Goal: Task Accomplishment & Management: Use online tool/utility

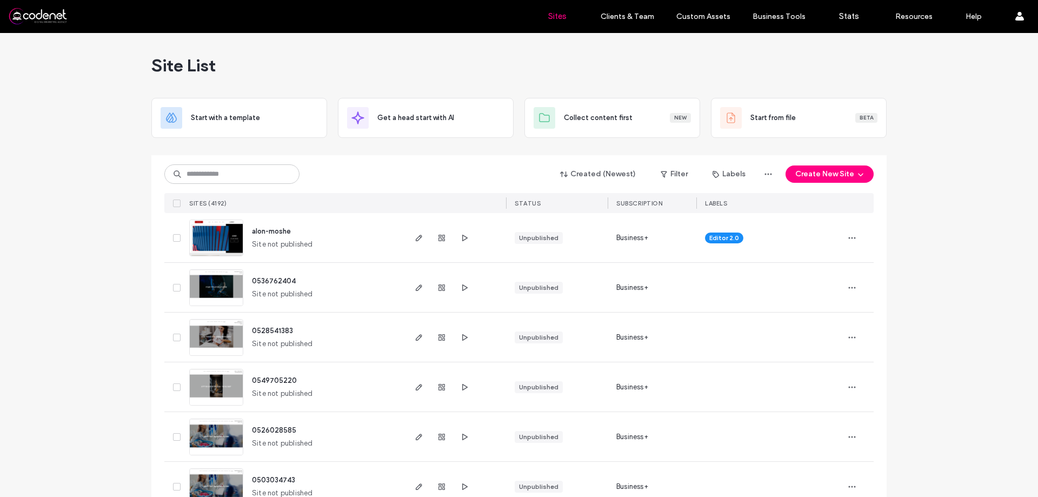
scroll to position [54, 0]
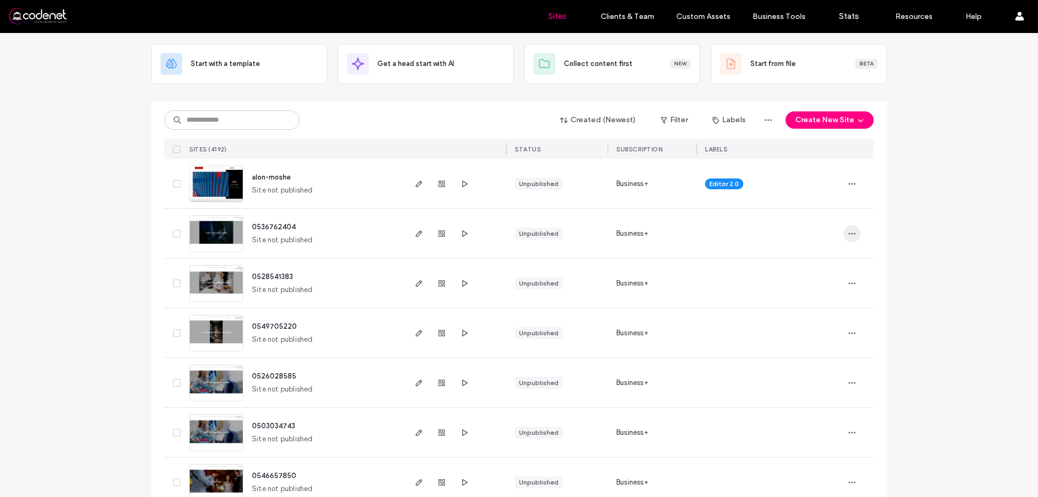
click at [848, 230] on icon "button" at bounding box center [852, 233] width 9 height 9
click at [836, 281] on div "Duplicate Site" at bounding box center [808, 282] width 96 height 21
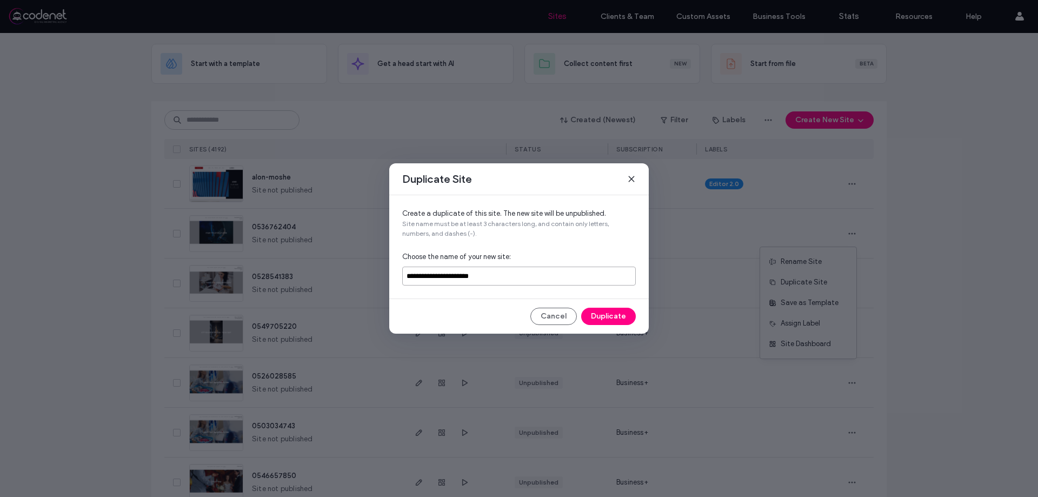
click at [495, 274] on input "**********" at bounding box center [519, 276] width 234 height 19
type input "*"
paste input "**********"
type input "**********"
click at [613, 318] on button "Duplicate" at bounding box center [608, 316] width 55 height 17
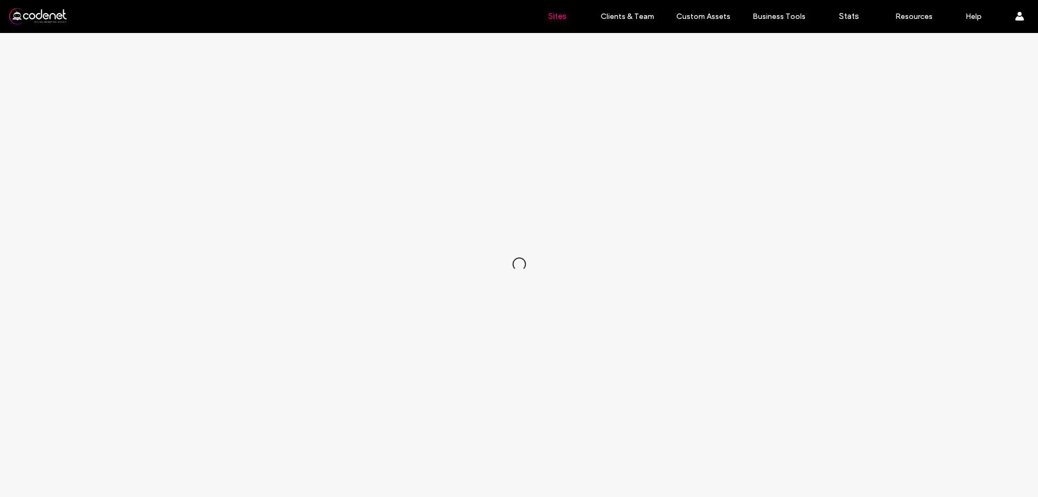
click at [549, 17] on label "Sites" at bounding box center [557, 16] width 18 height 10
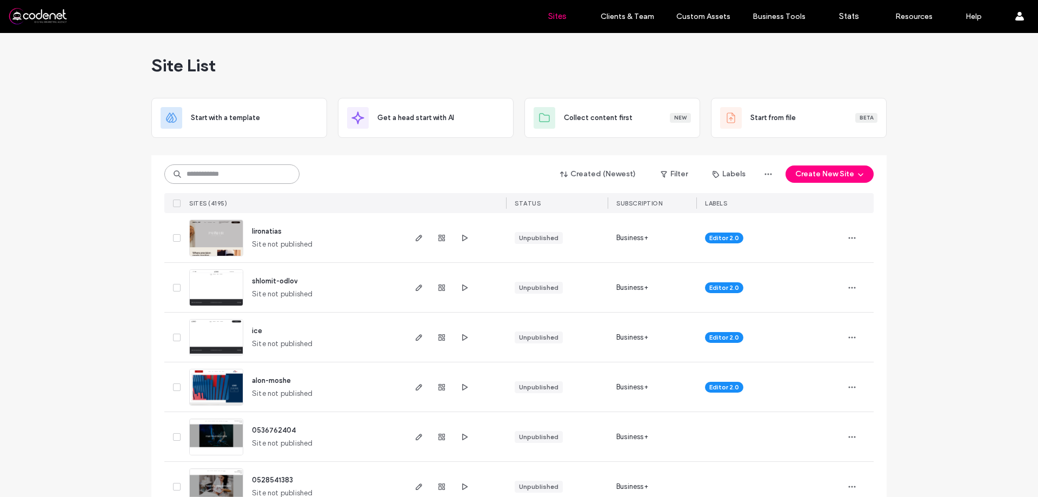
paste input "**********"
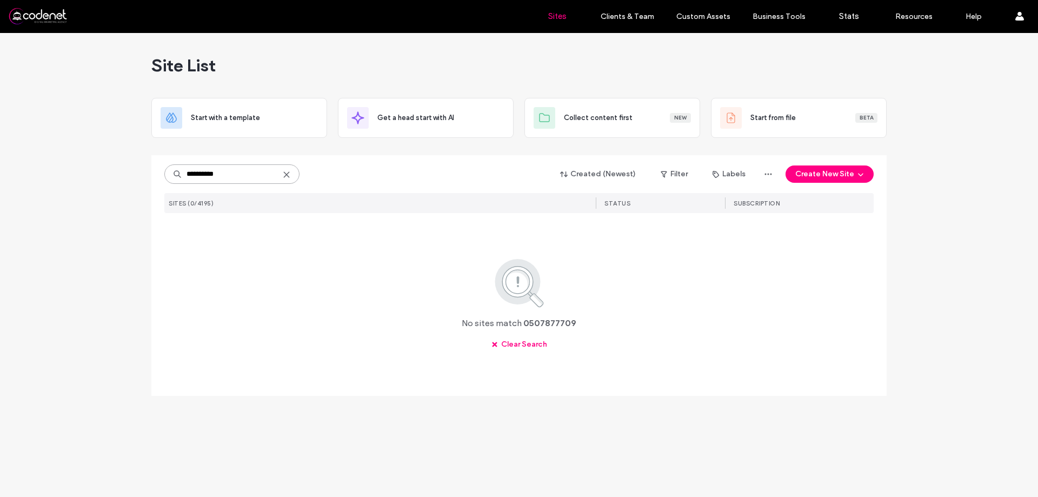
type input "**********"
click at [287, 175] on use at bounding box center [286, 174] width 5 height 5
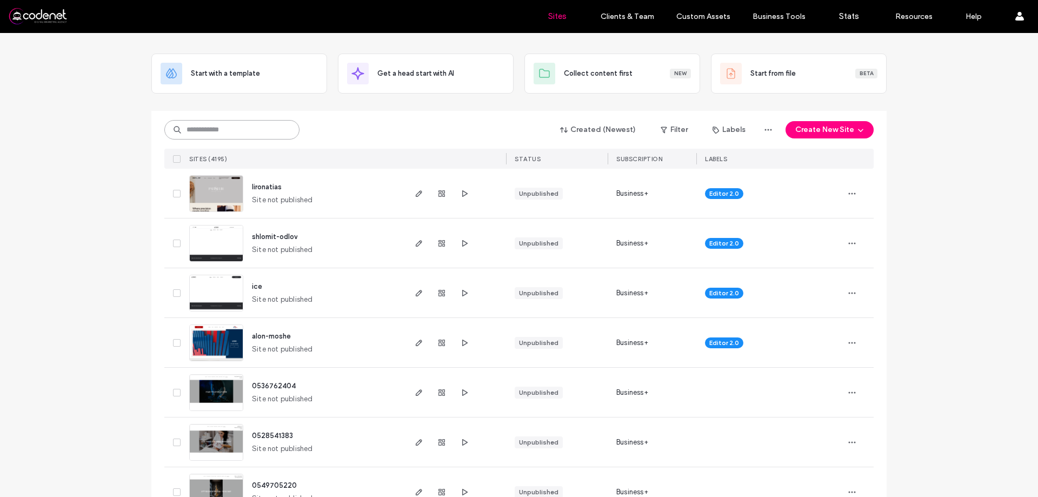
scroll to position [54, 0]
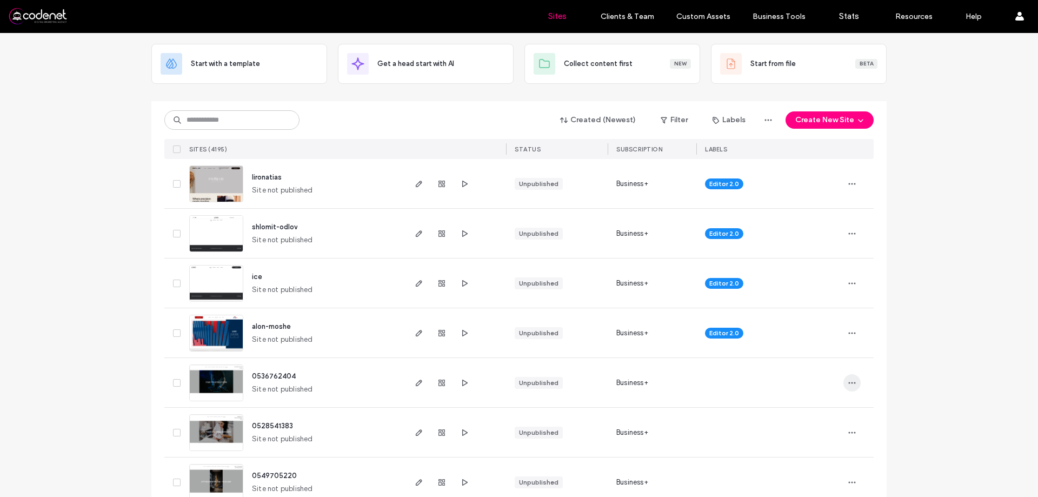
click at [848, 384] on icon "button" at bounding box center [852, 383] width 9 height 9
click at [798, 292] on span "Duplicate Site" at bounding box center [804, 293] width 47 height 11
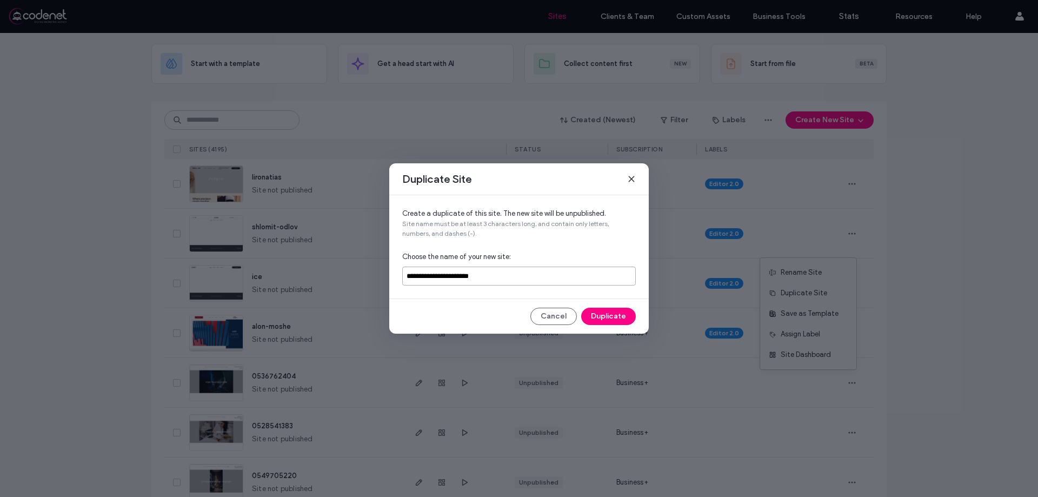
click at [548, 273] on input "**********" at bounding box center [519, 276] width 234 height 19
type input "*"
paste input "**********"
type input "**********"
click at [628, 320] on button "Duplicate" at bounding box center [608, 316] width 55 height 17
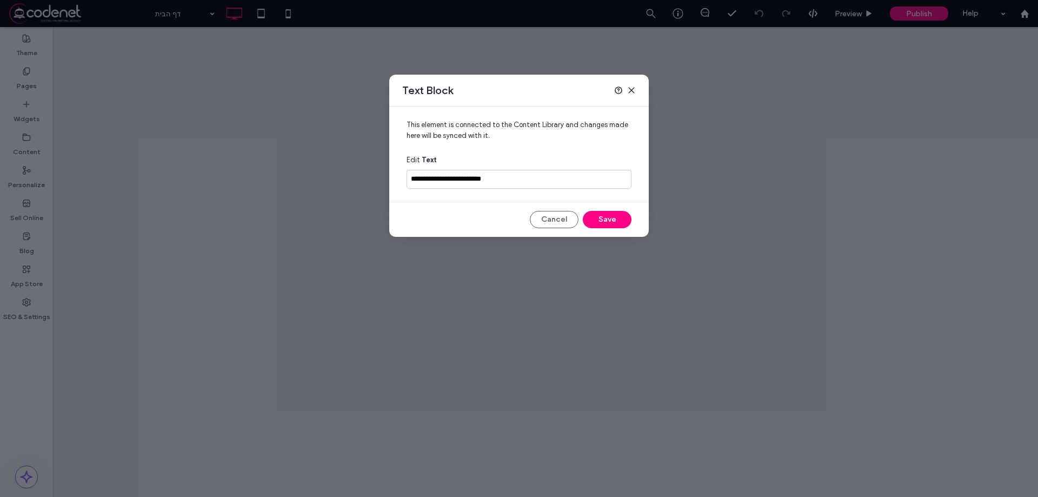
click at [332, 169] on div "**********" at bounding box center [519, 248] width 1038 height 497
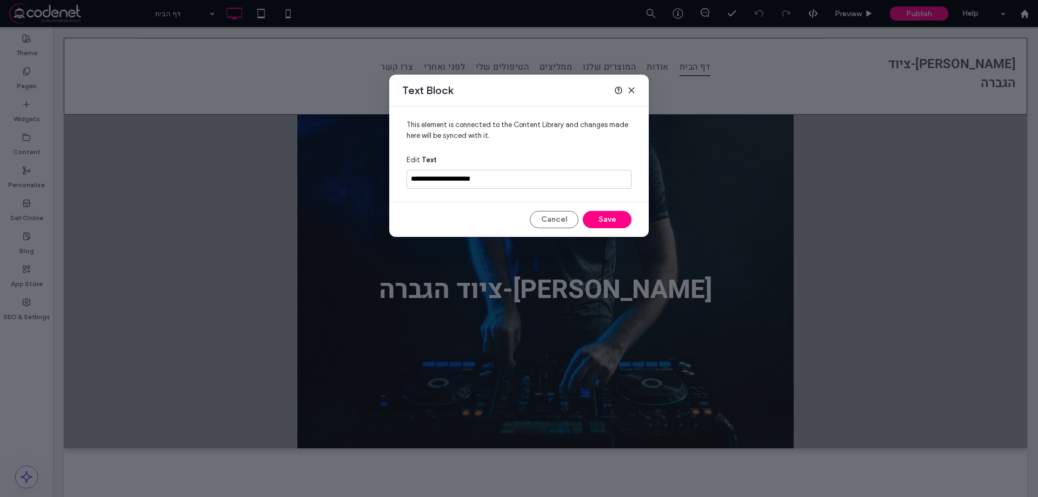
type input "**********"
click at [615, 220] on button "Save" at bounding box center [607, 219] width 49 height 17
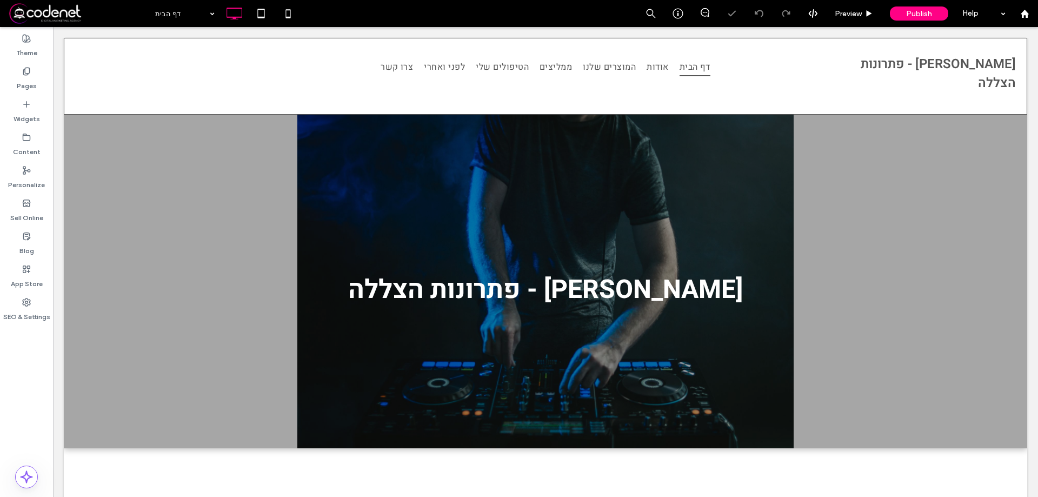
click at [546, 246] on section "[PERSON_NAME] - פתרונות הצללה Click To Paste Row + Add Section" at bounding box center [546, 282] width 964 height 334
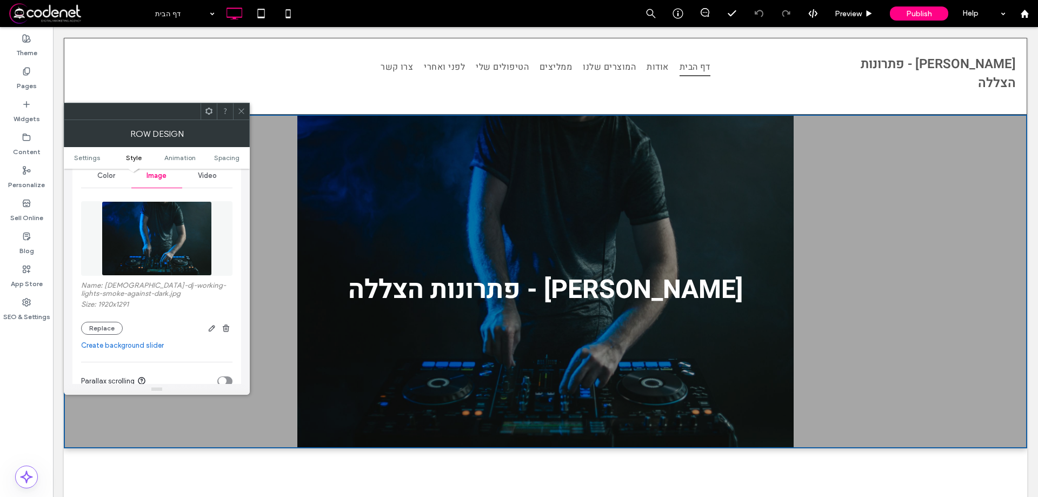
scroll to position [162, 0]
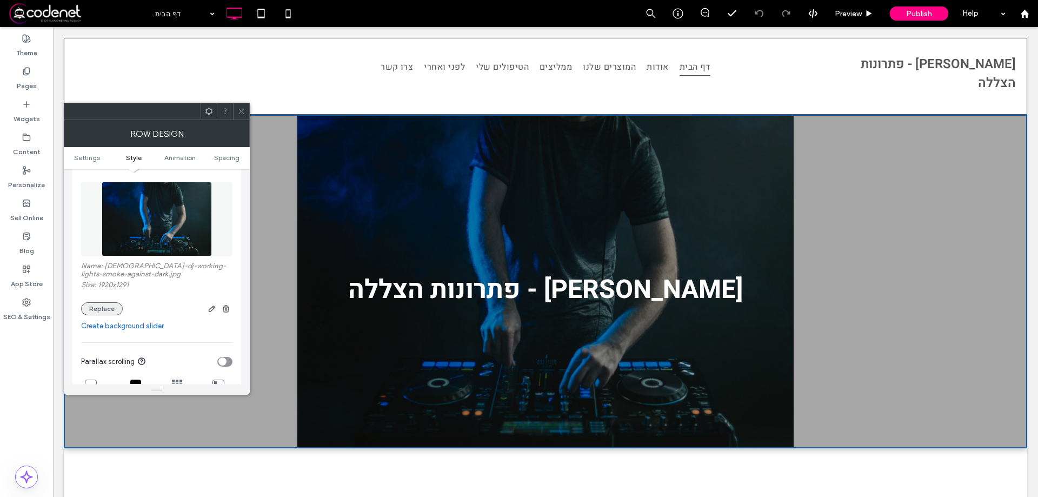
click at [110, 309] on button "Replace" at bounding box center [102, 308] width 42 height 13
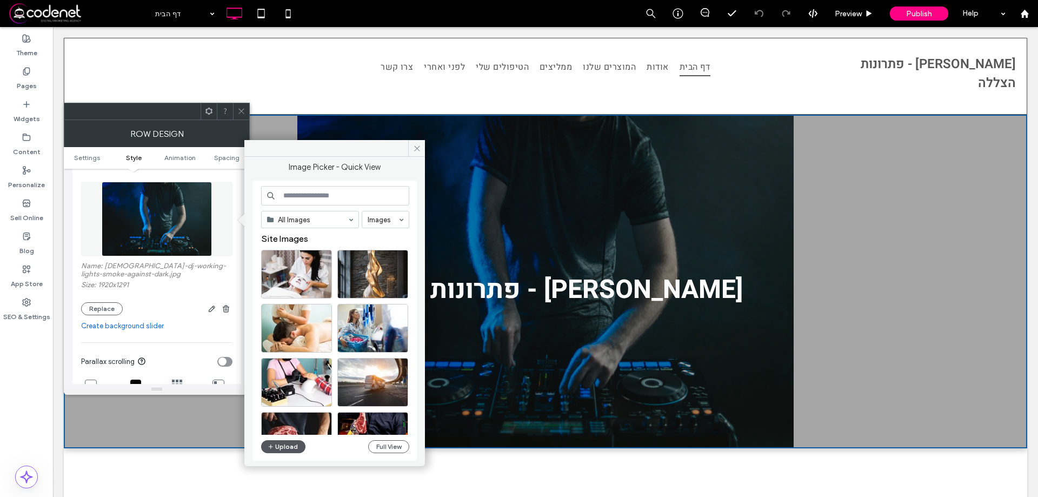
click at [290, 443] on button "Upload" at bounding box center [283, 446] width 44 height 13
click at [282, 450] on button "Upload" at bounding box center [283, 446] width 44 height 13
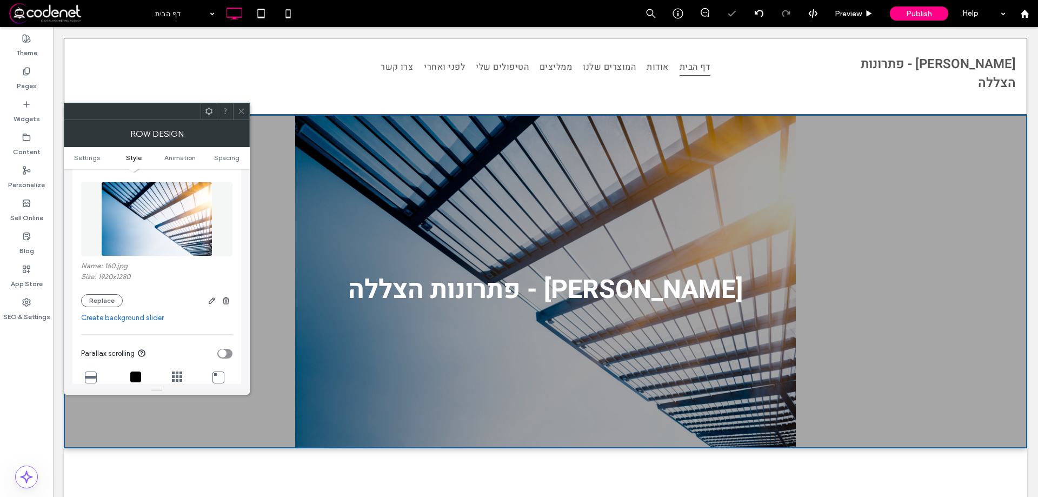
click at [243, 111] on icon at bounding box center [241, 111] width 8 height 8
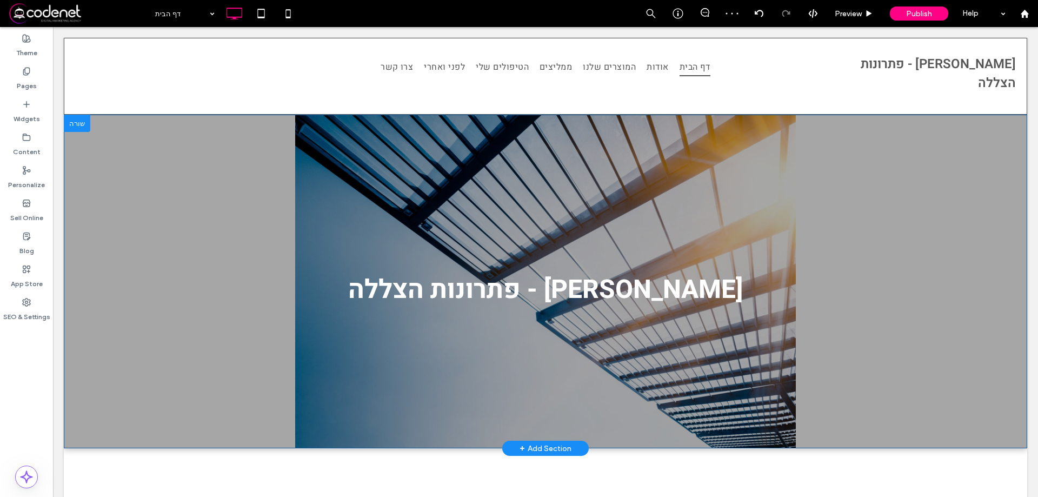
click at [300, 193] on section "[PERSON_NAME] - פתרונות הצללה Click To Paste Row + Add Section" at bounding box center [546, 282] width 964 height 334
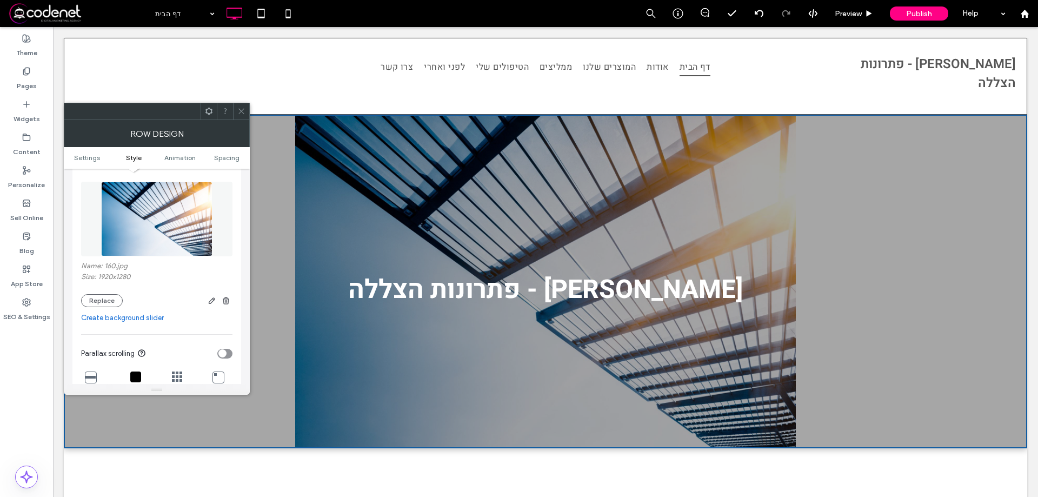
scroll to position [216, 0]
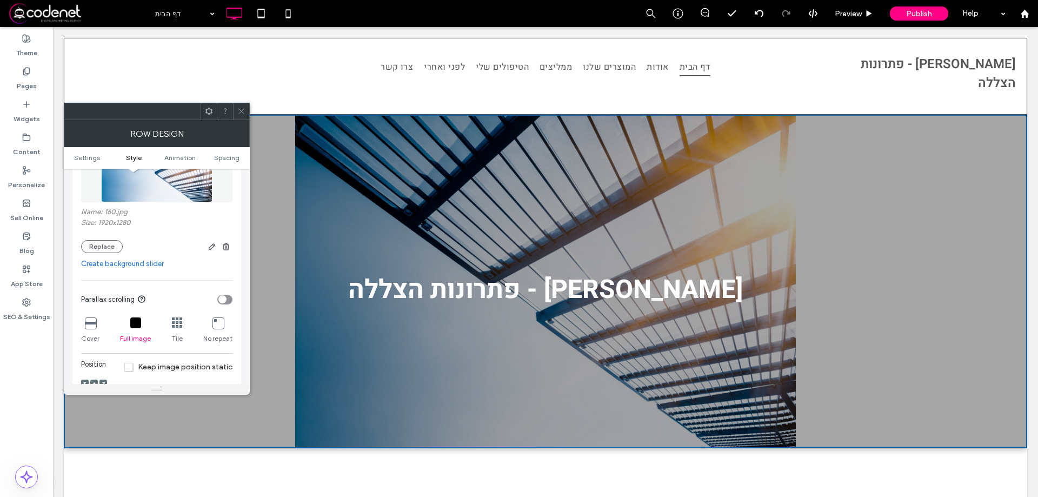
click at [95, 323] on icon at bounding box center [90, 322] width 11 height 11
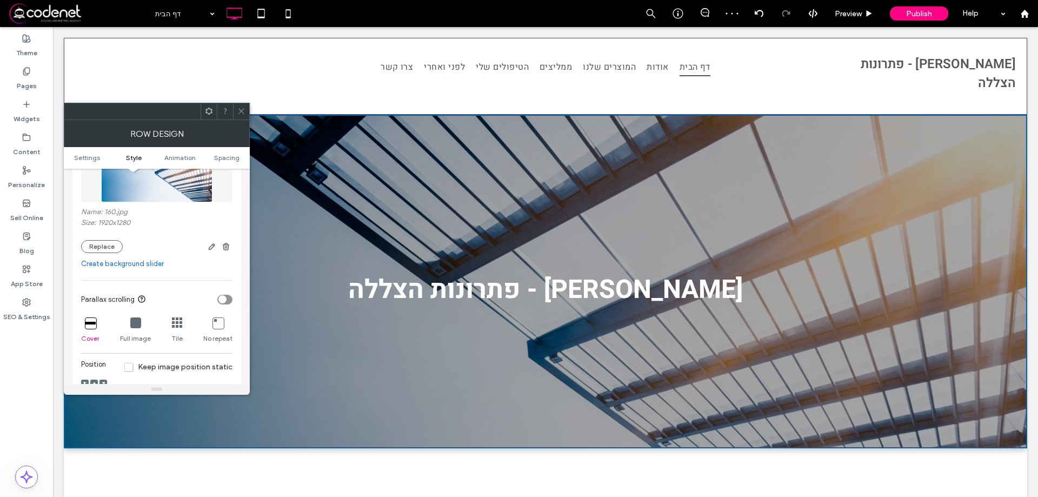
click at [245, 112] on div at bounding box center [241, 111] width 16 height 16
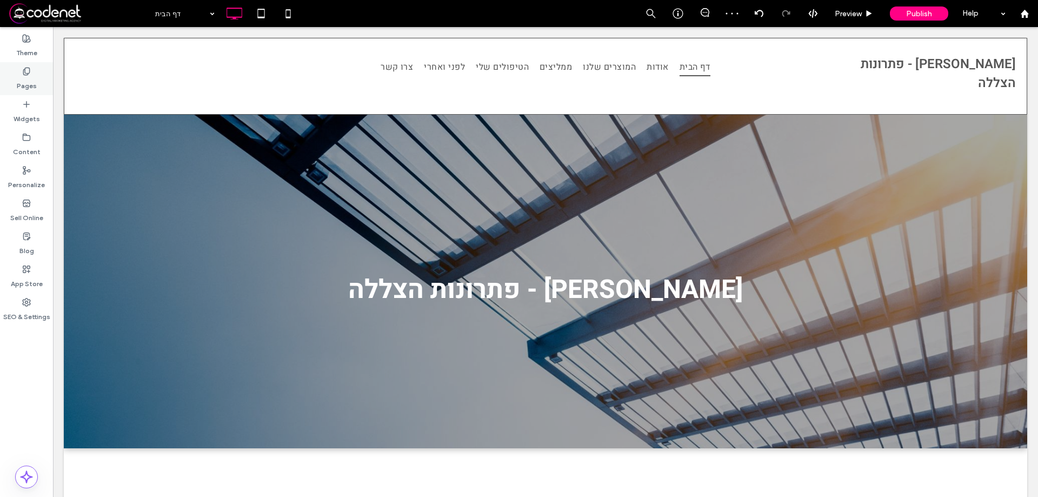
click at [34, 71] on div "Pages" at bounding box center [26, 78] width 53 height 33
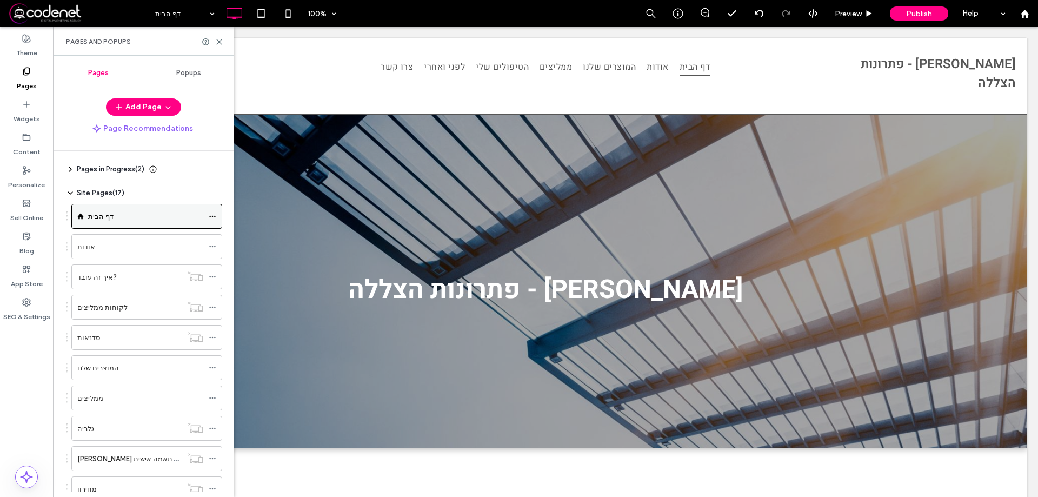
click at [177, 215] on div "דף הבית" at bounding box center [145, 216] width 115 height 11
click at [214, 244] on icon at bounding box center [213, 247] width 8 height 8
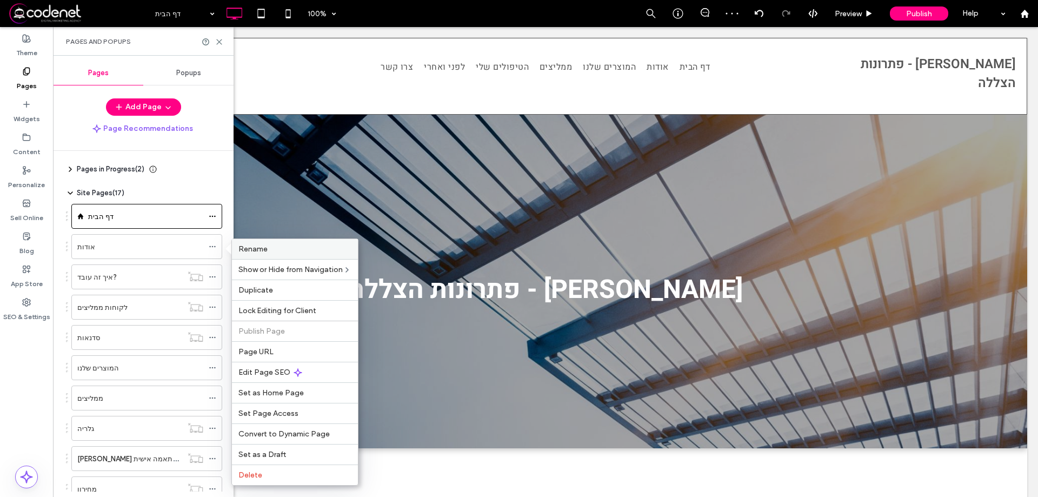
click at [272, 251] on label "Rename" at bounding box center [294, 248] width 113 height 9
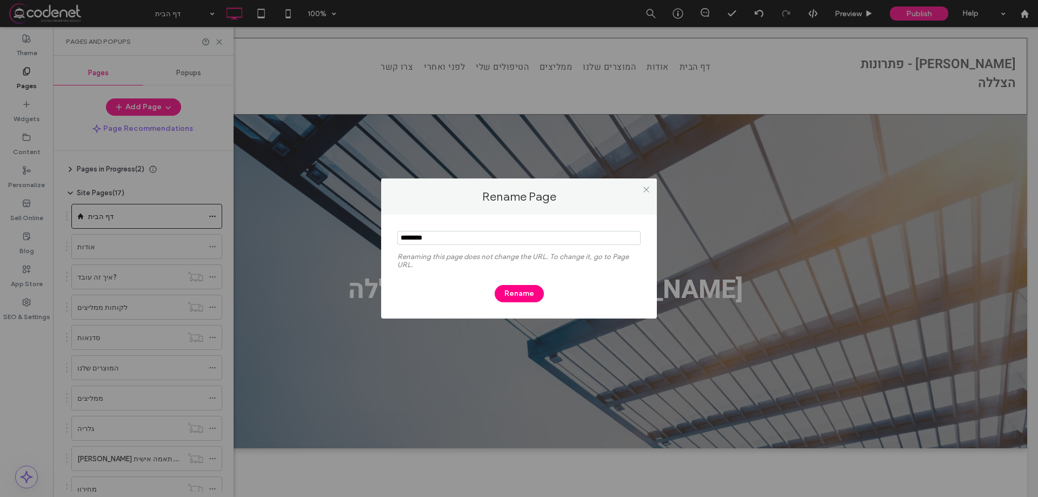
type input "********"
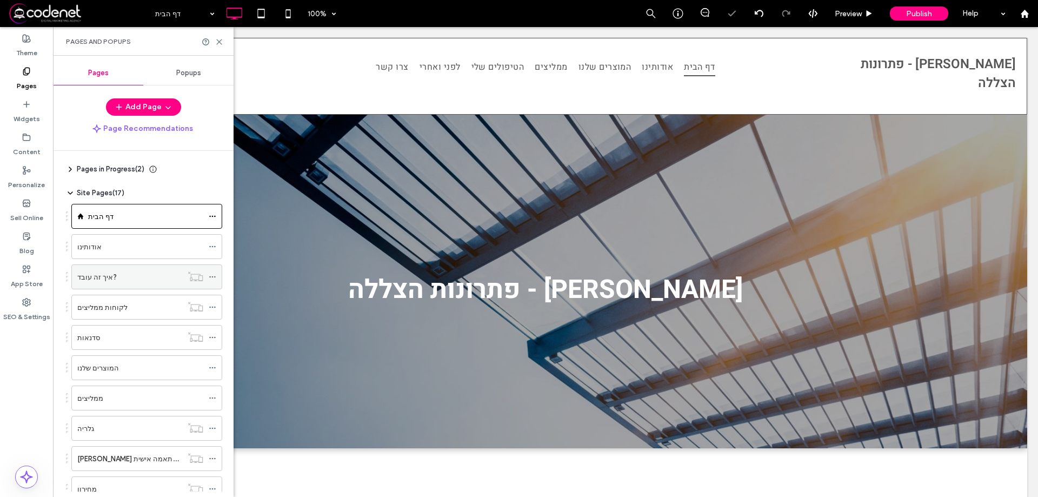
click at [215, 274] on icon at bounding box center [213, 277] width 8 height 8
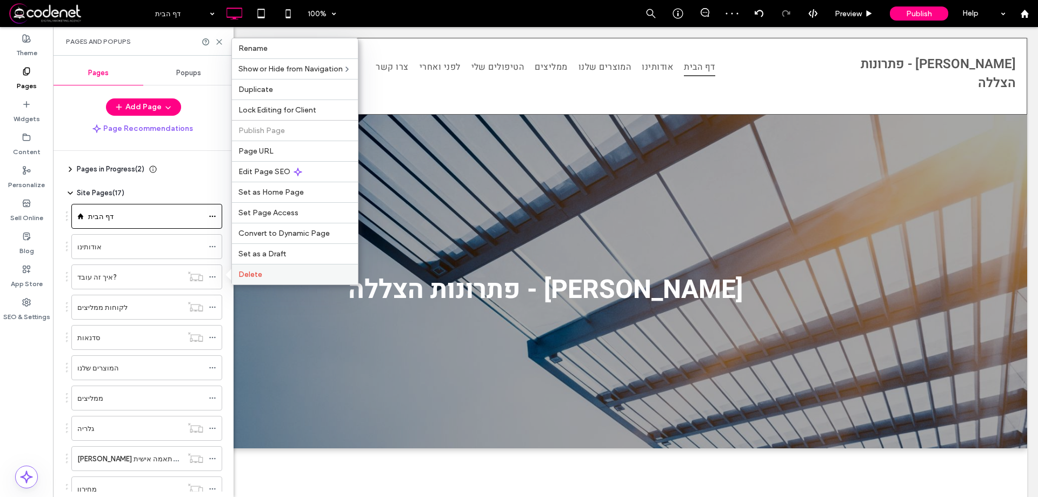
click at [258, 276] on span "Delete" at bounding box center [250, 274] width 24 height 9
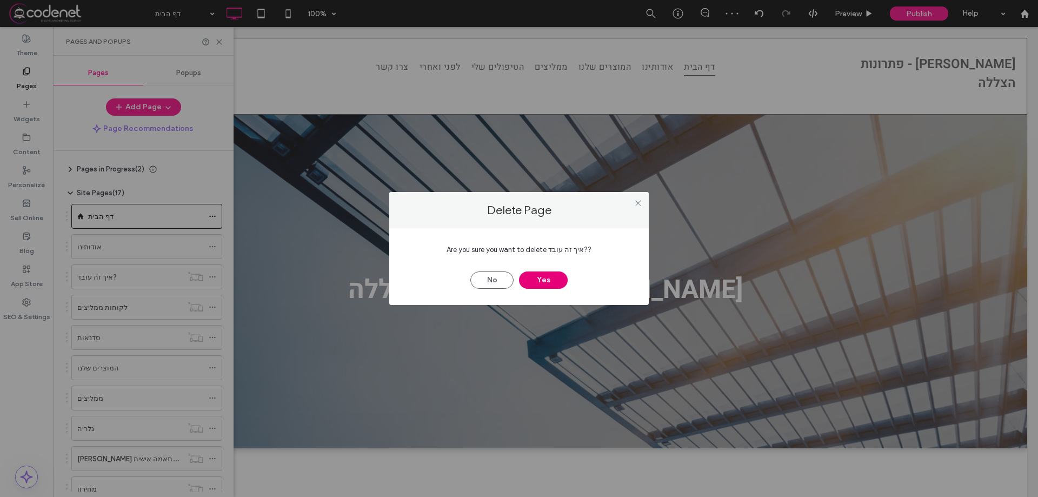
click at [556, 283] on button "Yes" at bounding box center [543, 279] width 49 height 17
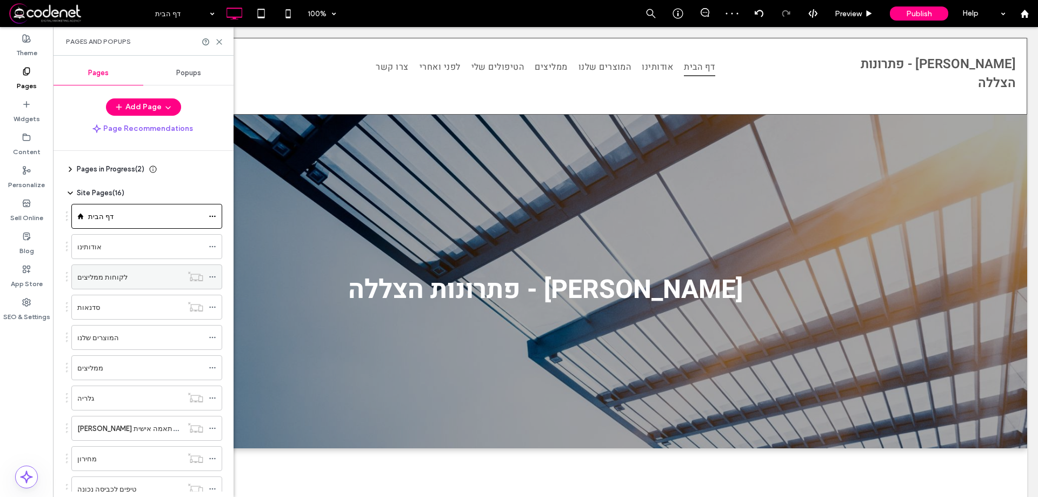
click at [216, 275] on icon at bounding box center [213, 277] width 8 height 8
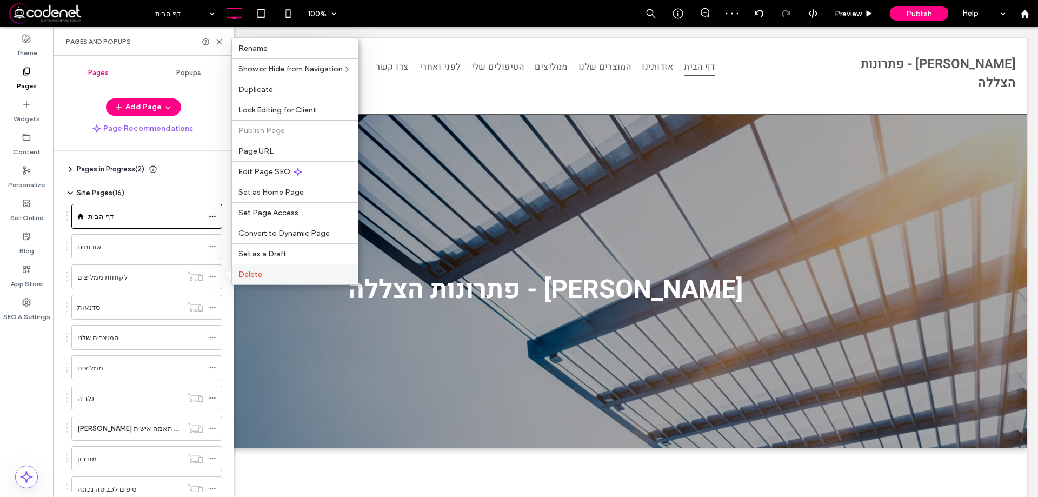
click at [282, 271] on label "Delete" at bounding box center [294, 274] width 113 height 9
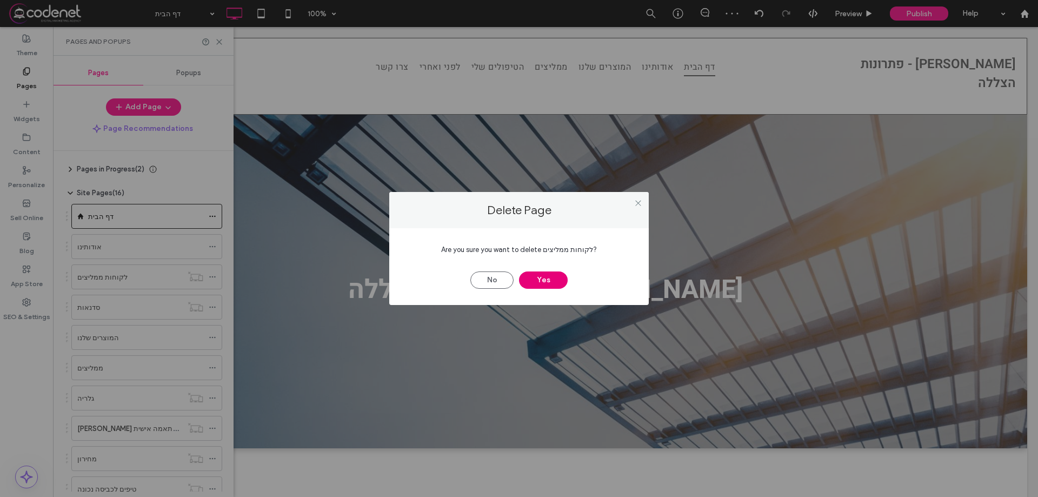
click at [545, 277] on button "Yes" at bounding box center [543, 279] width 49 height 17
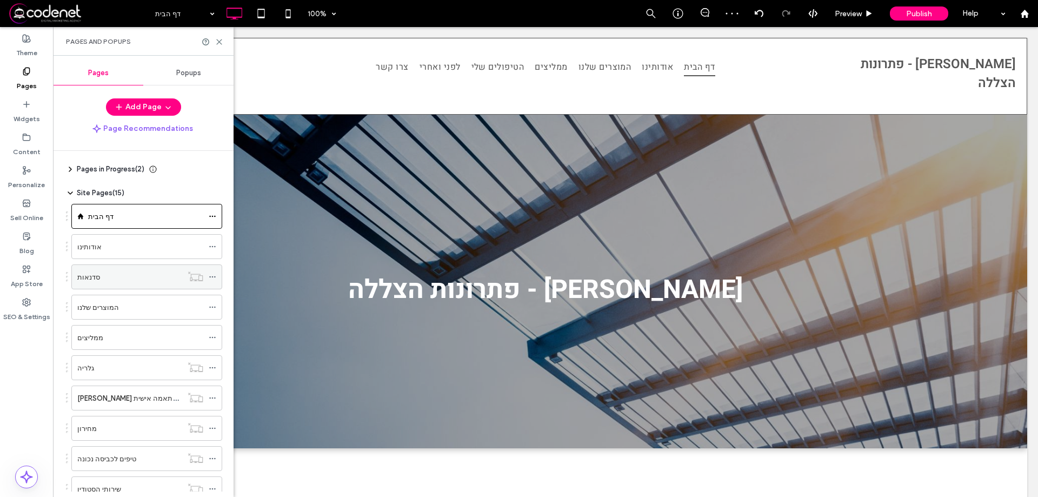
click at [215, 276] on icon at bounding box center [213, 277] width 8 height 8
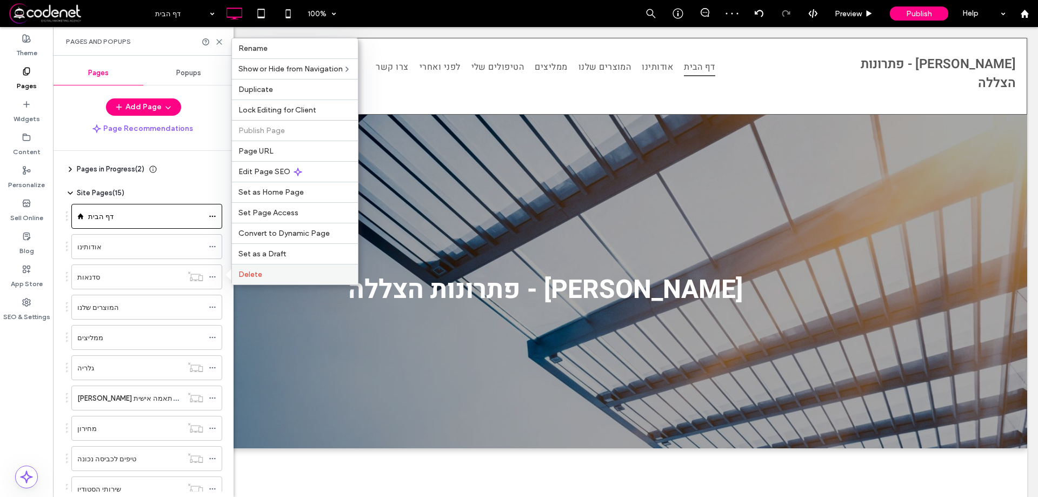
click at [299, 277] on label "Delete" at bounding box center [294, 274] width 113 height 9
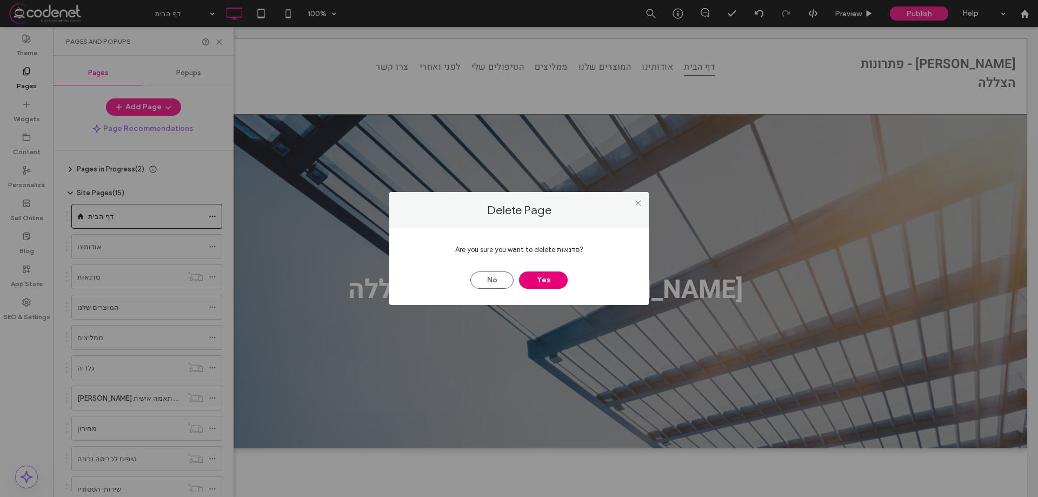
click at [539, 279] on button "Yes" at bounding box center [543, 279] width 49 height 17
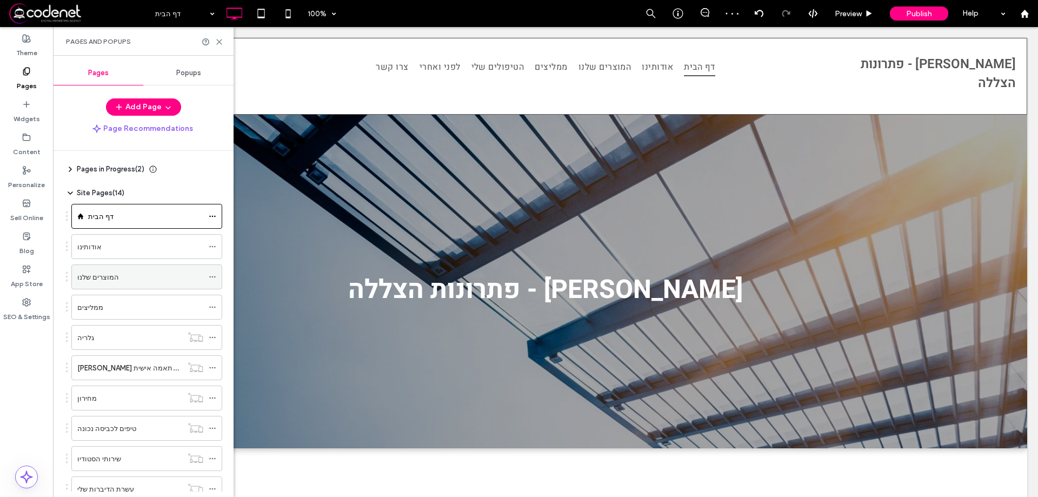
click at [213, 277] on use at bounding box center [212, 277] width 6 height 2
click at [214, 338] on icon at bounding box center [213, 338] width 8 height 8
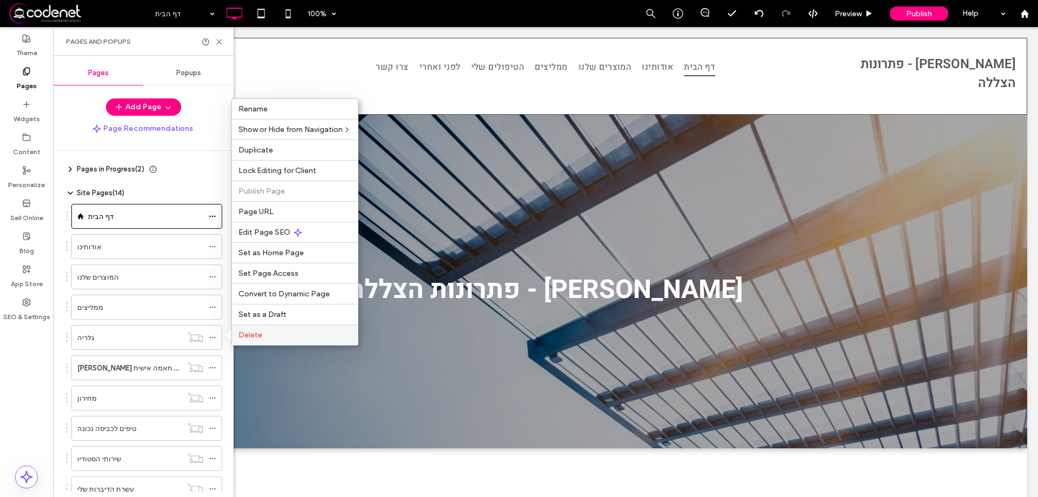
click at [251, 336] on span "Delete" at bounding box center [250, 334] width 24 height 9
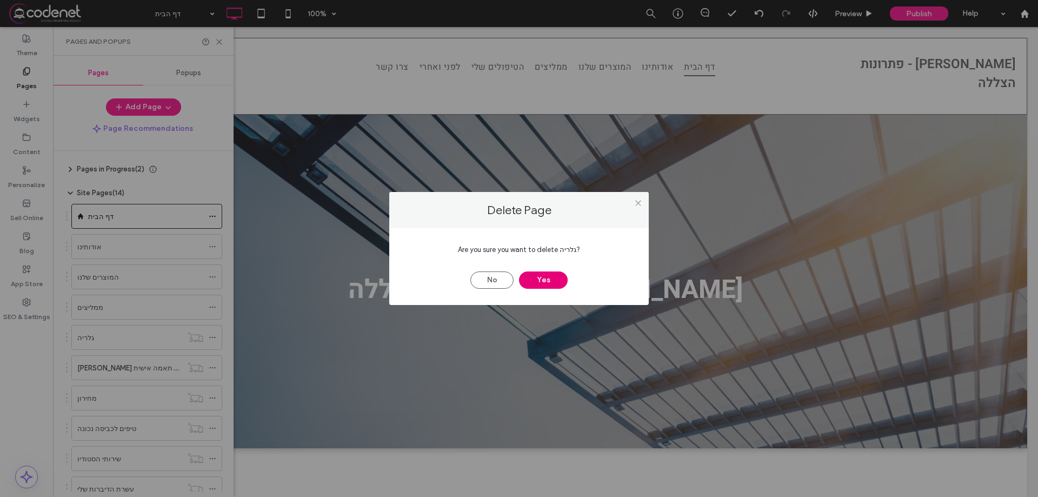
click at [535, 280] on button "Yes" at bounding box center [543, 279] width 49 height 17
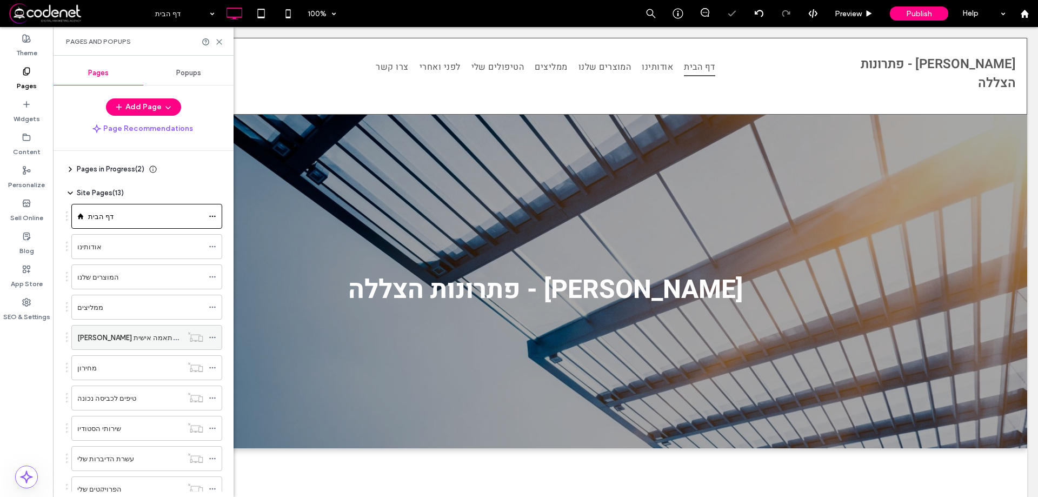
click at [213, 339] on icon at bounding box center [213, 338] width 8 height 8
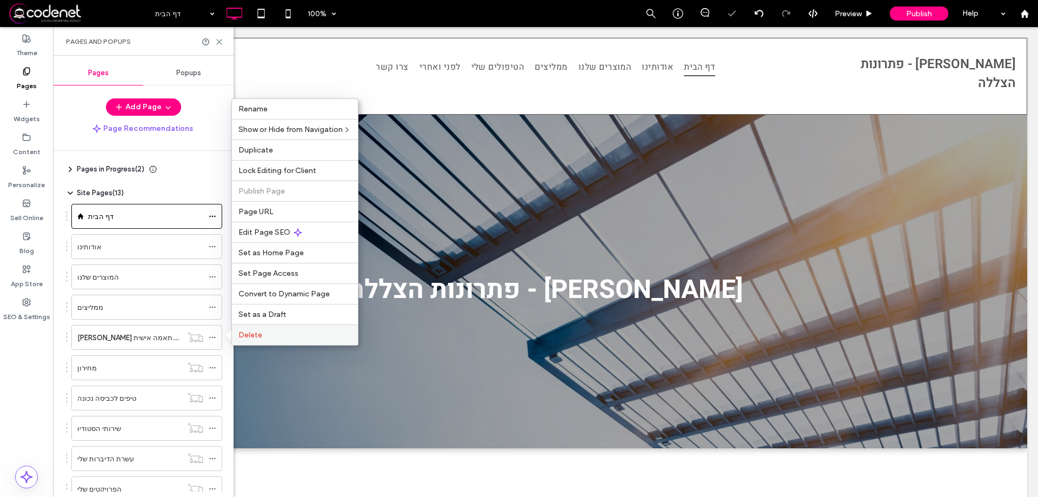
click at [288, 334] on label "Delete" at bounding box center [294, 334] width 113 height 9
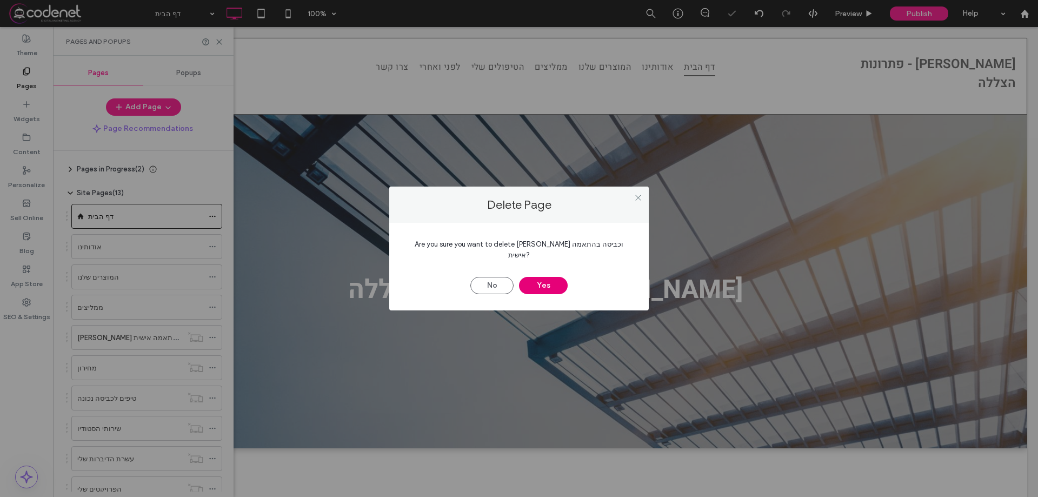
click at [545, 280] on button "Yes" at bounding box center [543, 285] width 49 height 17
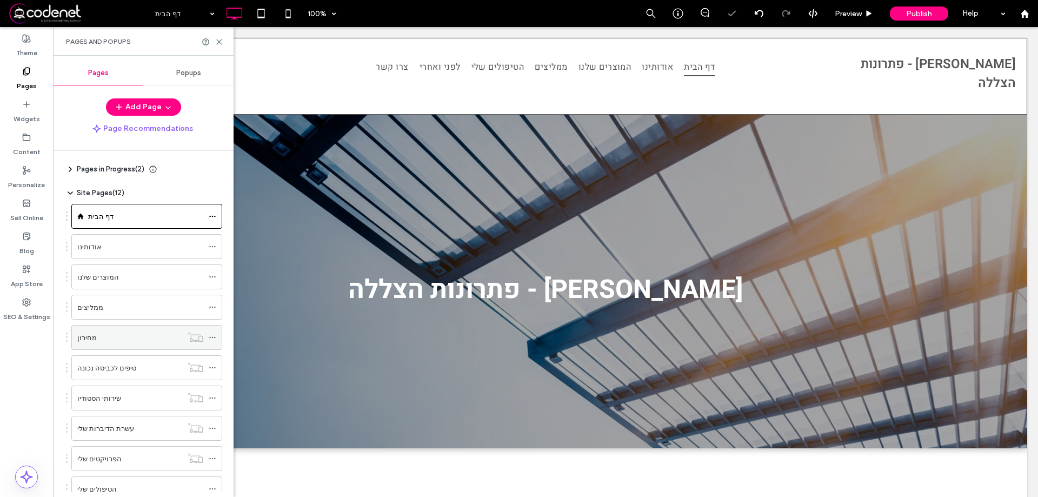
click at [211, 337] on icon at bounding box center [213, 338] width 8 height 8
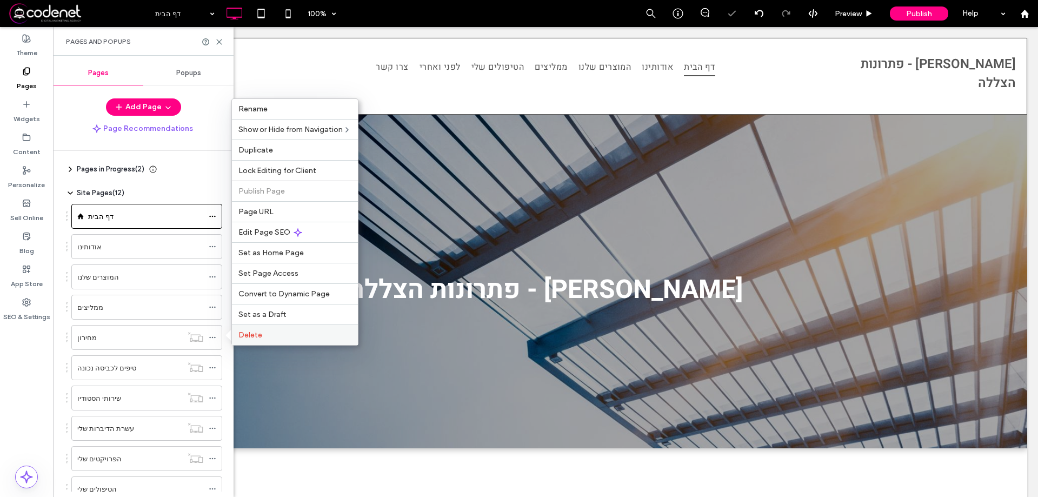
click at [273, 333] on label "Delete" at bounding box center [294, 334] width 113 height 9
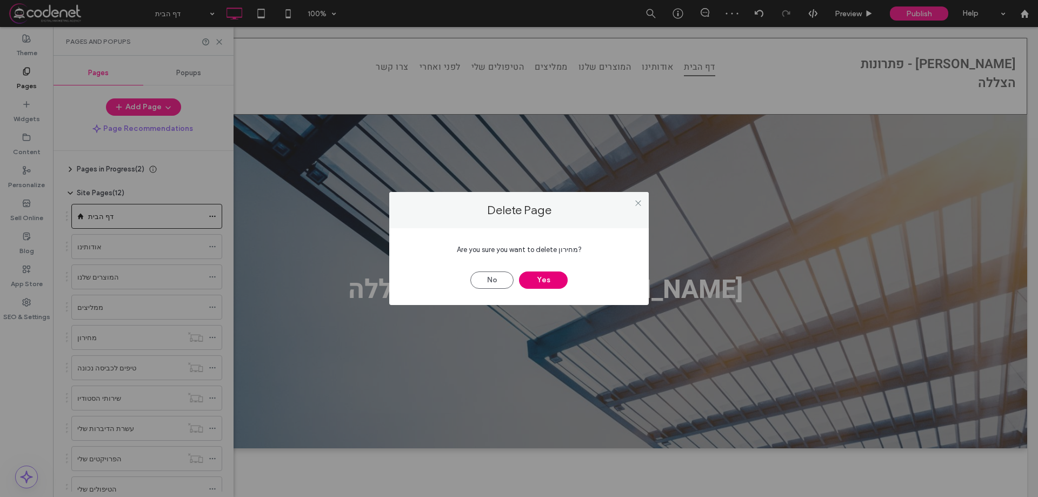
click at [529, 282] on button "Yes" at bounding box center [543, 279] width 49 height 17
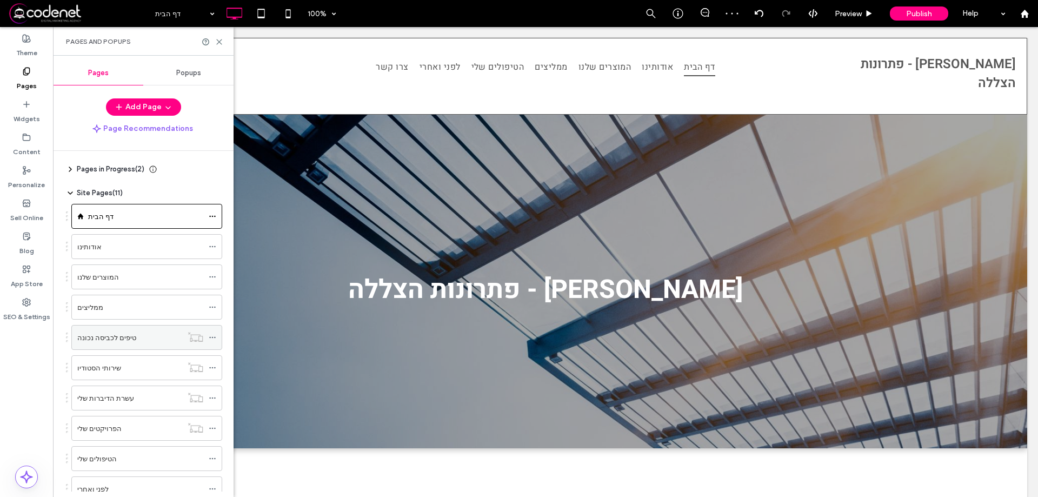
click at [210, 335] on icon at bounding box center [213, 338] width 8 height 8
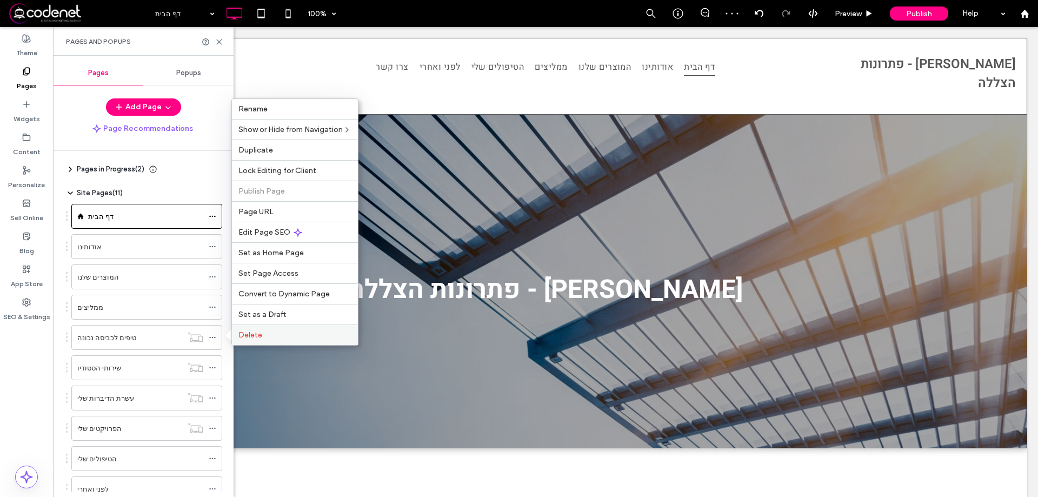
click at [248, 330] on div "Delete" at bounding box center [295, 334] width 126 height 21
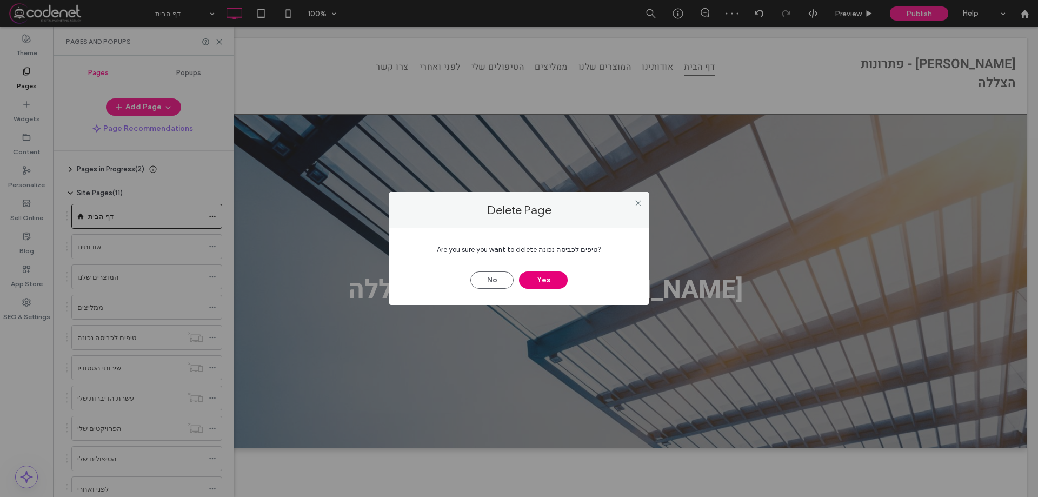
click at [545, 280] on button "Yes" at bounding box center [543, 279] width 49 height 17
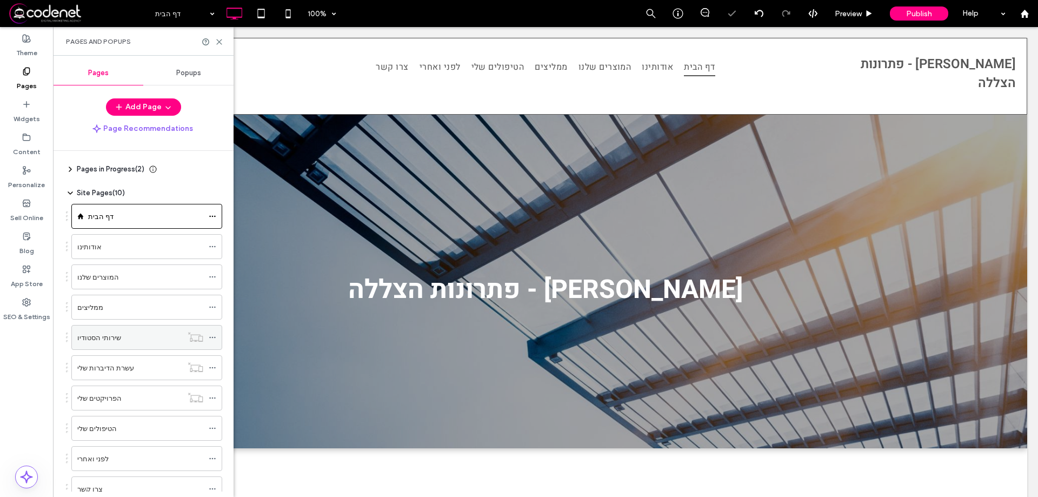
click at [213, 335] on icon at bounding box center [213, 338] width 8 height 8
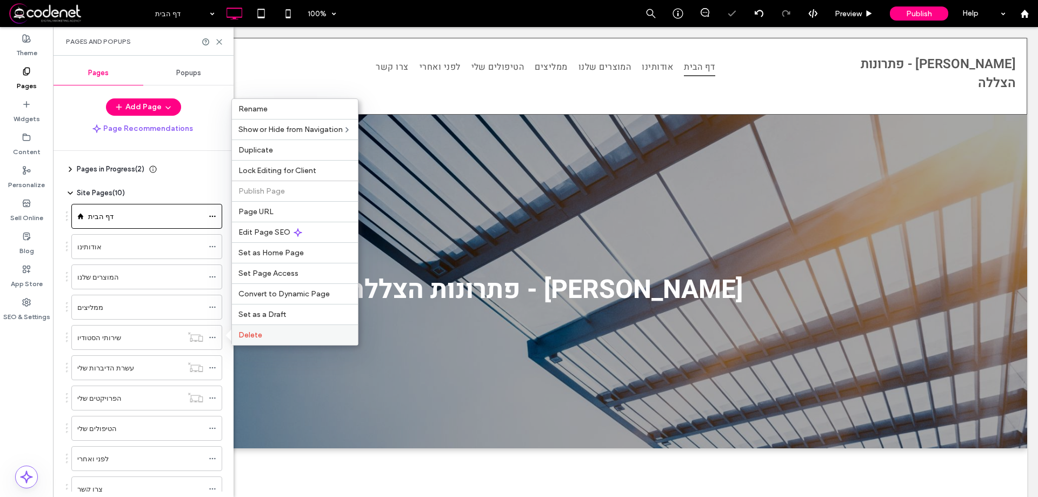
click at [273, 336] on label "Delete" at bounding box center [294, 334] width 113 height 9
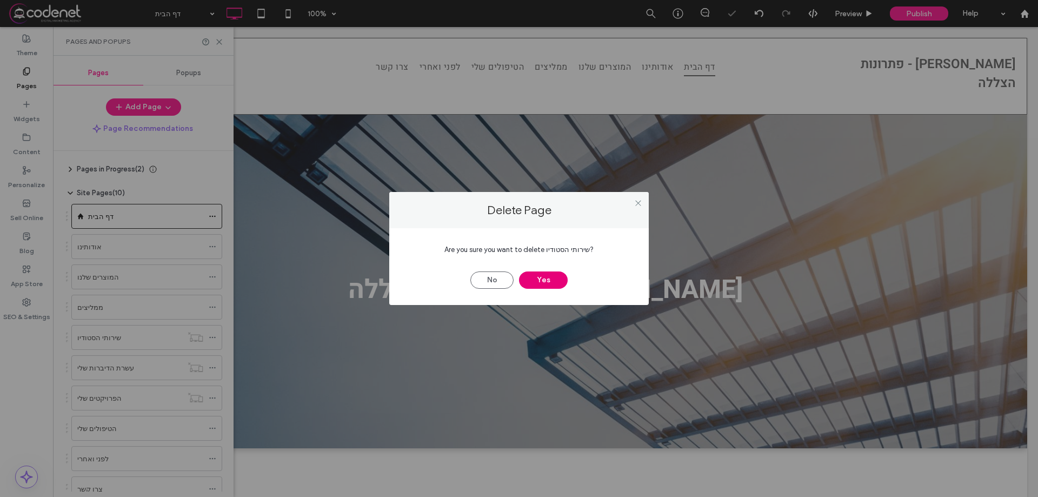
click at [536, 283] on button "Yes" at bounding box center [543, 279] width 49 height 17
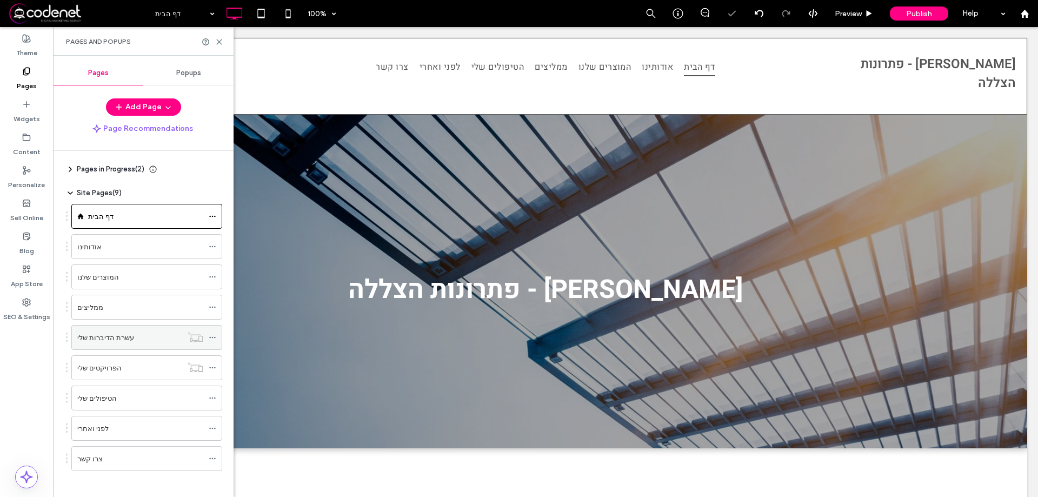
click at [215, 336] on icon at bounding box center [213, 338] width 8 height 8
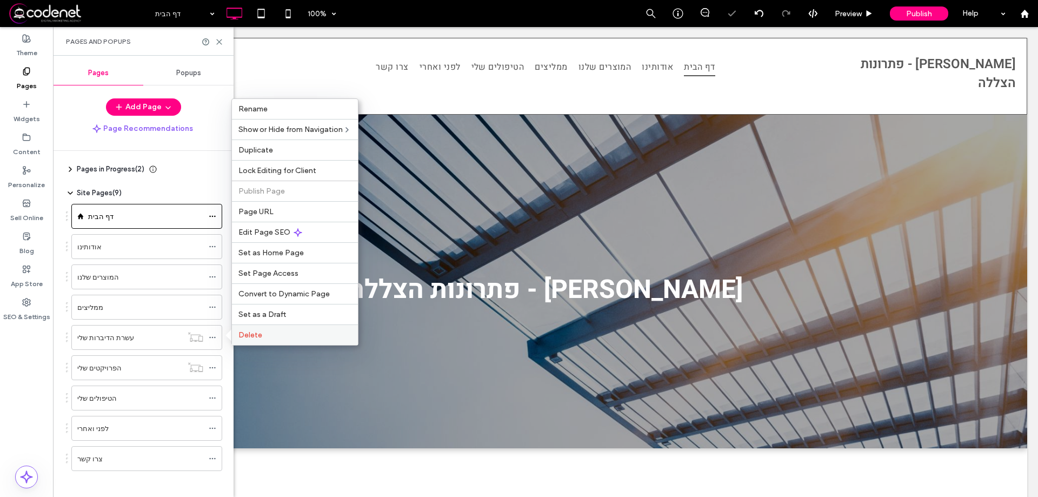
click at [256, 336] on span "Delete" at bounding box center [250, 334] width 24 height 9
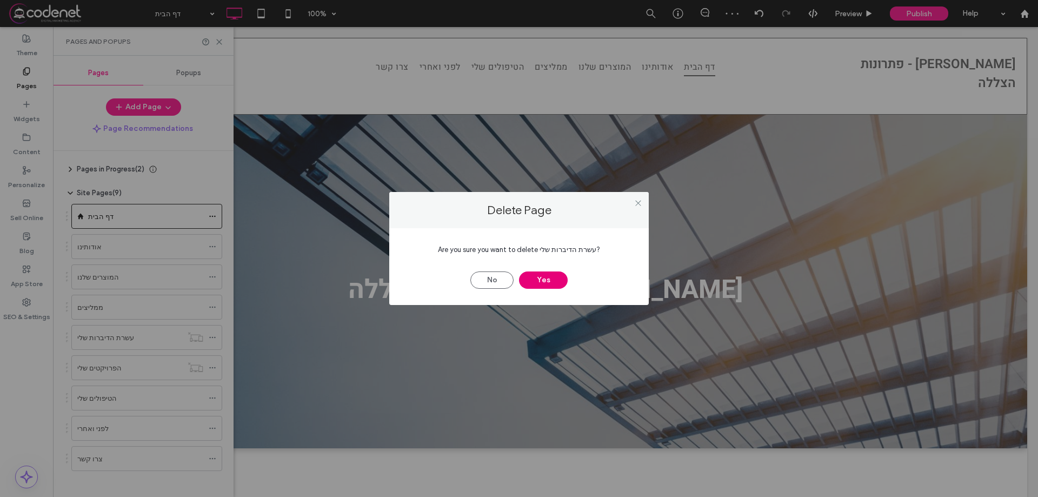
click at [540, 281] on button "Yes" at bounding box center [543, 279] width 49 height 17
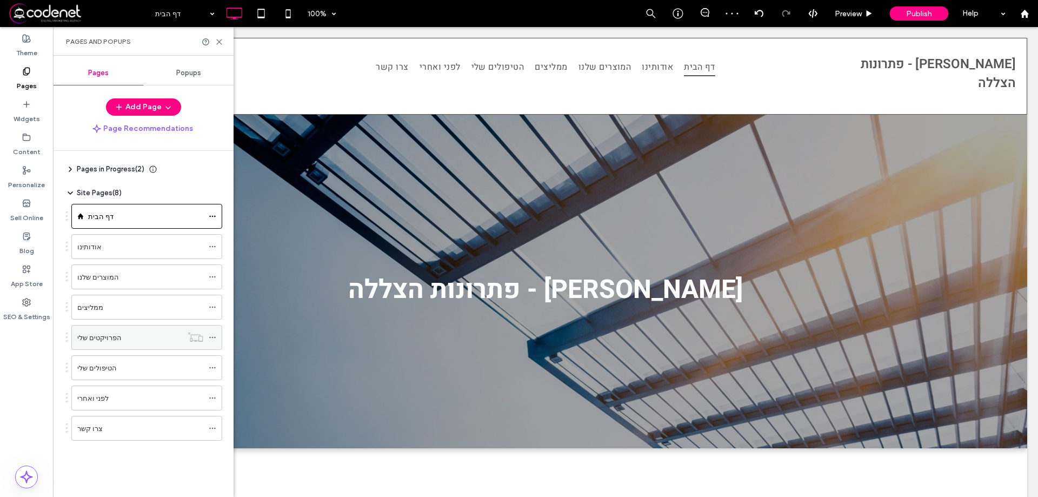
click at [214, 337] on icon at bounding box center [213, 338] width 8 height 8
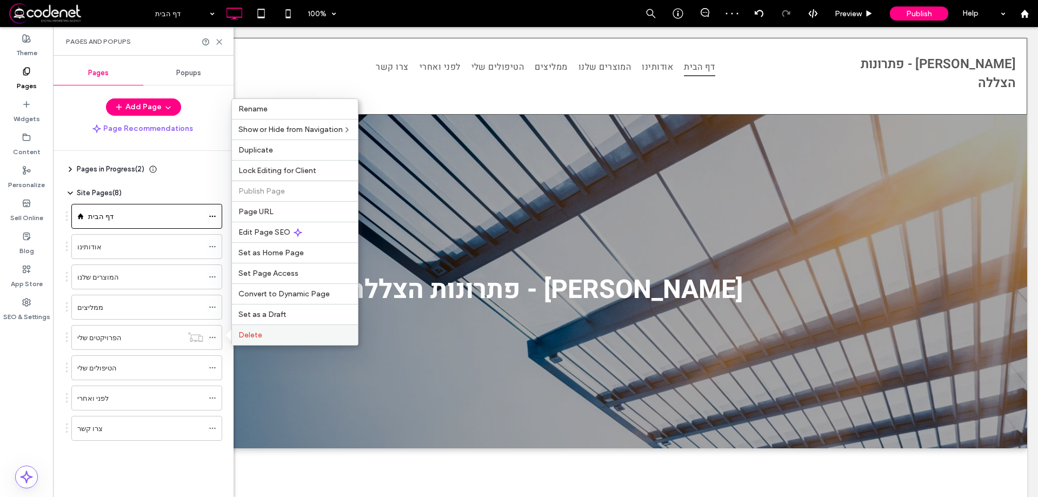
click at [259, 337] on span "Delete" at bounding box center [250, 334] width 24 height 9
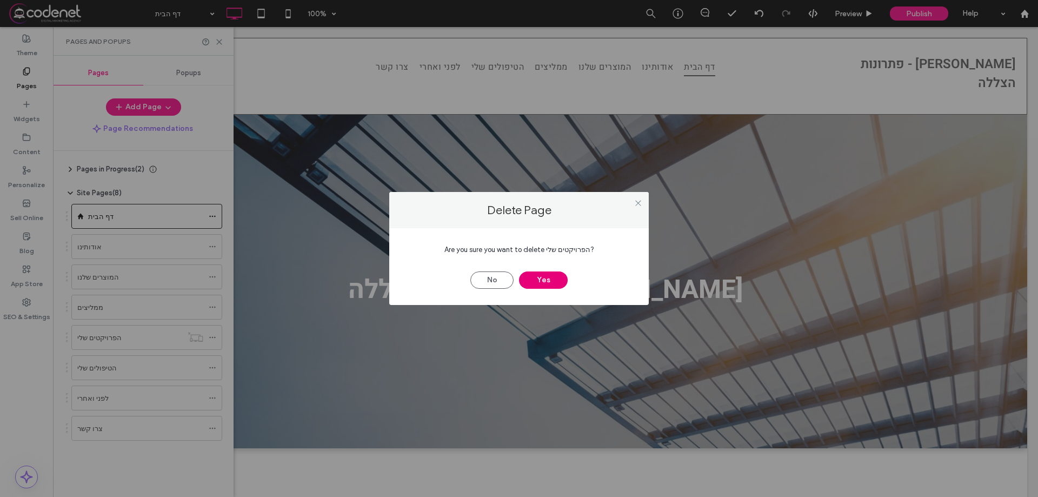
click at [544, 278] on button "Yes" at bounding box center [543, 279] width 49 height 17
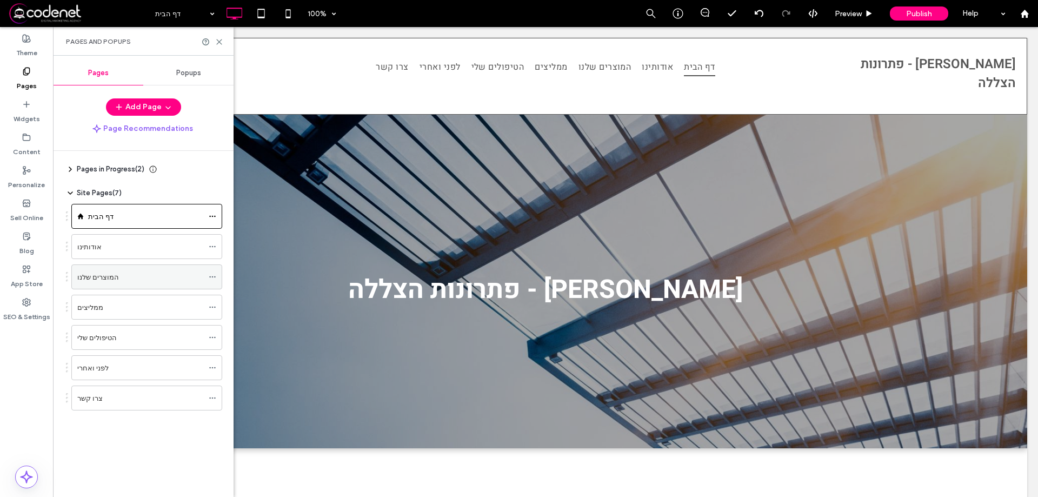
click at [210, 277] on use at bounding box center [212, 277] width 6 height 2
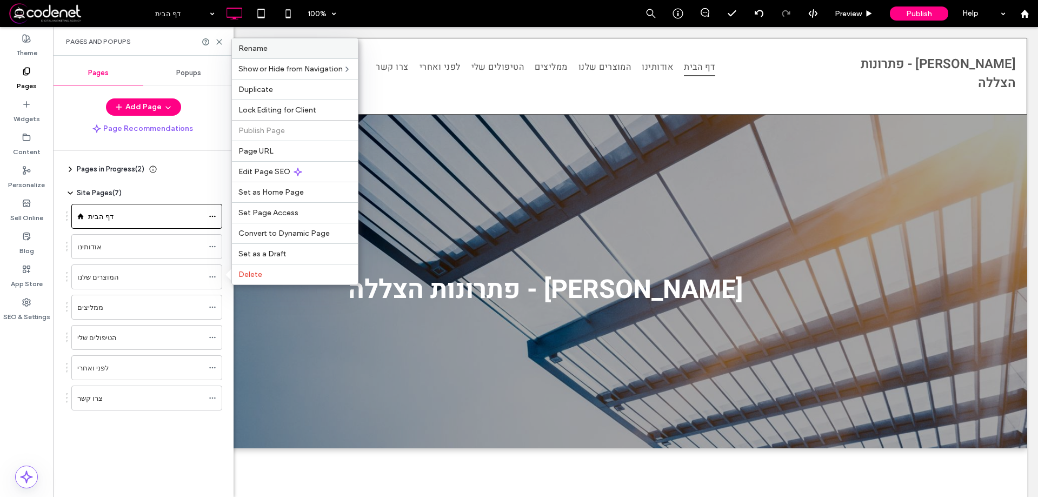
click at [279, 49] on label "Rename" at bounding box center [294, 48] width 113 height 9
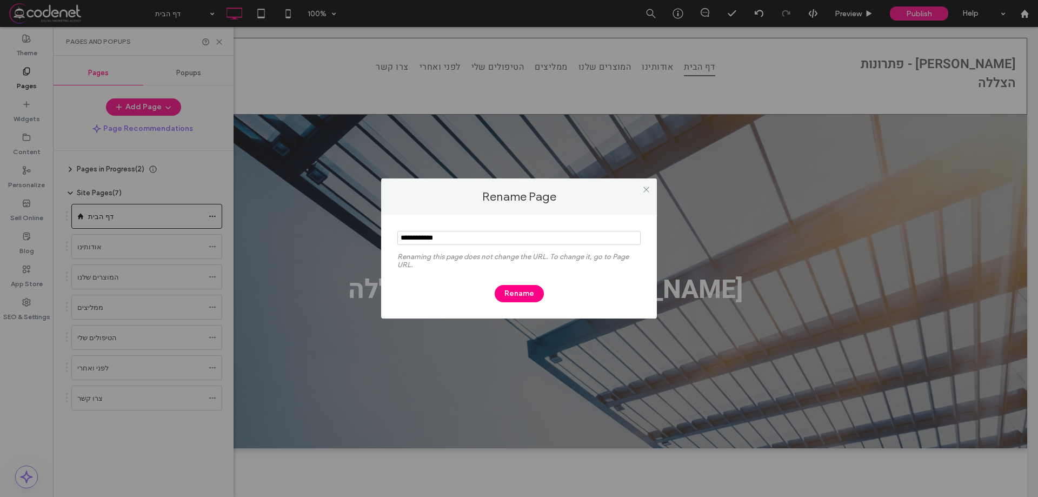
drag, startPoint x: 450, startPoint y: 235, endPoint x: 357, endPoint y: 238, distance: 93.1
click at [357, 238] on div "Rename Page Renaming this page does not change the URL. To change it, go to Pag…" at bounding box center [519, 248] width 1038 height 497
type input "**********"
click at [520, 292] on button "Rename" at bounding box center [519, 293] width 49 height 17
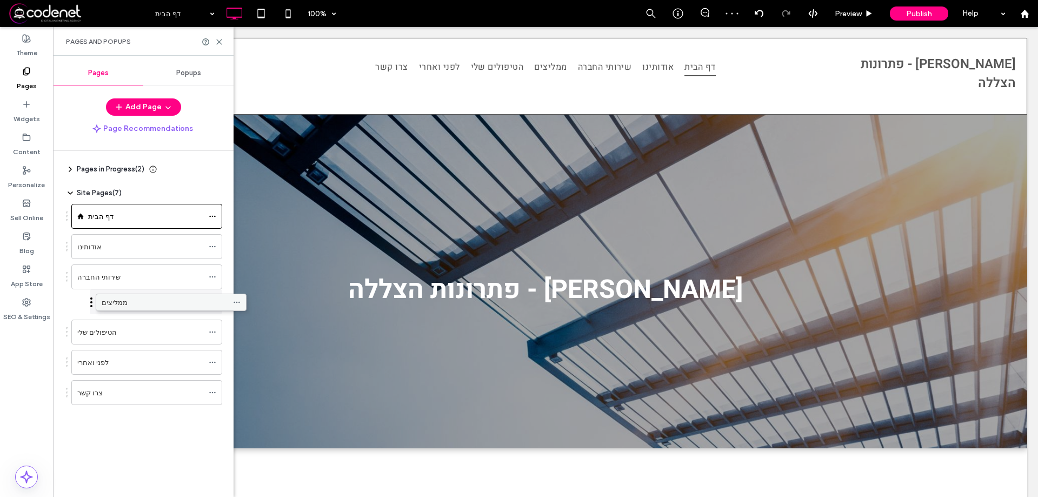
drag, startPoint x: 103, startPoint y: 304, endPoint x: 127, endPoint y: 303, distance: 24.4
click at [215, 302] on use at bounding box center [212, 302] width 6 height 2
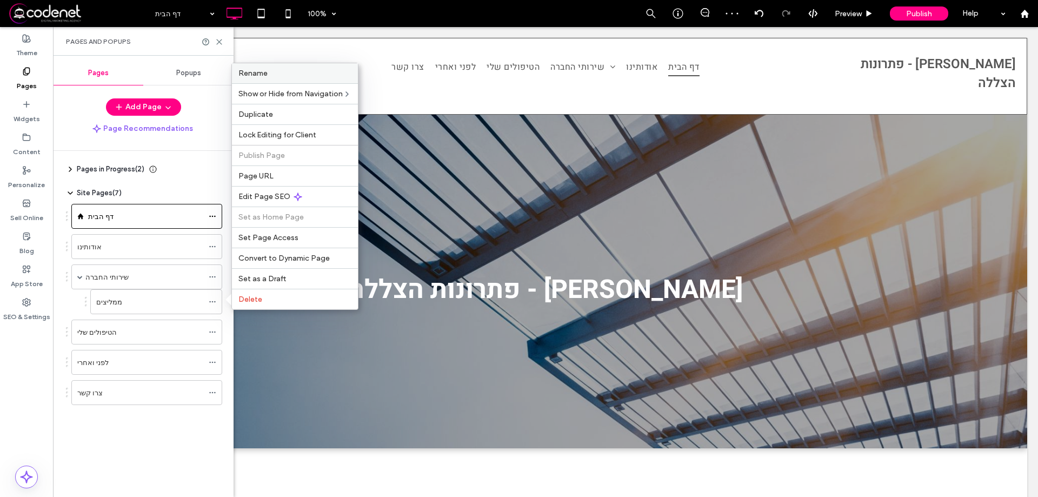
click at [301, 75] on label "Rename" at bounding box center [294, 73] width 113 height 9
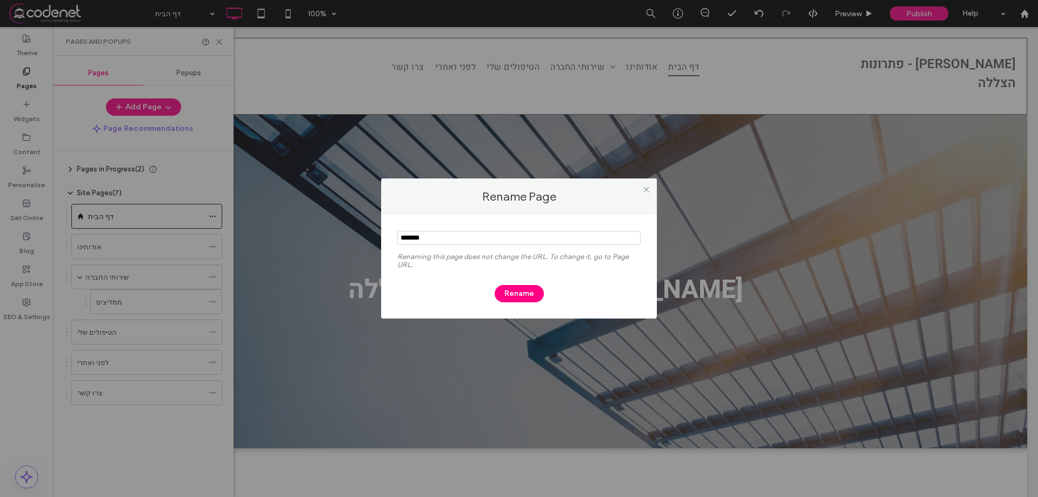
drag, startPoint x: 450, startPoint y: 240, endPoint x: 374, endPoint y: 241, distance: 76.2
click at [376, 241] on div "Rename Page Renaming this page does not change the URL. To change it, go to Pag…" at bounding box center [519, 248] width 1038 height 497
type input "******"
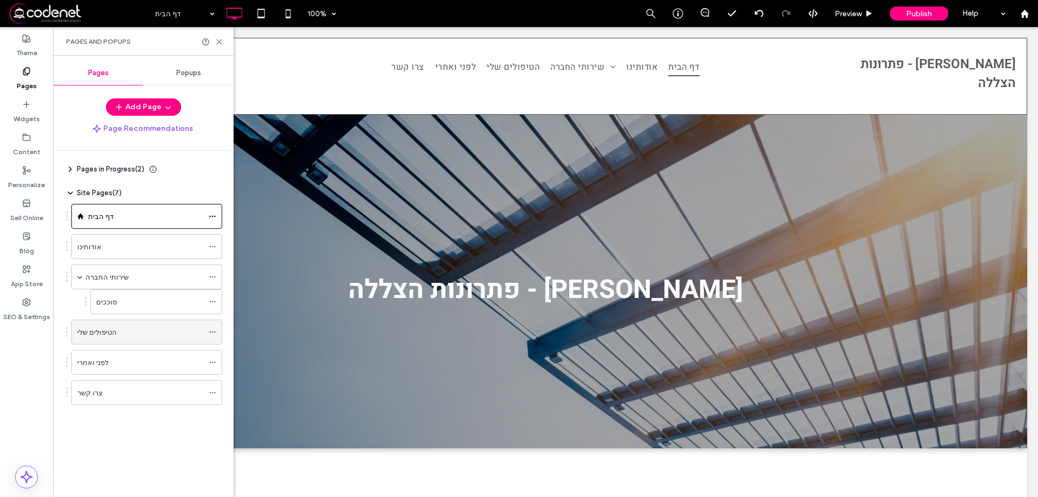
click at [213, 330] on icon at bounding box center [213, 332] width 8 height 8
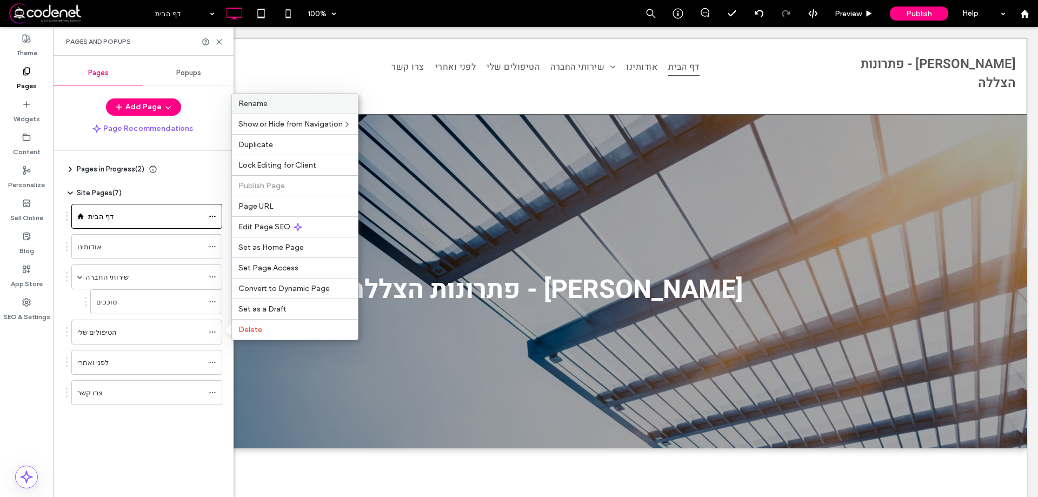
click at [281, 104] on label "Rename" at bounding box center [294, 103] width 113 height 9
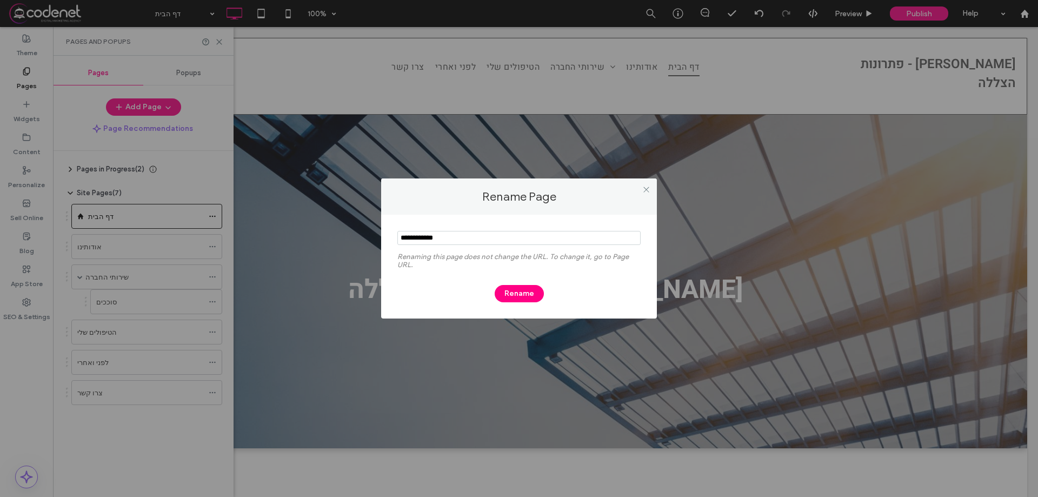
drag, startPoint x: 456, startPoint y: 239, endPoint x: 357, endPoint y: 243, distance: 99.6
click at [357, 243] on div "Rename Page Renaming this page does not change the URL. To change it, go to Pag…" at bounding box center [519, 248] width 1038 height 497
type input "*******"
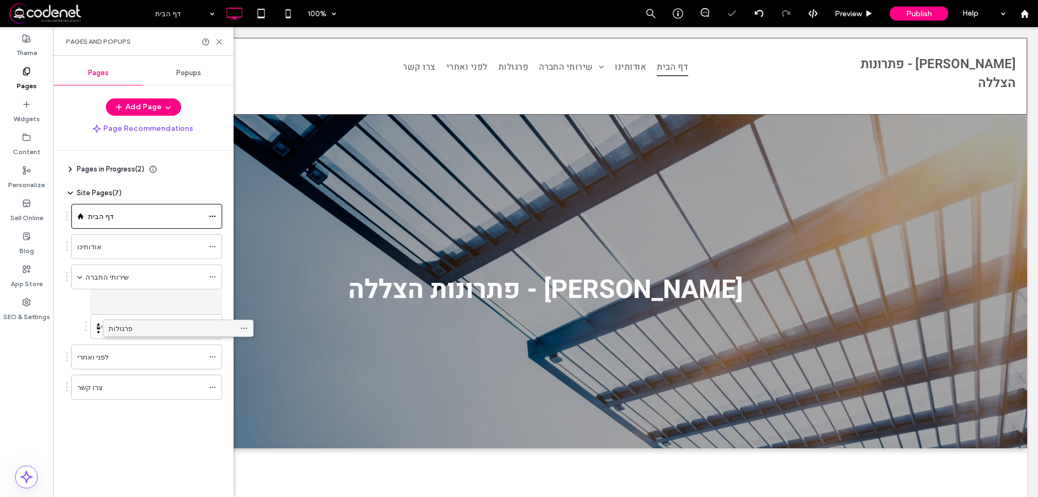
drag, startPoint x: 100, startPoint y: 333, endPoint x: 130, endPoint y: 333, distance: 30.3
click at [210, 355] on icon at bounding box center [213, 357] width 8 height 8
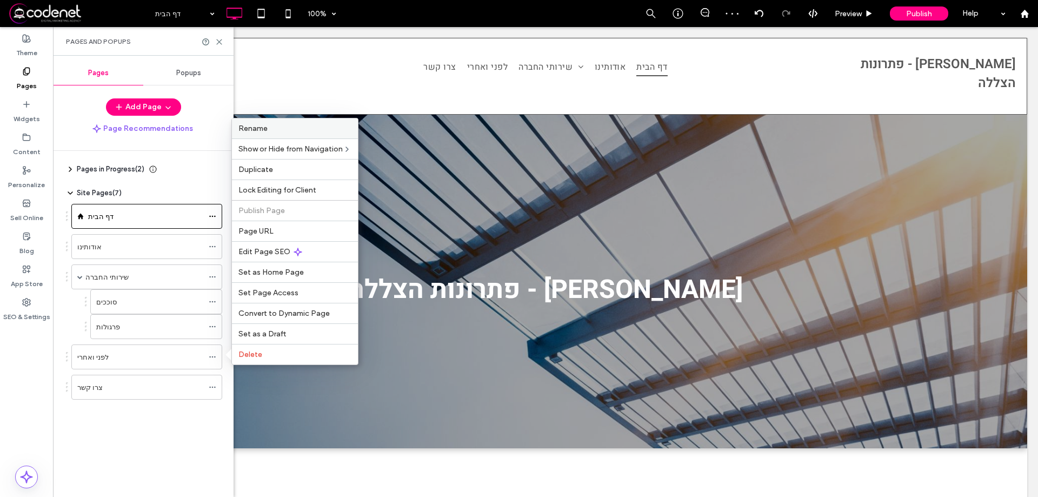
click at [293, 129] on label "Rename" at bounding box center [294, 128] width 113 height 9
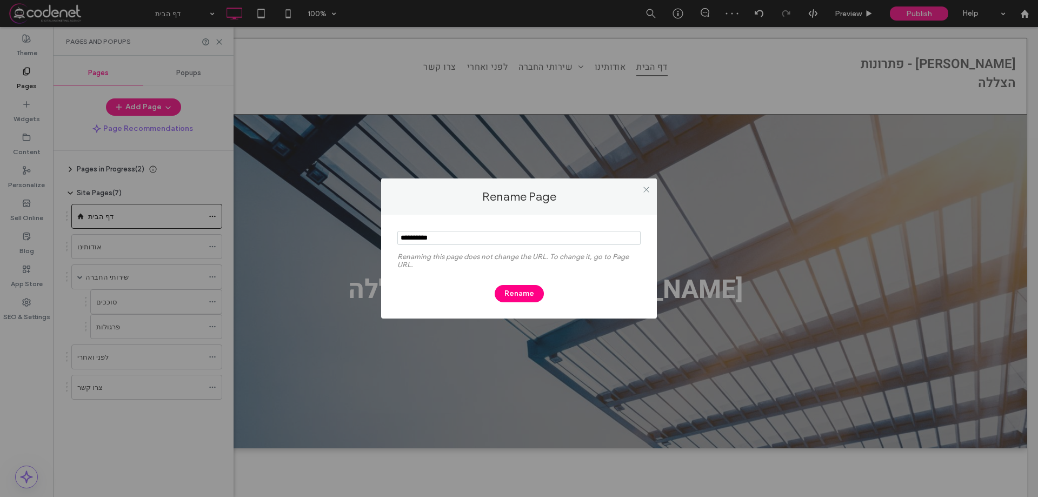
drag, startPoint x: 437, startPoint y: 238, endPoint x: 351, endPoint y: 237, distance: 86.0
click at [356, 237] on div "Rename Page Renaming this page does not change the URL. To change it, go to Pag…" at bounding box center [519, 248] width 1038 height 497
type input "****"
click at [529, 298] on button "Rename" at bounding box center [519, 293] width 49 height 17
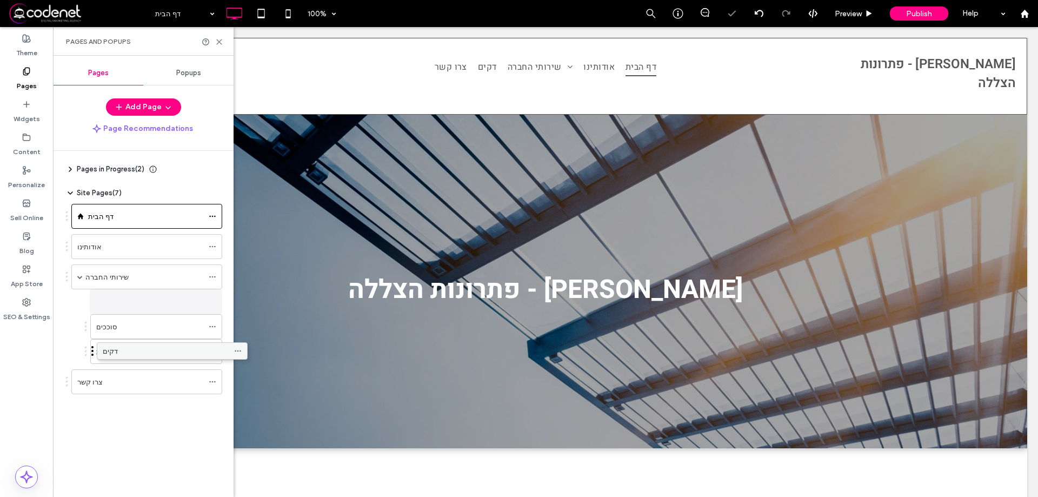
drag, startPoint x: 108, startPoint y: 361, endPoint x: 130, endPoint y: 359, distance: 22.8
click at [213, 244] on icon at bounding box center [213, 247] width 8 height 8
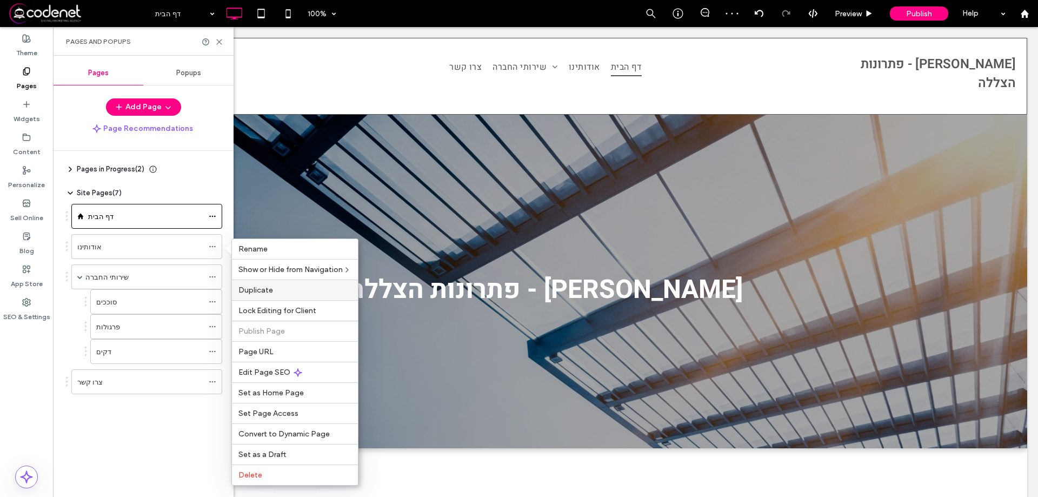
click at [255, 291] on span "Duplicate" at bounding box center [255, 290] width 35 height 9
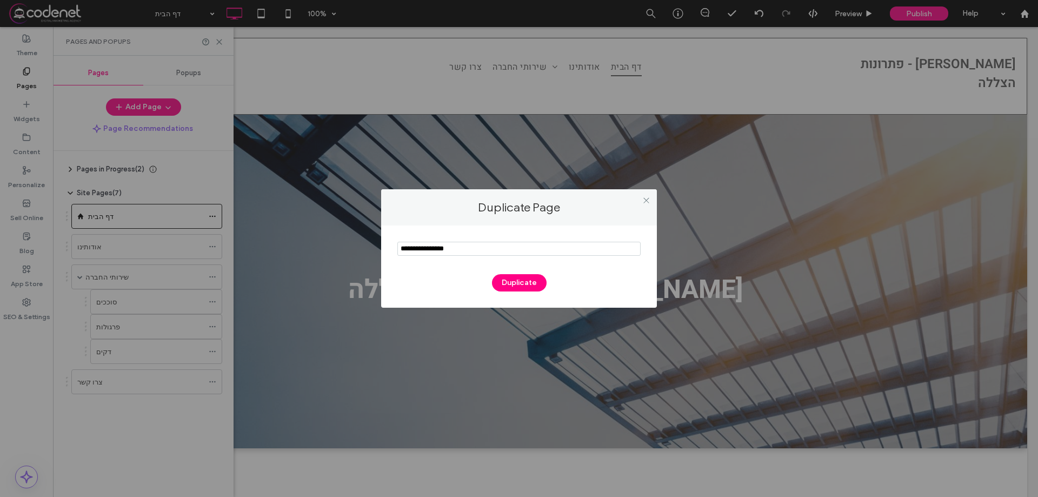
drag, startPoint x: 462, startPoint y: 249, endPoint x: 347, endPoint y: 252, distance: 115.2
click at [357, 249] on div "Duplicate Page Duplicate" at bounding box center [519, 248] width 1038 height 497
type input "*********"
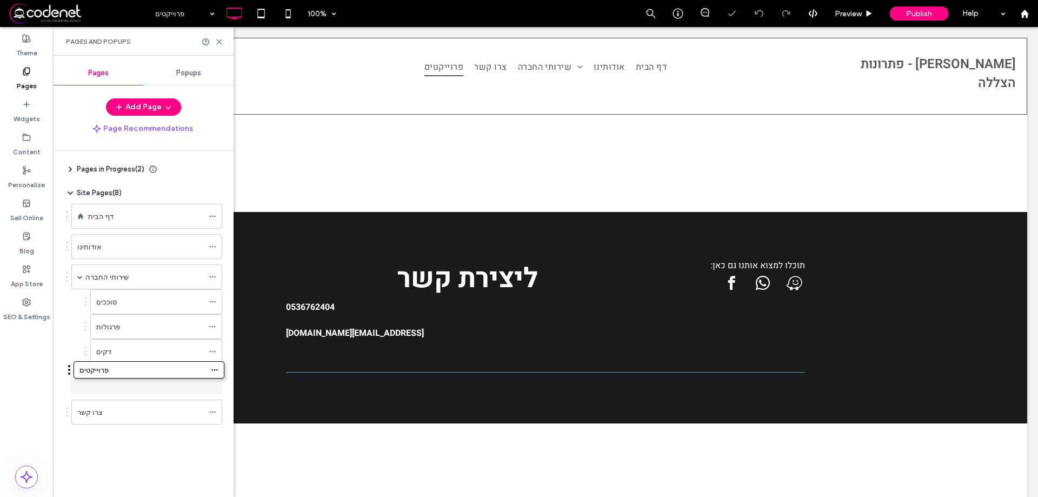
drag, startPoint x: 120, startPoint y: 420, endPoint x: 122, endPoint y: 382, distance: 38.5
click at [211, 383] on icon at bounding box center [213, 382] width 8 height 8
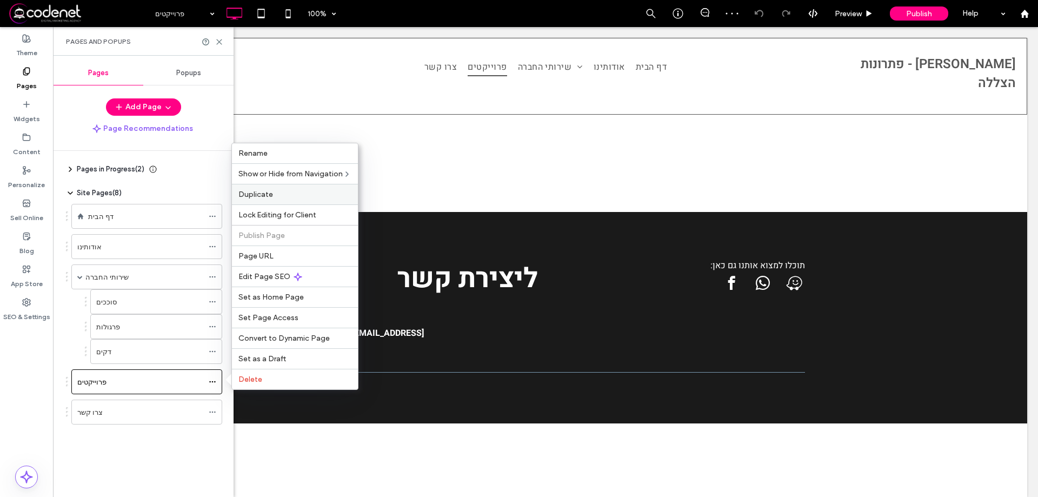
click at [289, 195] on label "Duplicate" at bounding box center [294, 194] width 113 height 9
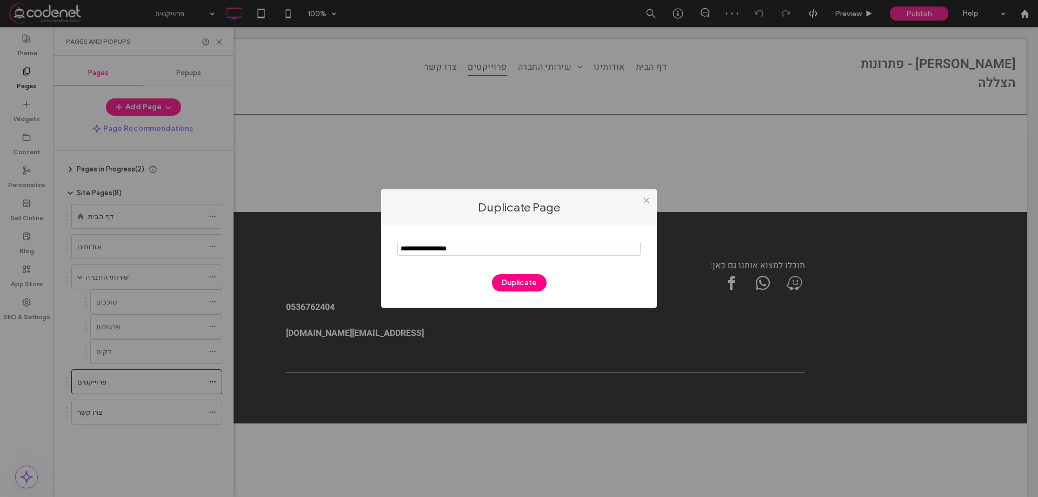
drag, startPoint x: 449, startPoint y: 245, endPoint x: 322, endPoint y: 245, distance: 127.1
click at [322, 245] on div "Duplicate Page Duplicate" at bounding box center [519, 248] width 1038 height 497
type input "**********"
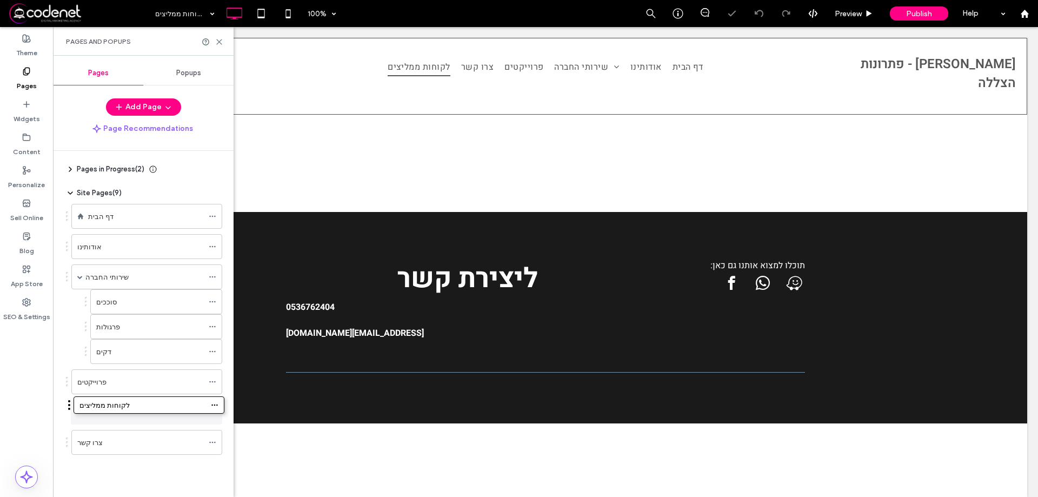
drag, startPoint x: 125, startPoint y: 448, endPoint x: 128, endPoint y: 415, distance: 33.6
click at [116, 215] on div "דף הבית" at bounding box center [145, 216] width 115 height 11
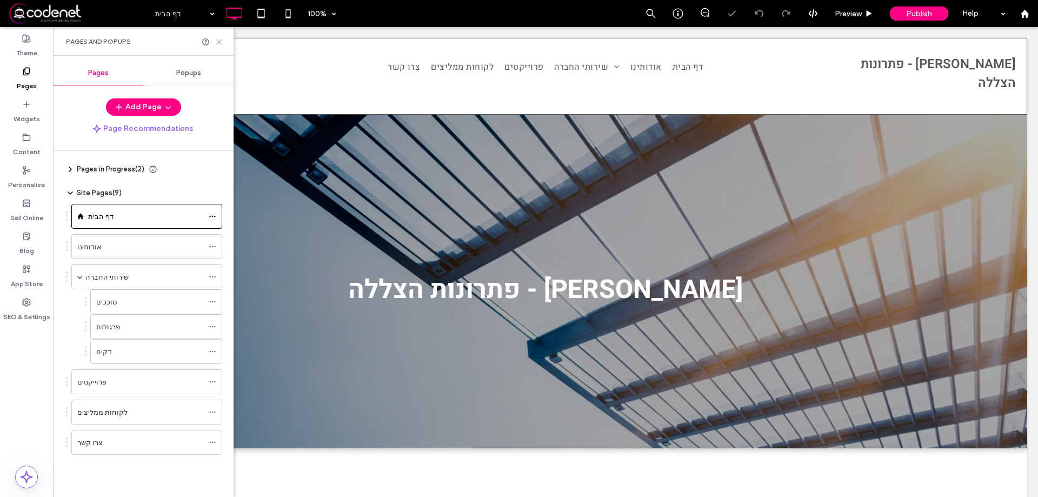
click at [219, 42] on use at bounding box center [219, 41] width 5 height 5
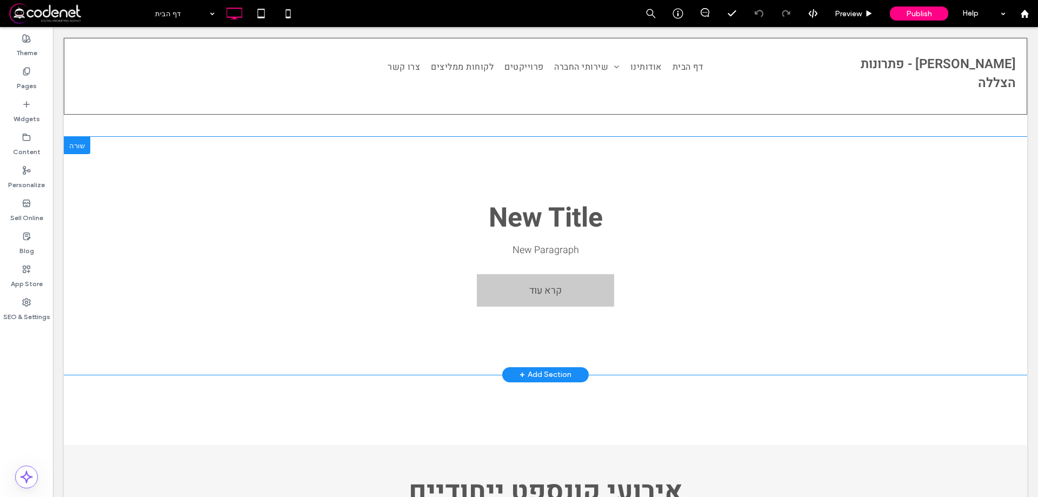
scroll to position [324, 0]
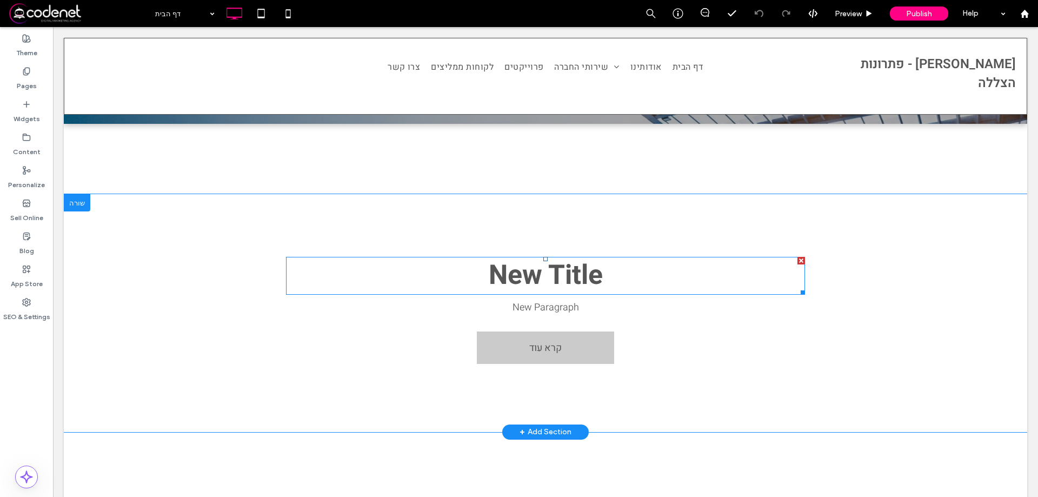
click at [522, 274] on h2 "New Title" at bounding box center [545, 276] width 519 height 36
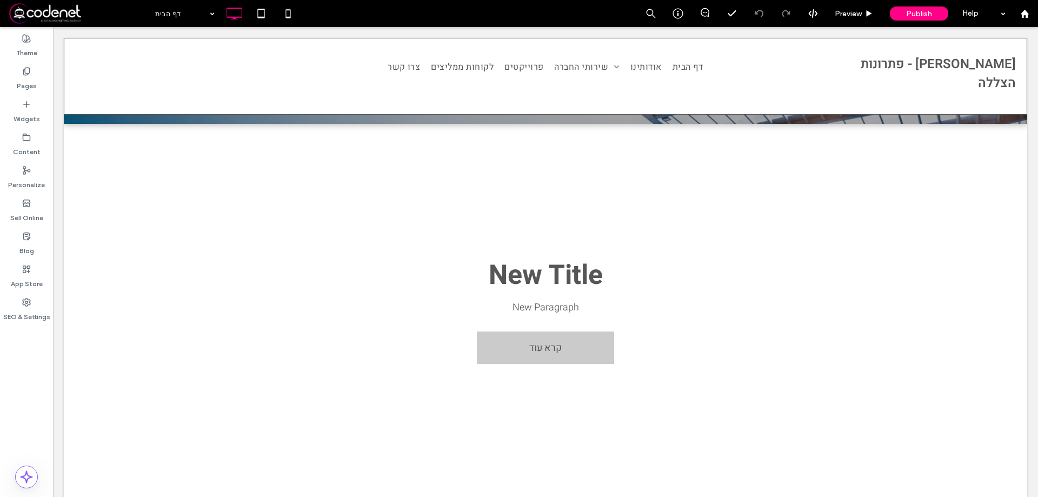
click at [525, 271] on h2 "New Title" at bounding box center [545, 276] width 519 height 36
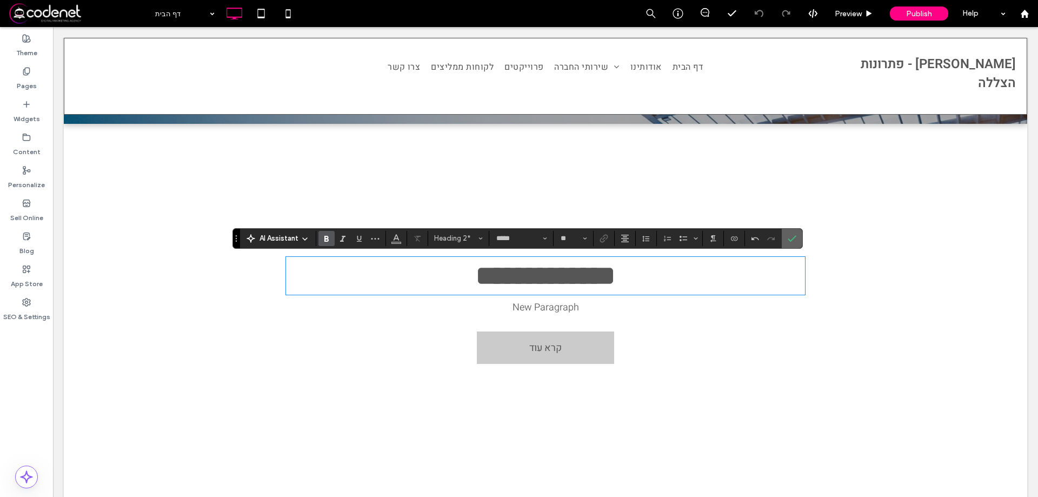
click at [794, 237] on use "Confirm" at bounding box center [792, 238] width 9 height 6
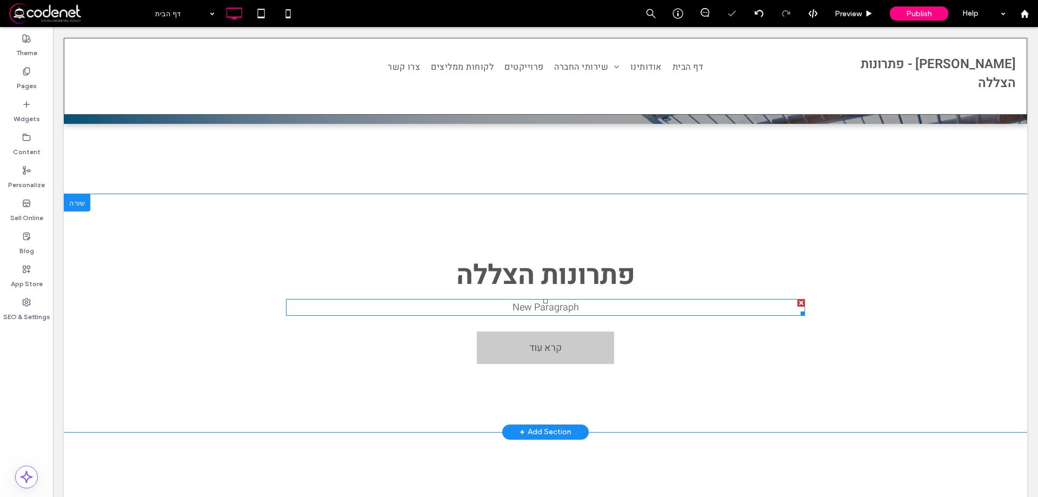
click at [536, 305] on p "New Paragraph" at bounding box center [545, 307] width 519 height 15
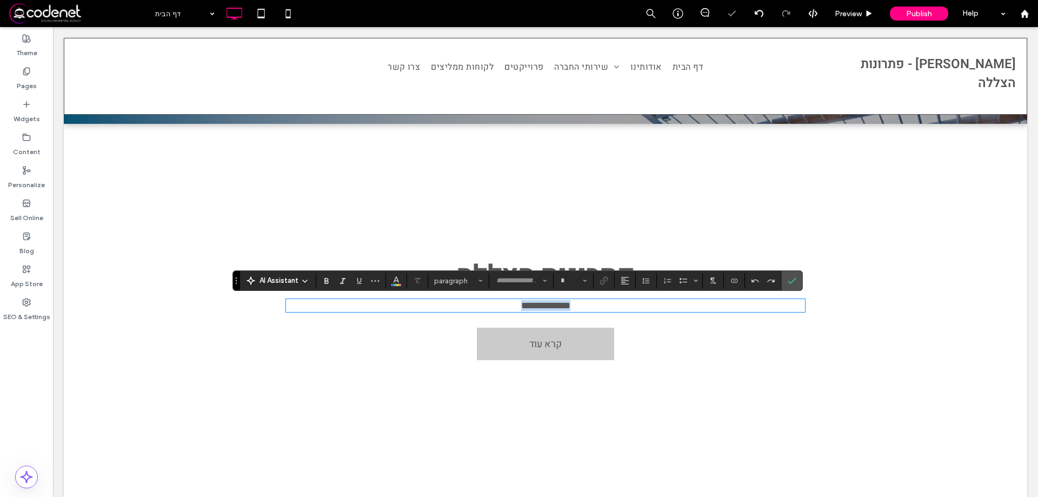
type input "*****"
type input "**"
click at [796, 282] on icon "Confirm" at bounding box center [792, 280] width 9 height 9
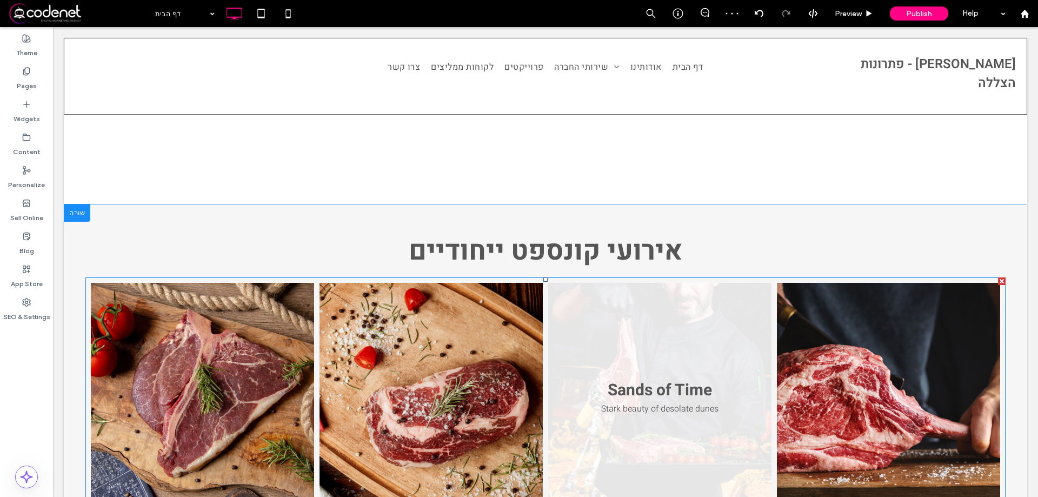
scroll to position [649, 0]
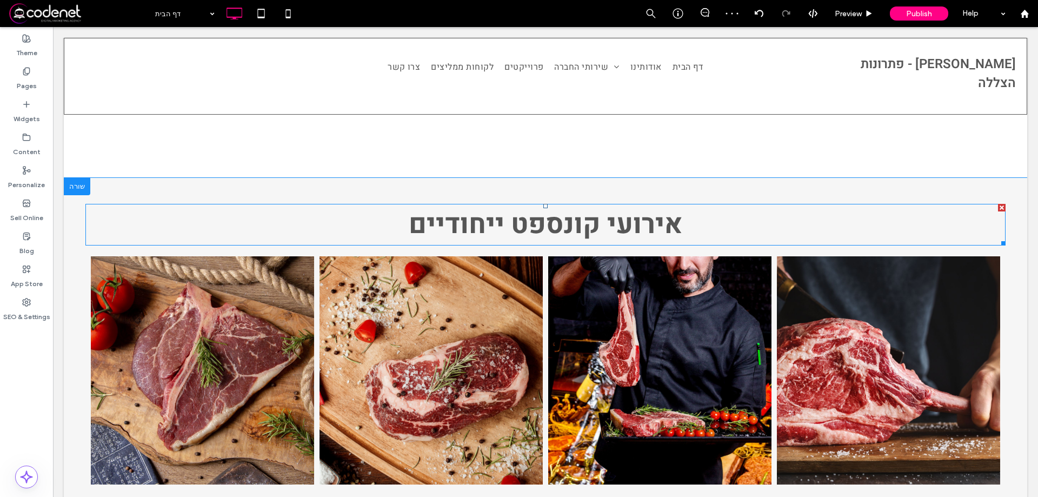
click at [536, 226] on span "אירועי קונספט ייחודיים" at bounding box center [546, 224] width 274 height 39
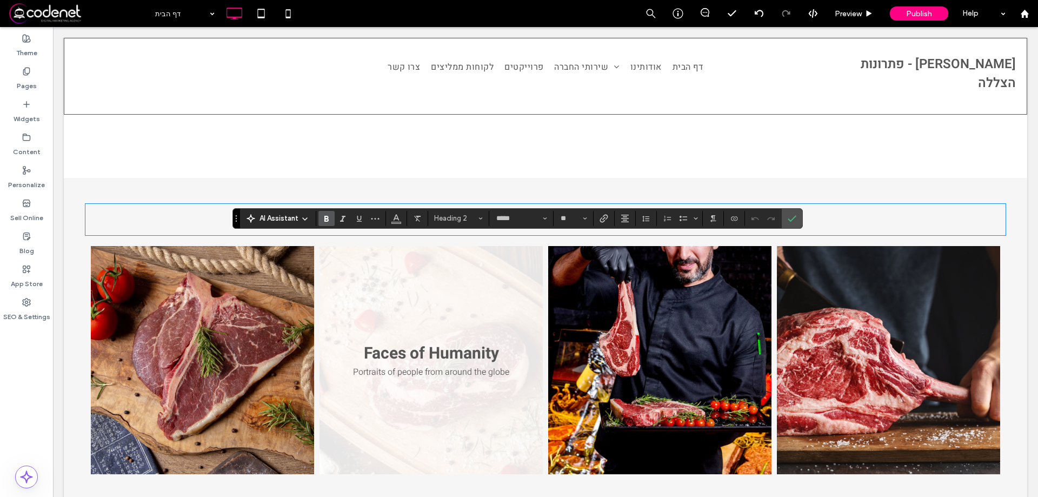
scroll to position [433, 0]
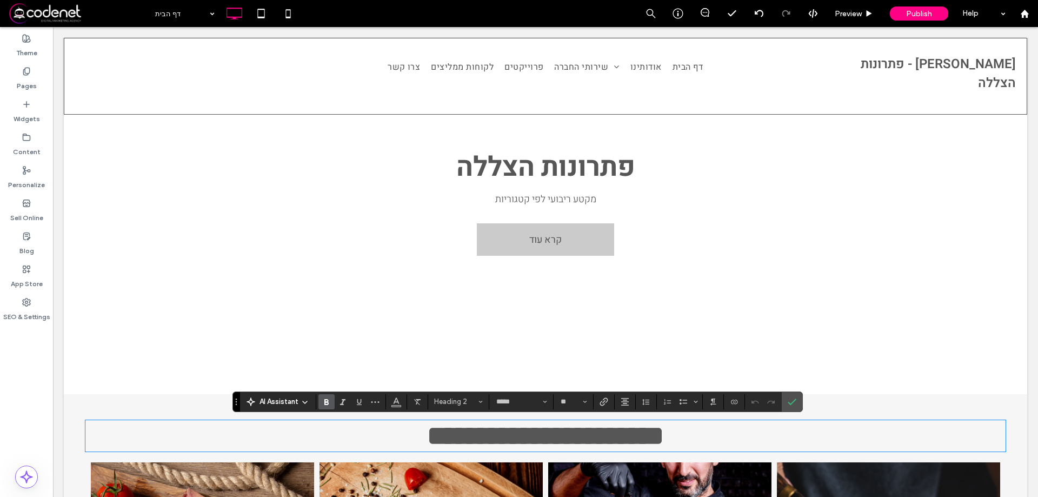
click at [539, 198] on span "מקטע ריבועי לפי קטגוריות" at bounding box center [545, 199] width 101 height 15
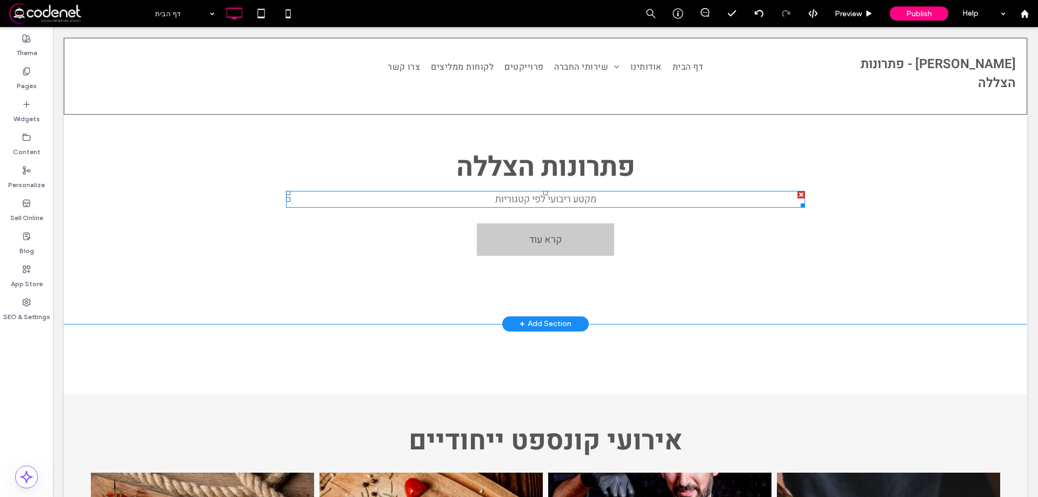
click at [536, 198] on span "מקטע ריבועי לפי קטגוריות" at bounding box center [545, 199] width 101 height 15
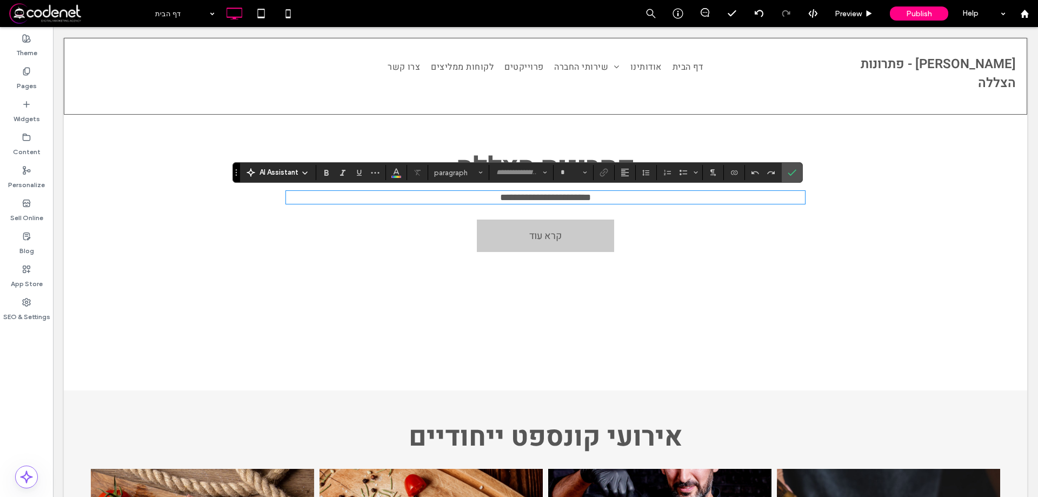
type input "*****"
type input "**"
click at [536, 198] on span "**********" at bounding box center [545, 198] width 91 height 10
click at [794, 177] on icon "Confirm" at bounding box center [792, 172] width 9 height 9
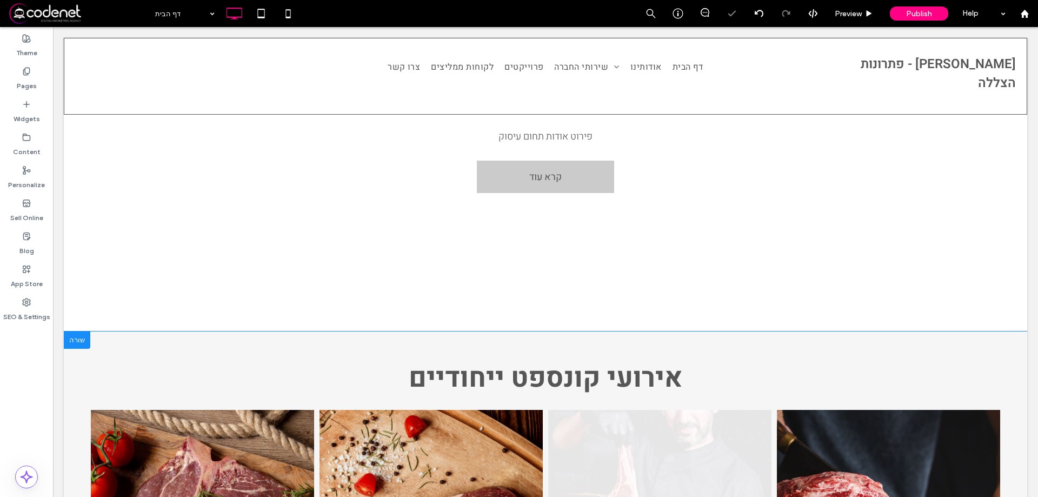
scroll to position [595, 0]
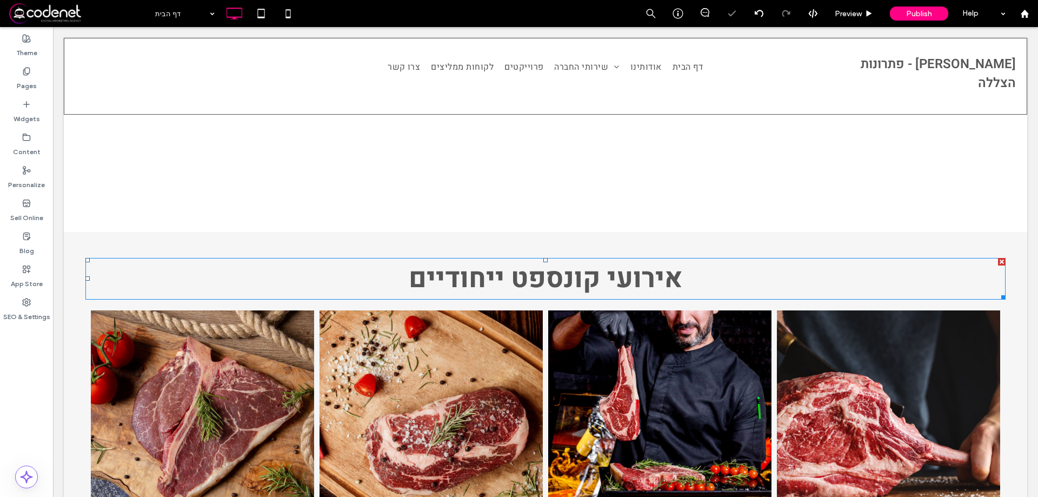
click at [573, 278] on span "אירועי קונספט ייחודיים" at bounding box center [546, 278] width 274 height 39
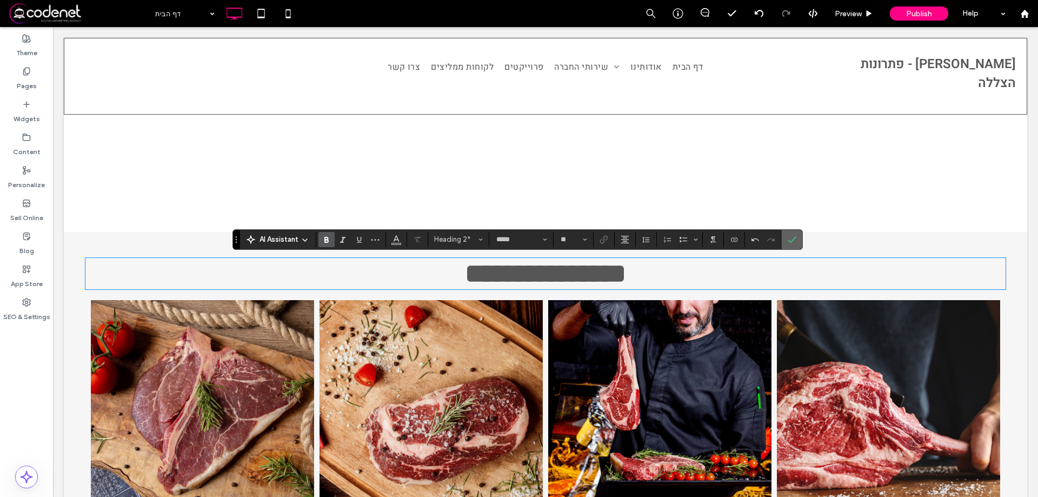
click at [792, 237] on icon "Confirm" at bounding box center [792, 239] width 9 height 9
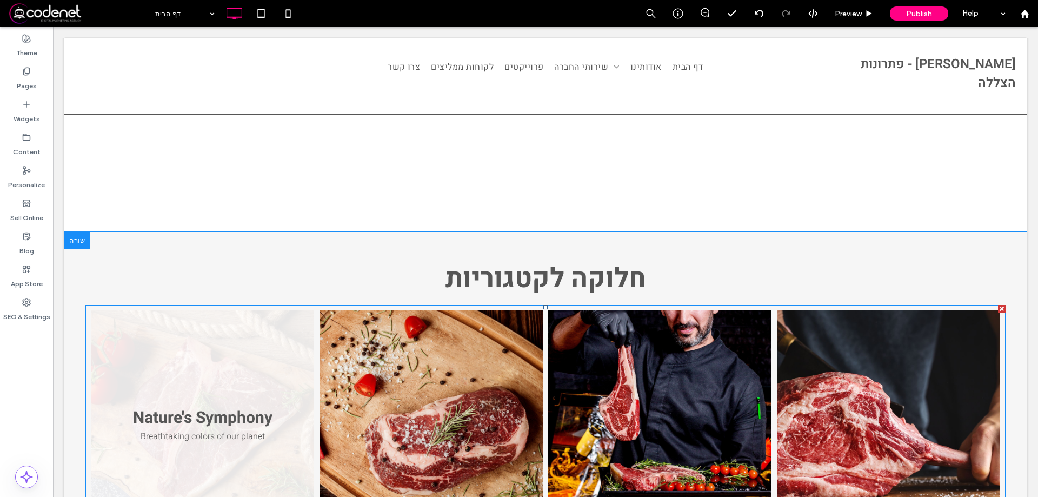
click at [194, 373] on link at bounding box center [202, 424] width 223 height 228
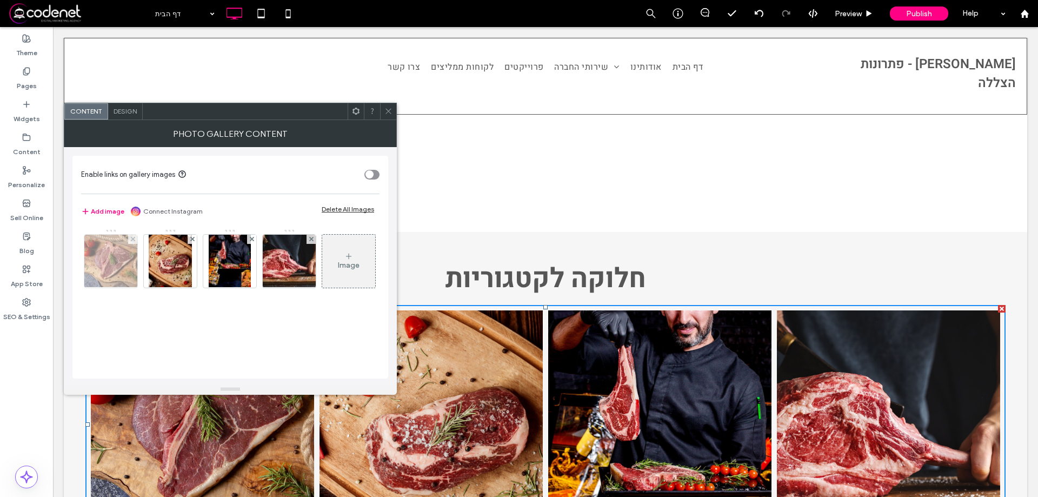
click at [129, 241] on div at bounding box center [132, 239] width 9 height 9
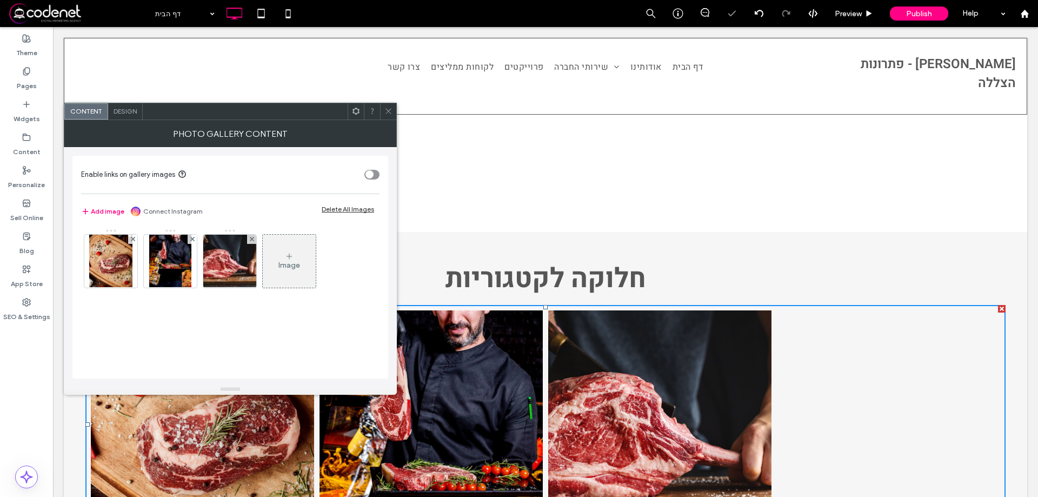
click at [289, 257] on icon at bounding box center [289, 256] width 9 height 9
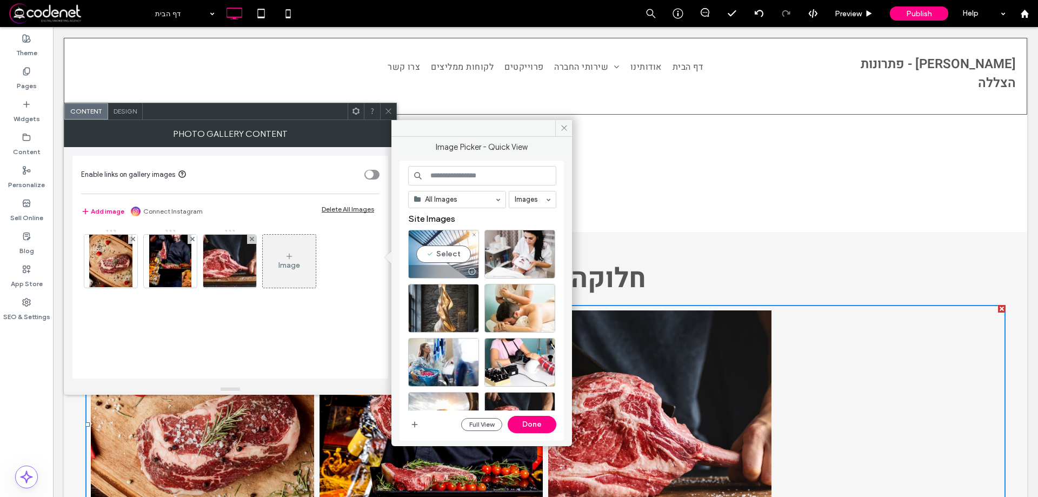
click at [456, 256] on div "Select" at bounding box center [443, 254] width 71 height 49
click at [529, 428] on button "Done" at bounding box center [532, 424] width 49 height 17
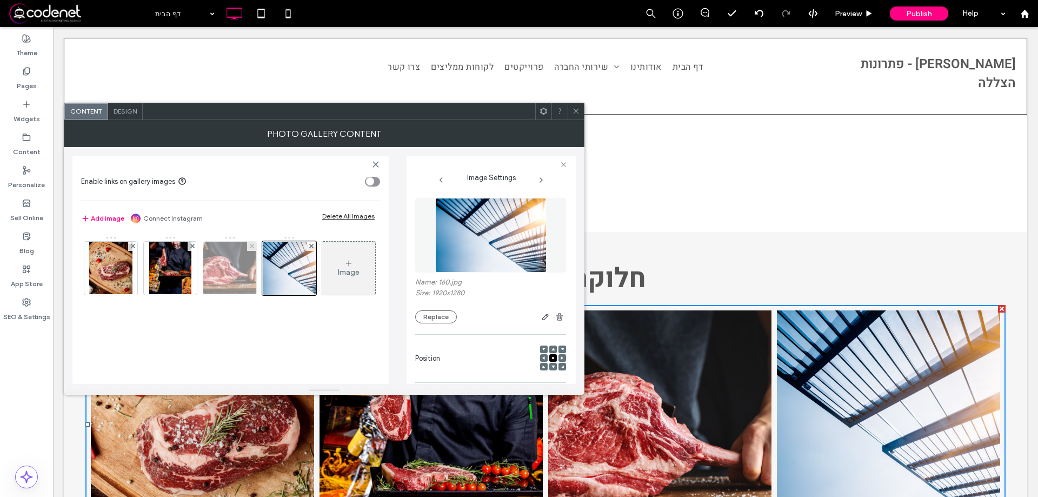
click at [249, 248] on div at bounding box center [251, 246] width 9 height 9
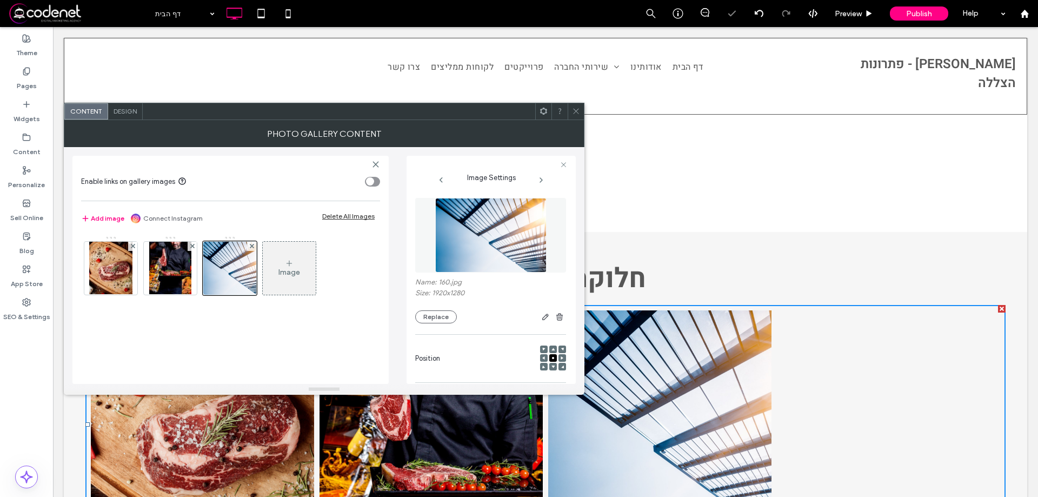
click at [289, 267] on icon at bounding box center [289, 263] width 9 height 9
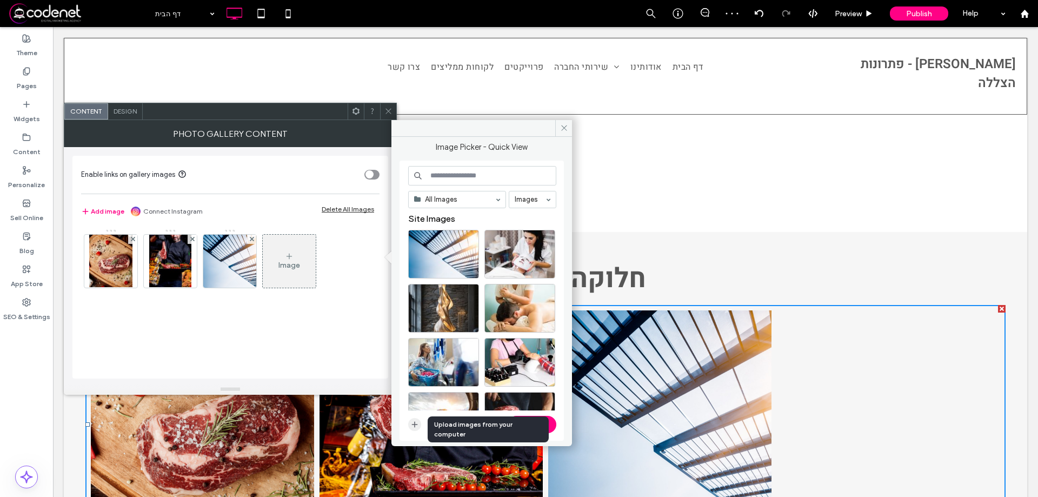
click at [415, 426] on use "button" at bounding box center [415, 424] width 6 height 6
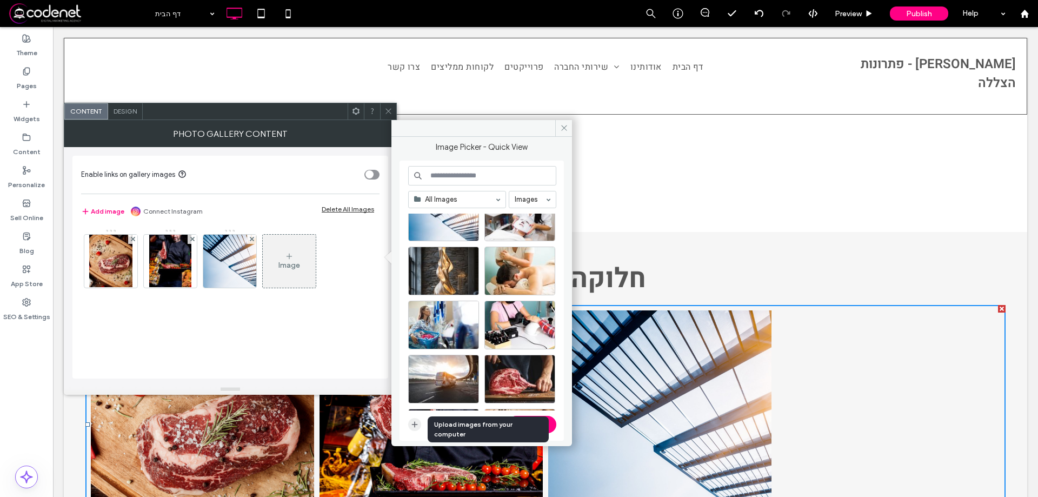
scroll to position [54, 0]
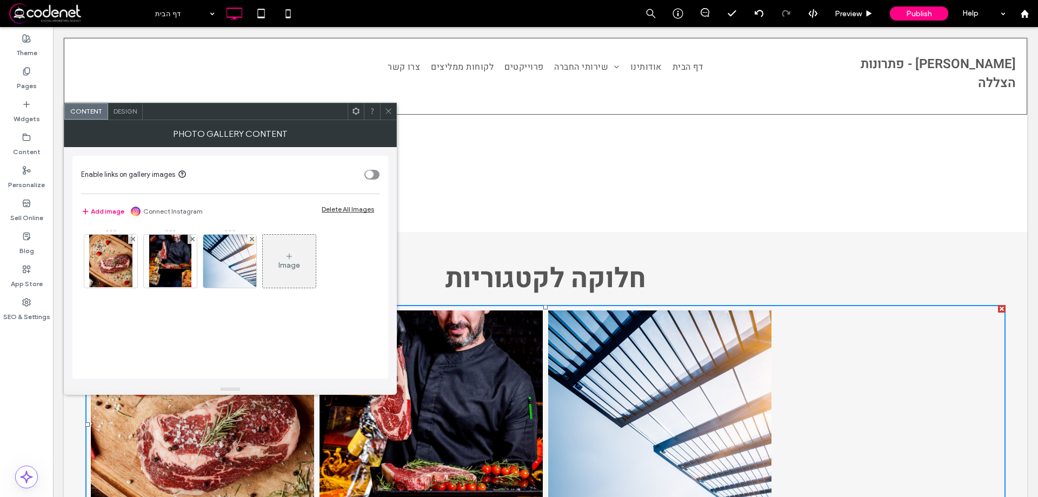
click at [307, 271] on div "Image" at bounding box center [289, 261] width 53 height 51
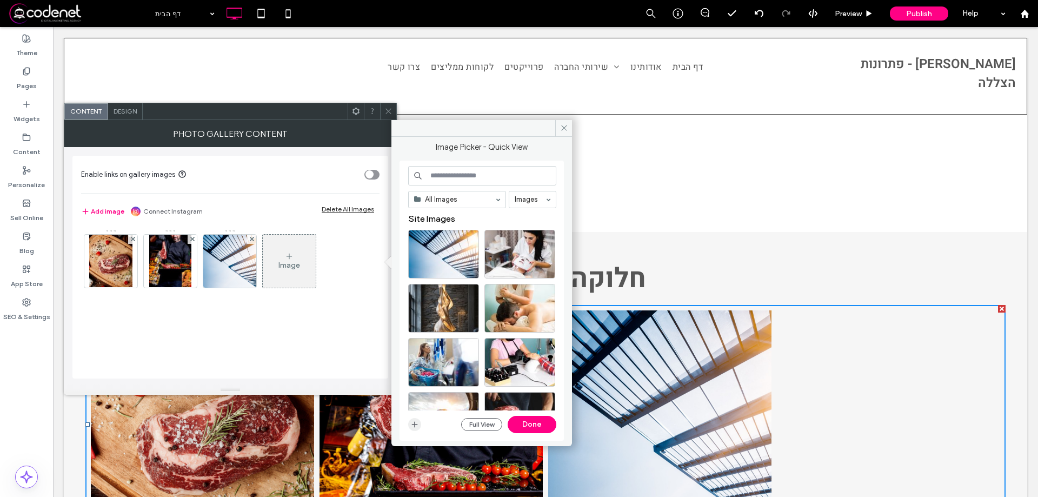
click at [415, 422] on icon "button" at bounding box center [414, 424] width 9 height 9
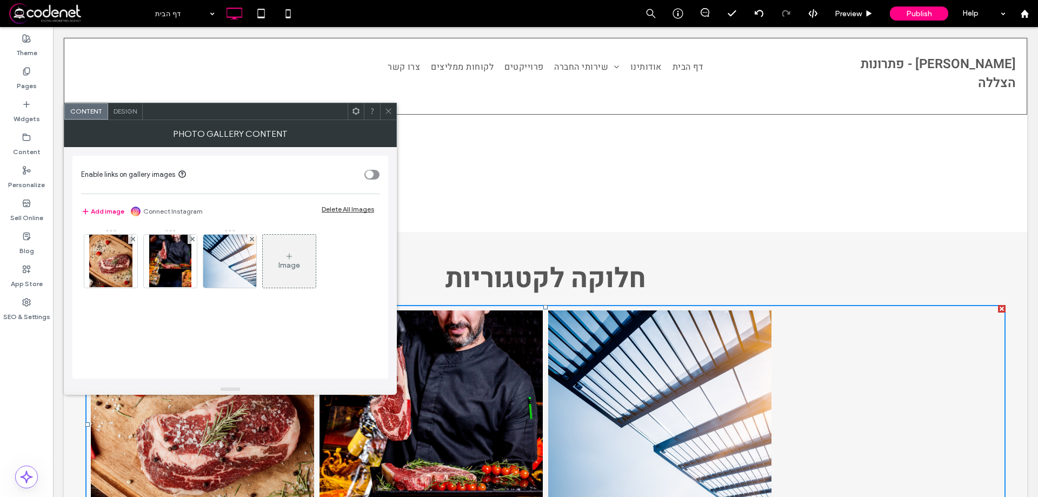
click at [282, 254] on div "Image" at bounding box center [289, 261] width 53 height 51
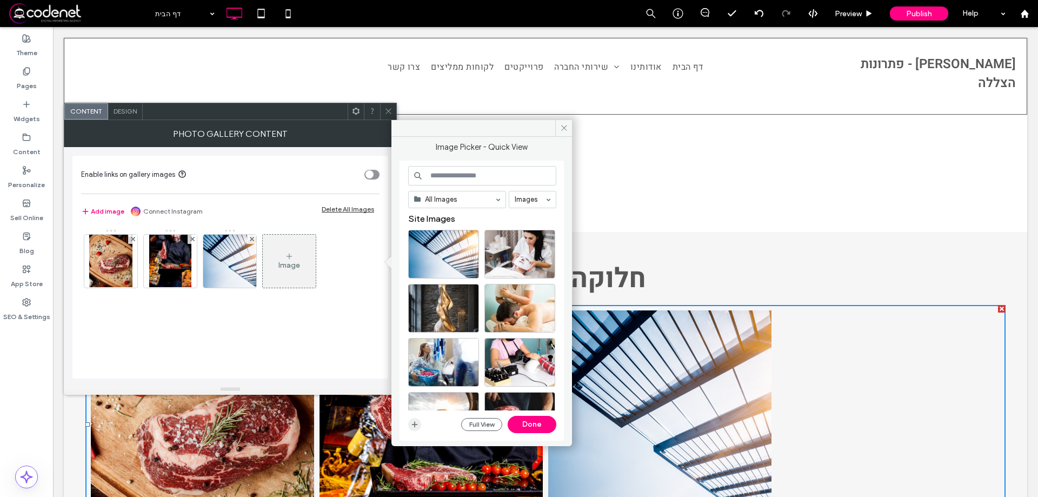
click at [413, 426] on icon "button" at bounding box center [414, 424] width 9 height 9
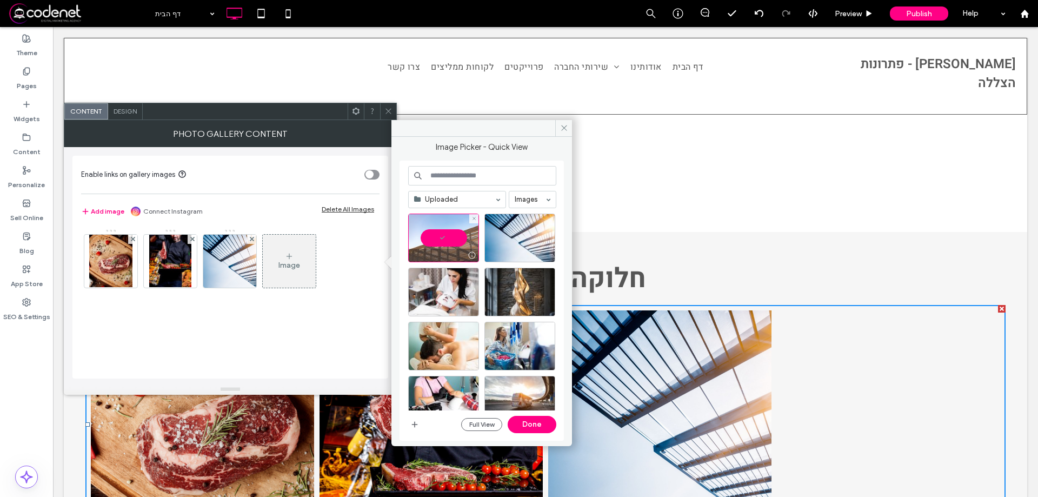
click at [447, 231] on div at bounding box center [443, 238] width 71 height 49
drag, startPoint x: 531, startPoint y: 424, endPoint x: 479, endPoint y: 397, distance: 59.0
click at [531, 424] on button "Done" at bounding box center [532, 424] width 49 height 17
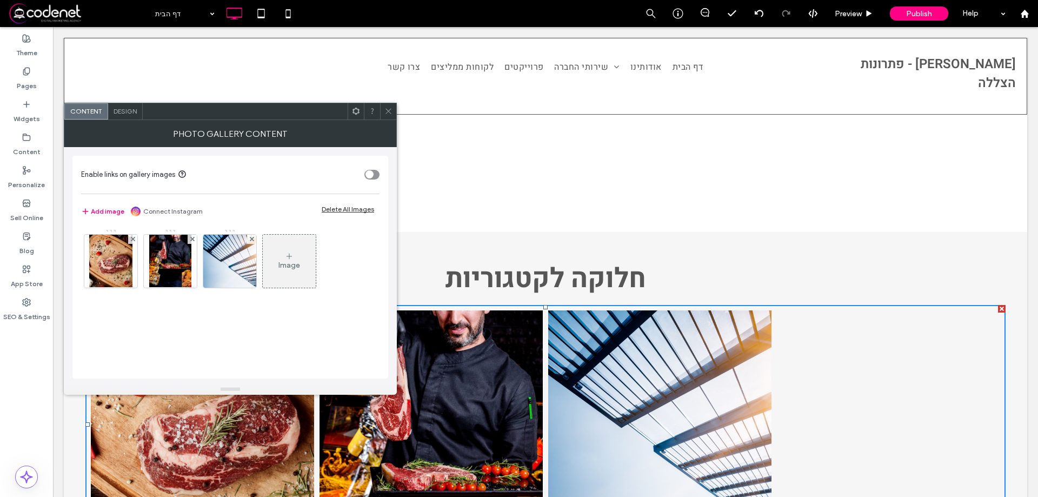
click at [284, 262] on div "Image" at bounding box center [289, 265] width 22 height 9
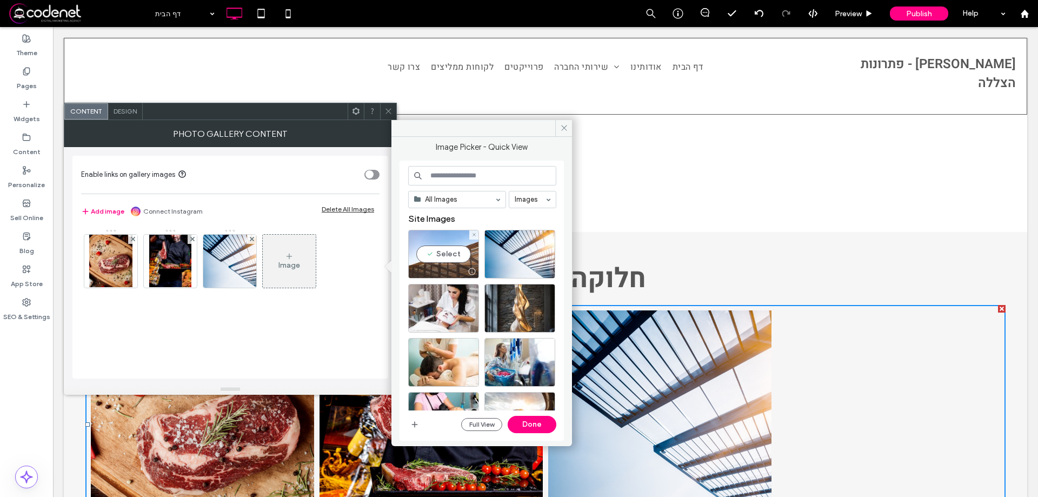
click at [448, 259] on div "Select" at bounding box center [443, 254] width 71 height 49
drag, startPoint x: 529, startPoint y: 422, endPoint x: 477, endPoint y: 395, distance: 59.0
click at [529, 422] on button "Done" at bounding box center [532, 424] width 49 height 17
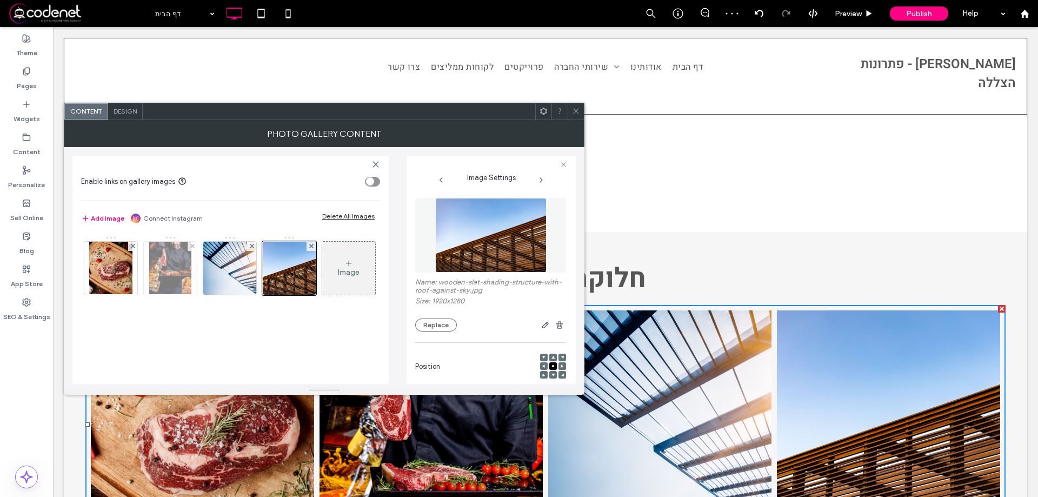
click at [171, 258] on img at bounding box center [170, 268] width 42 height 53
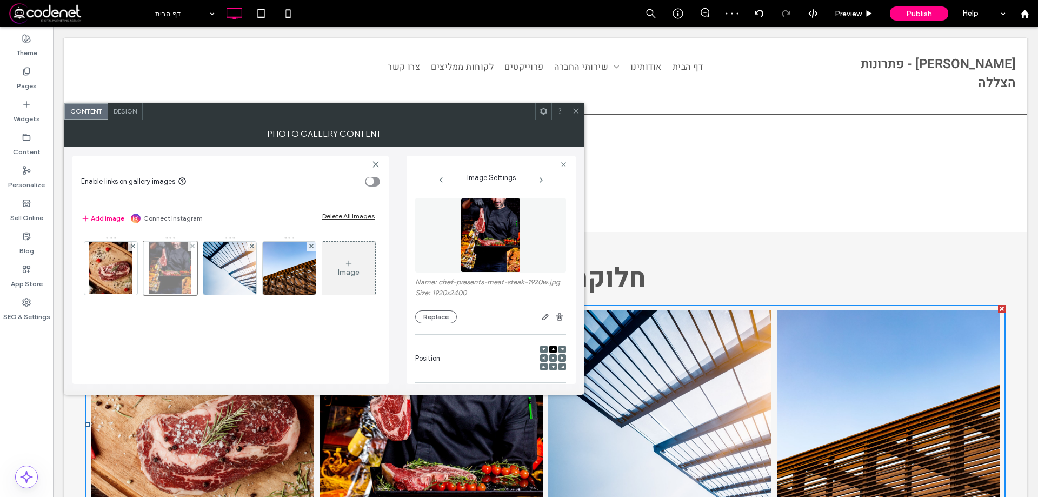
scroll to position [125, 0]
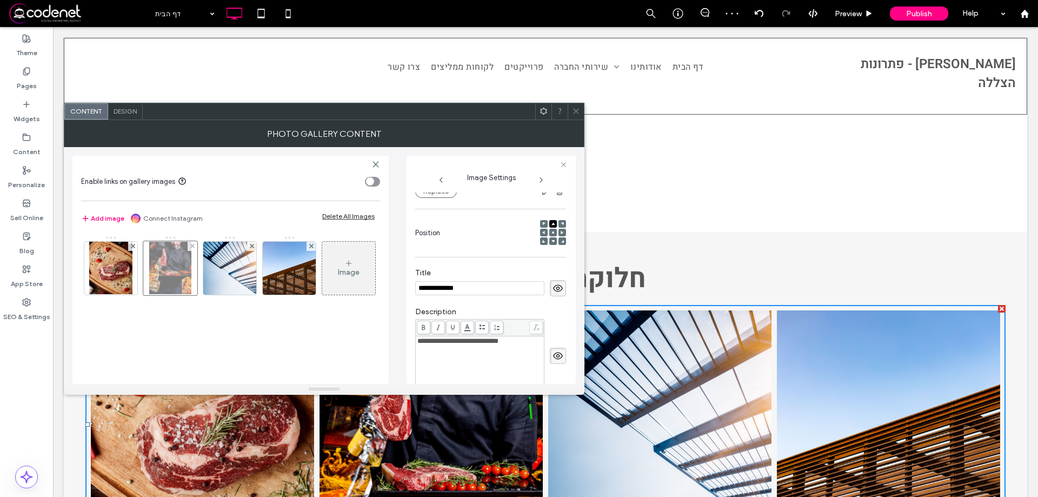
click at [174, 259] on div at bounding box center [170, 268] width 54 height 54
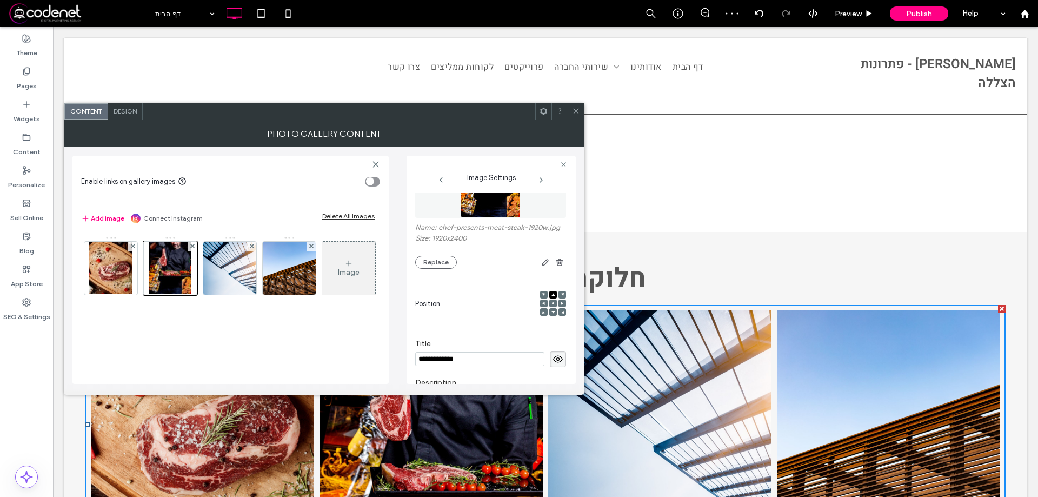
scroll to position [0, 0]
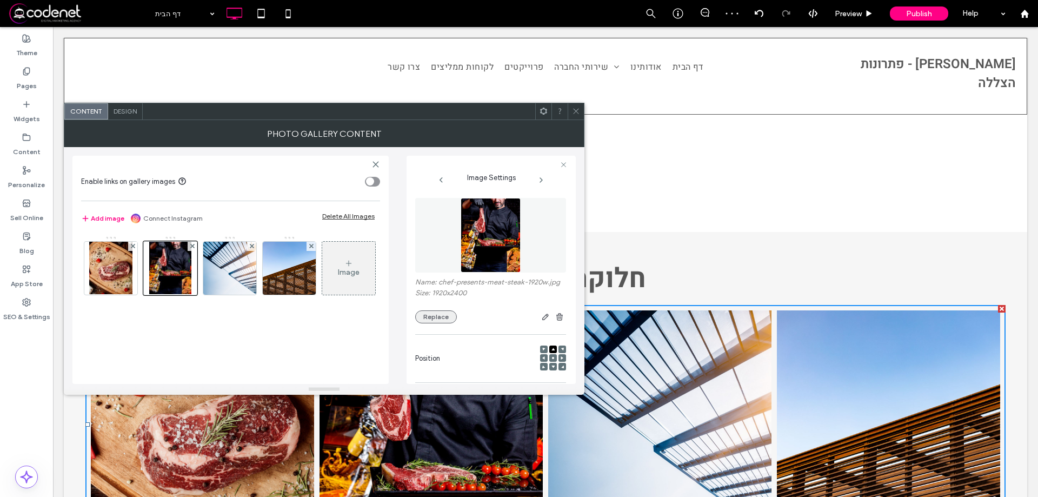
click at [444, 314] on button "Replace" at bounding box center [436, 316] width 42 height 13
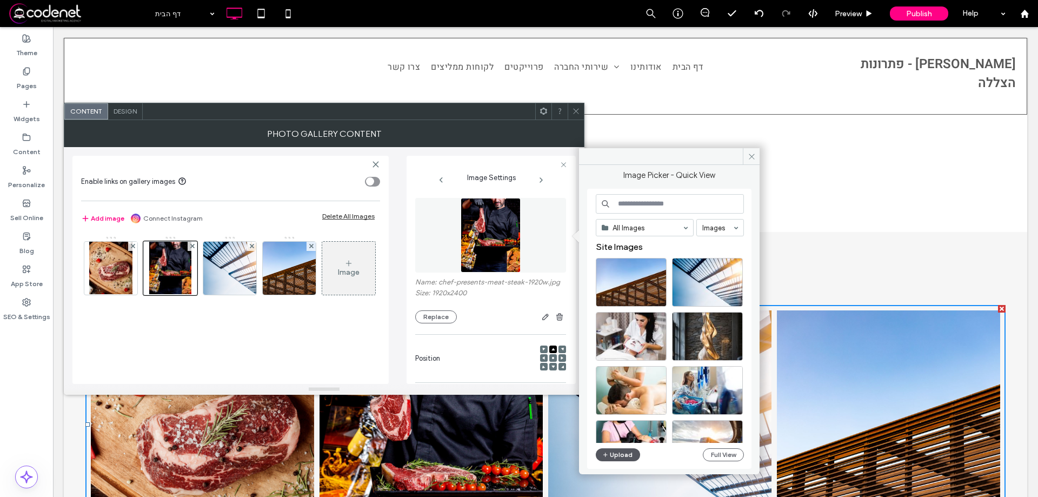
click at [616, 450] on button "Upload" at bounding box center [618, 454] width 44 height 13
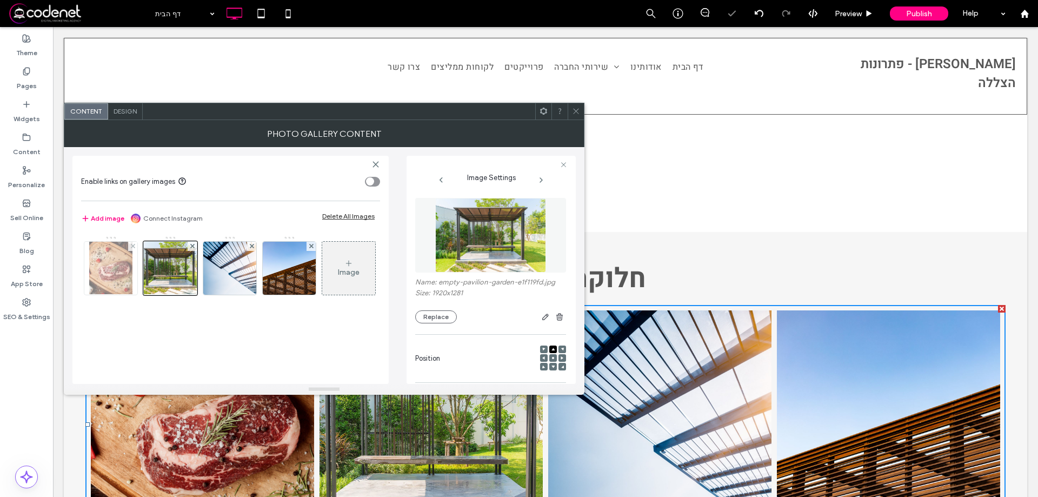
click at [109, 263] on img at bounding box center [110, 268] width 43 height 53
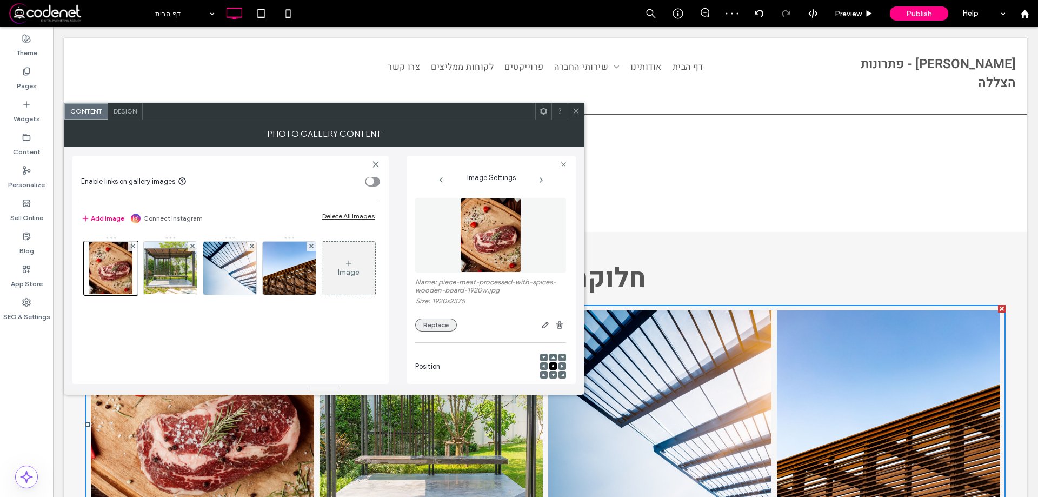
click at [431, 324] on button "Replace" at bounding box center [436, 324] width 42 height 13
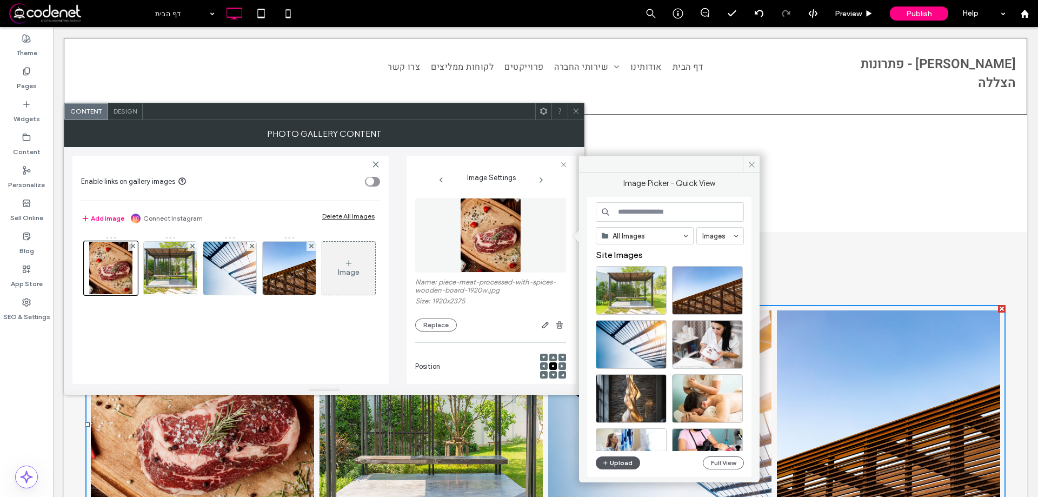
click at [615, 461] on button "Upload" at bounding box center [618, 462] width 44 height 13
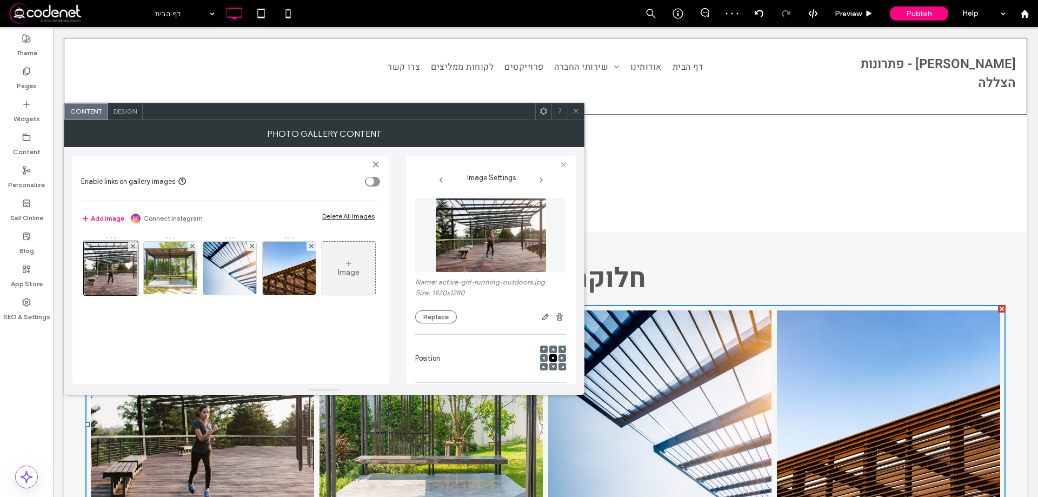
click at [576, 117] on span at bounding box center [576, 111] width 8 height 16
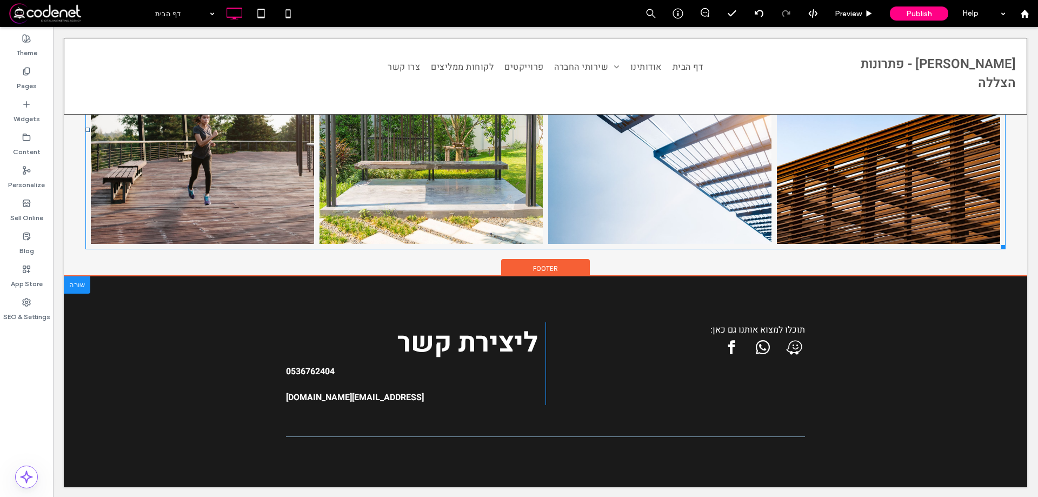
scroll to position [891, 0]
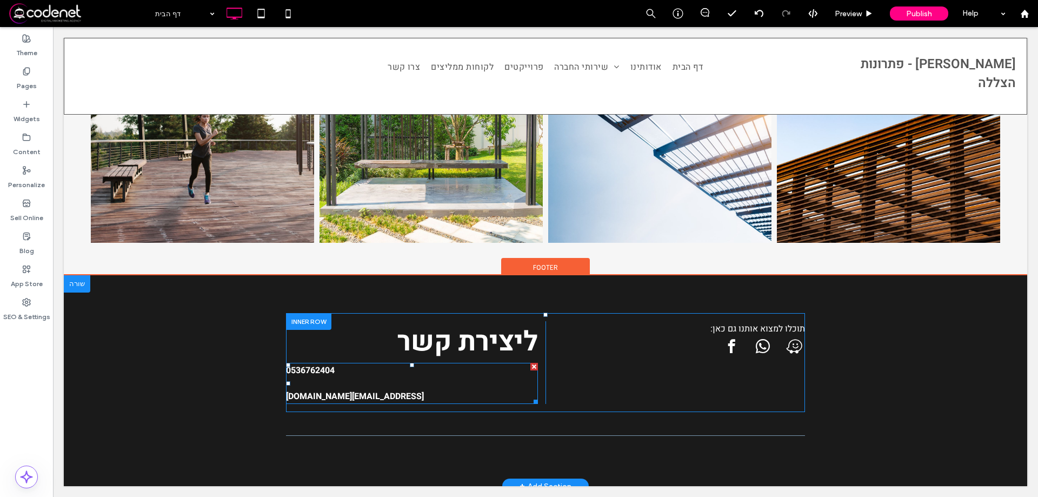
click at [318, 366] on strong "0536762404" at bounding box center [310, 370] width 49 height 13
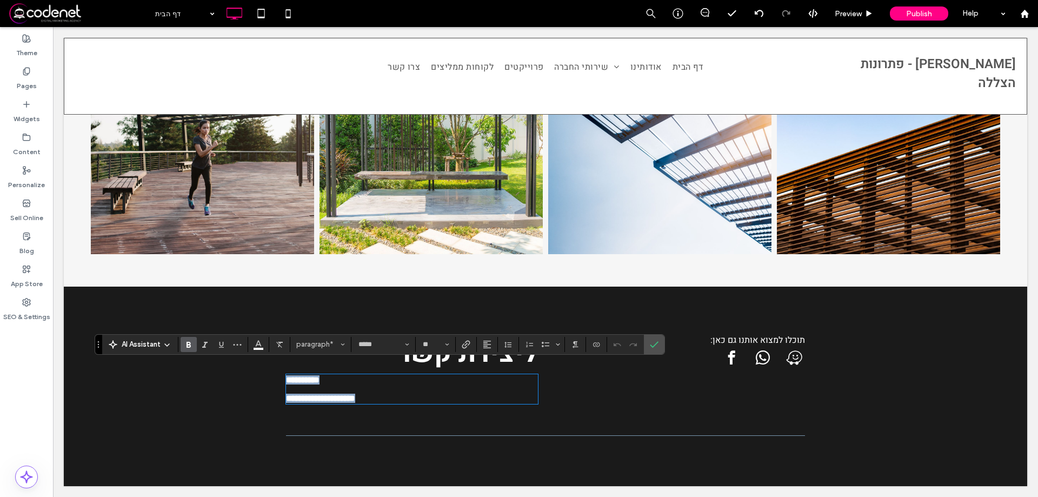
click at [333, 376] on p "**********" at bounding box center [412, 384] width 252 height 18
drag, startPoint x: 327, startPoint y: 374, endPoint x: 280, endPoint y: 370, distance: 47.7
click at [286, 376] on strong "**********" at bounding box center [303, 380] width 34 height 8
drag, startPoint x: 342, startPoint y: 370, endPoint x: 278, endPoint y: 365, distance: 64.0
click at [286, 375] on p "**********" at bounding box center [412, 384] width 252 height 18
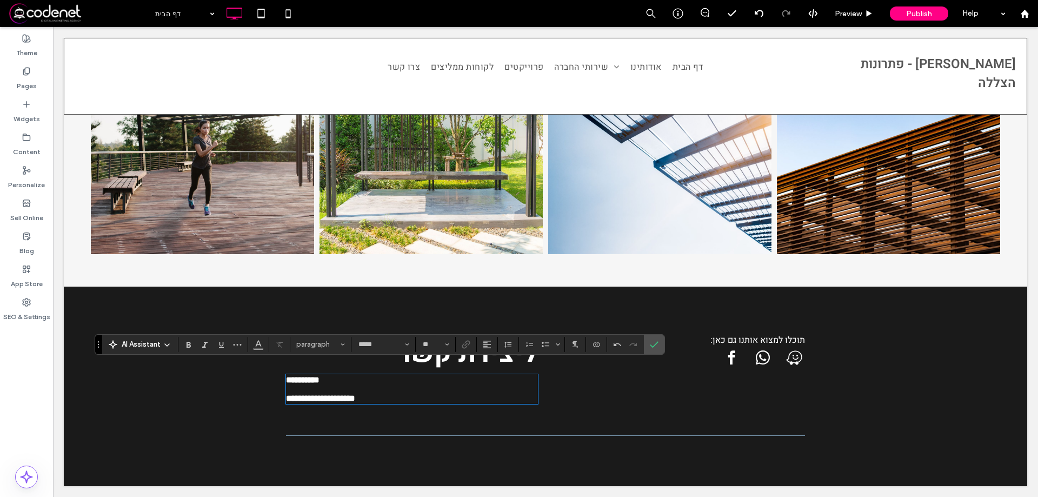
click at [399, 394] on p "**********" at bounding box center [412, 398] width 252 height 9
drag, startPoint x: 377, startPoint y: 396, endPoint x: 276, endPoint y: 396, distance: 101.1
click at [276, 396] on div "**********" at bounding box center [546, 387] width 964 height 200
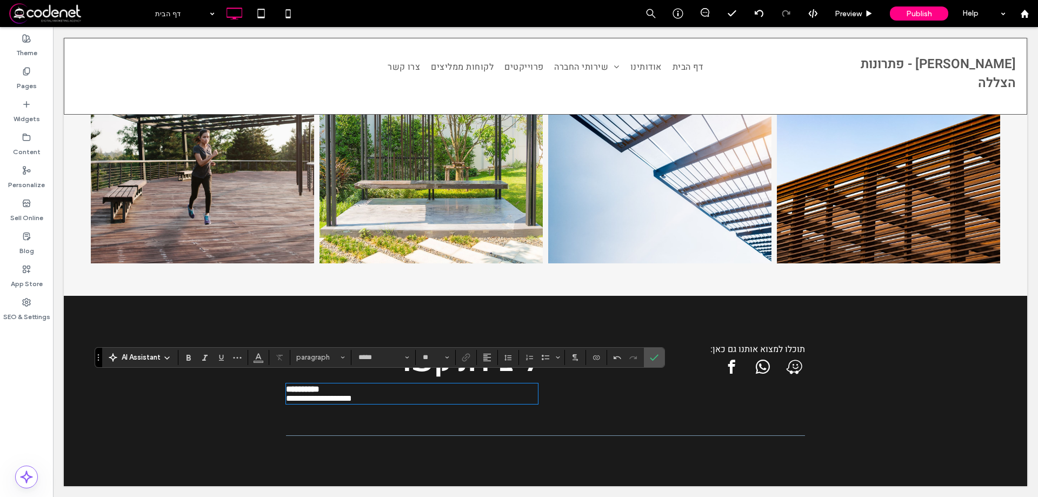
scroll to position [878, 0]
click at [654, 356] on icon "Confirm" at bounding box center [654, 357] width 9 height 9
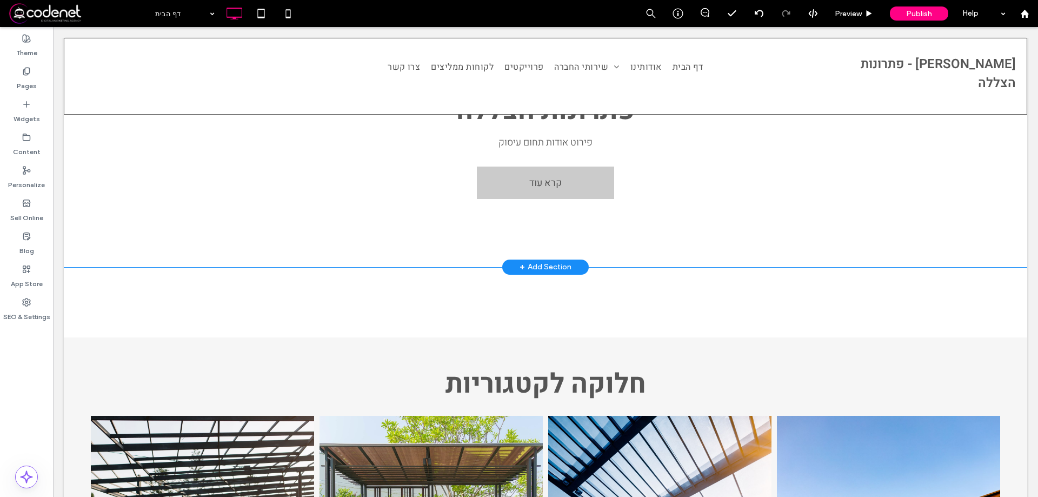
scroll to position [0, 0]
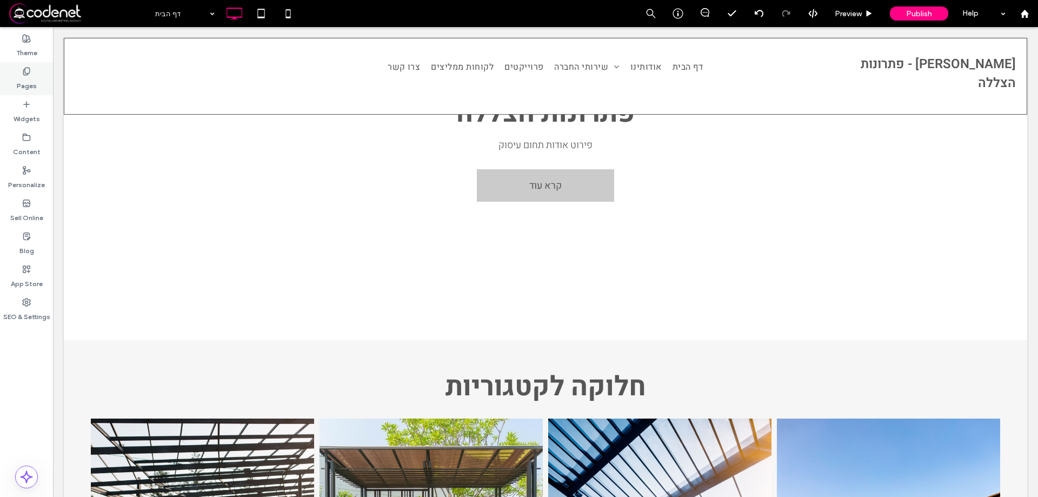
click at [35, 82] on label "Pages" at bounding box center [27, 83] width 20 height 15
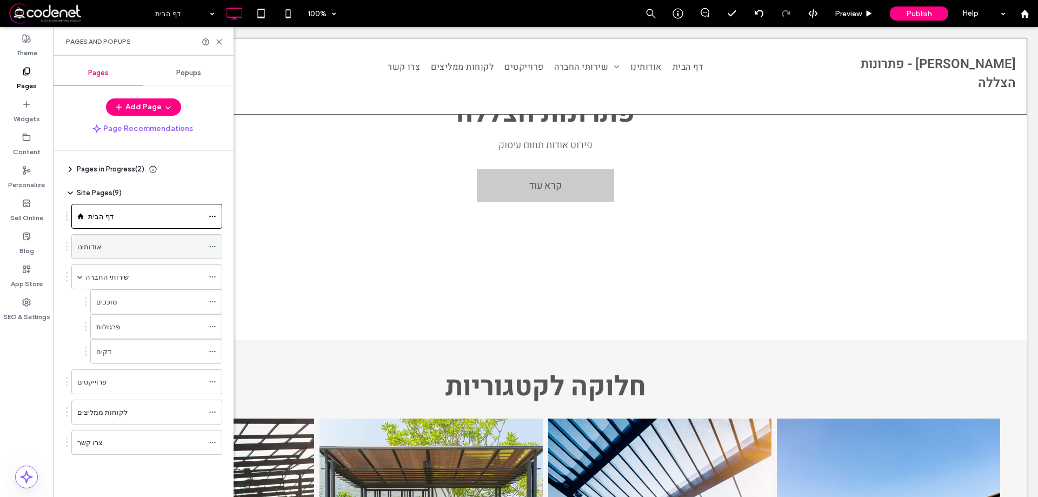
click at [147, 250] on div "אודותינו" at bounding box center [140, 246] width 126 height 11
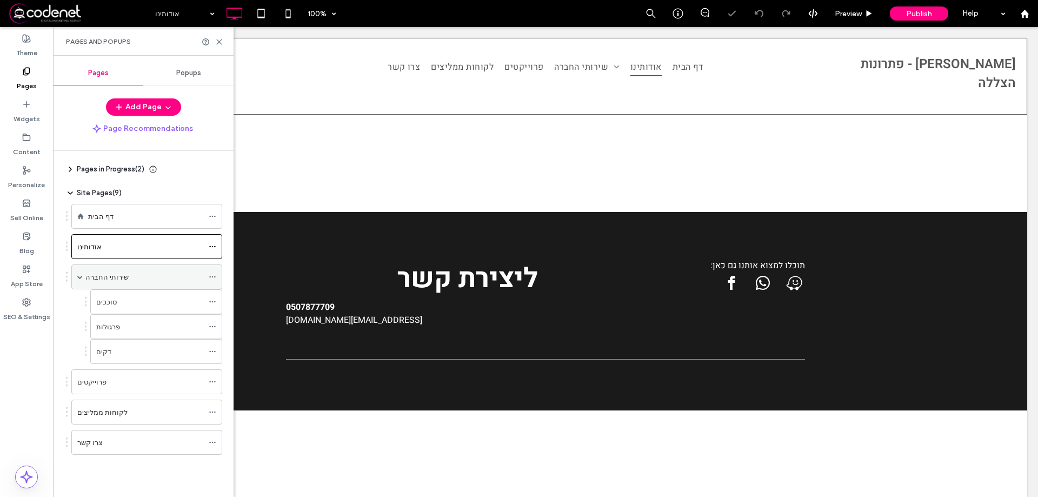
click at [118, 271] on label "שירותי החברה" at bounding box center [106, 277] width 43 height 19
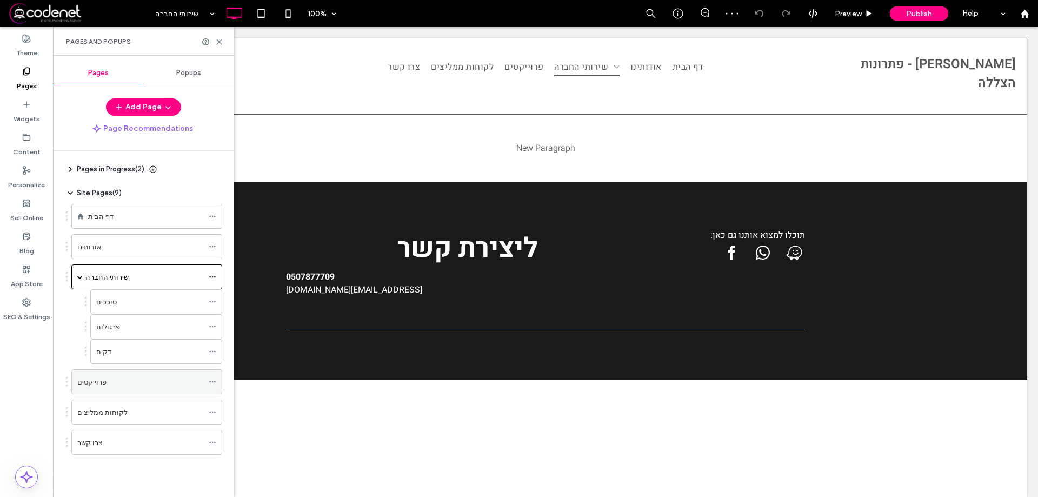
click at [131, 381] on div "פרוייקטים" at bounding box center [140, 381] width 126 height 11
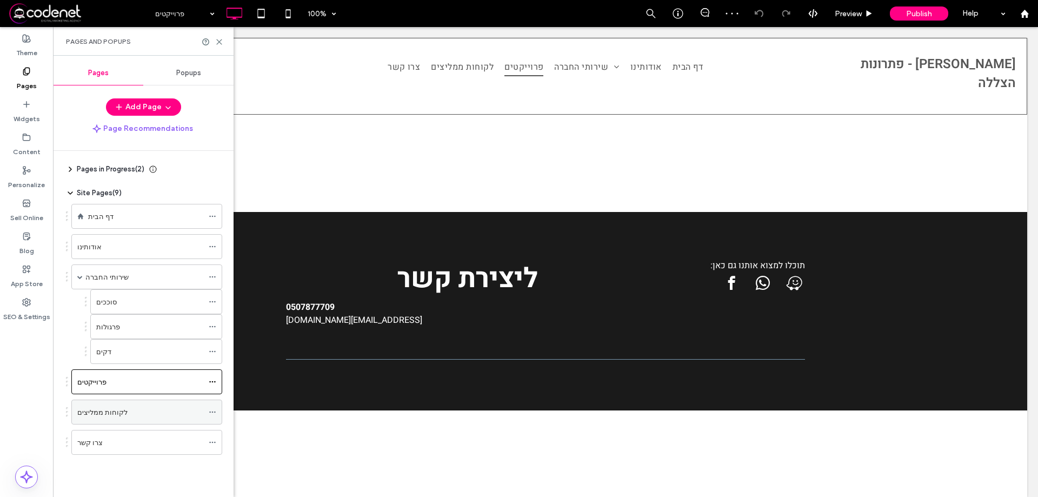
click at [146, 410] on div "לקוחות ממליצים" at bounding box center [140, 412] width 126 height 11
click at [149, 442] on div "צרו קשר" at bounding box center [140, 442] width 126 height 11
click at [127, 221] on div "דף הבית" at bounding box center [145, 216] width 115 height 11
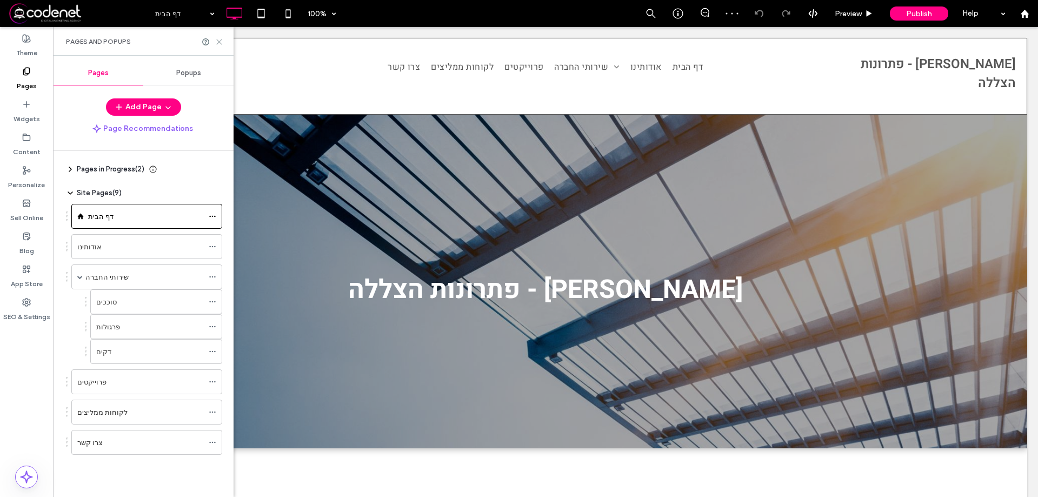
click at [221, 44] on icon at bounding box center [219, 42] width 8 height 8
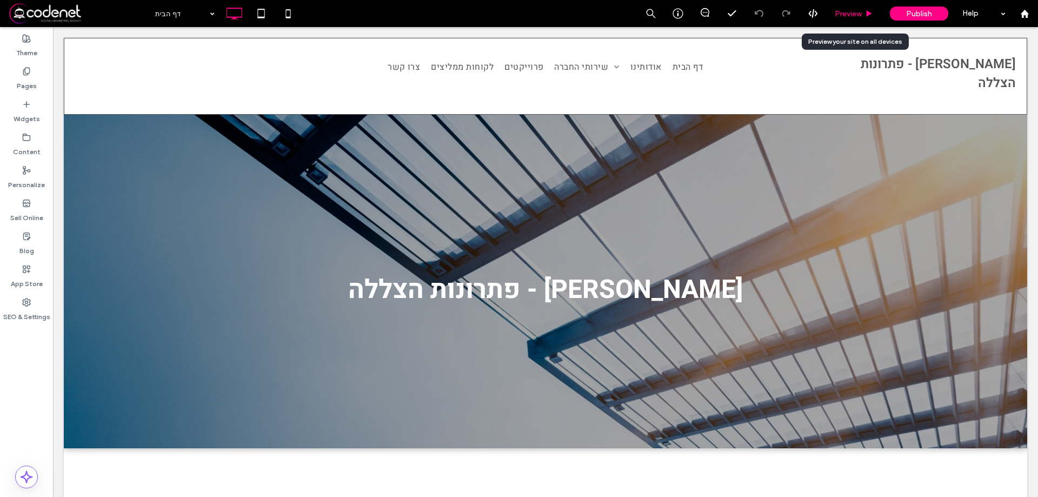
click at [866, 15] on icon at bounding box center [869, 14] width 8 height 8
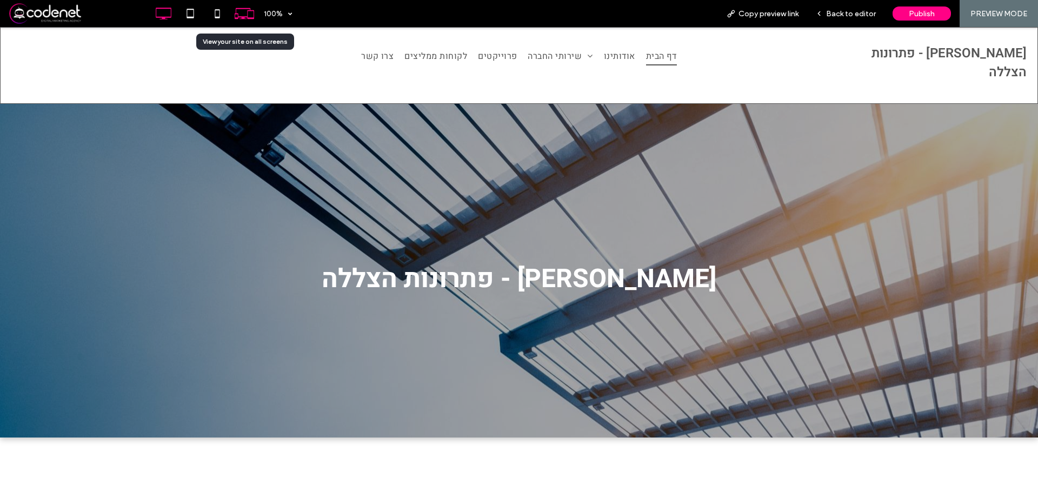
click at [251, 13] on icon at bounding box center [244, 13] width 21 height 21
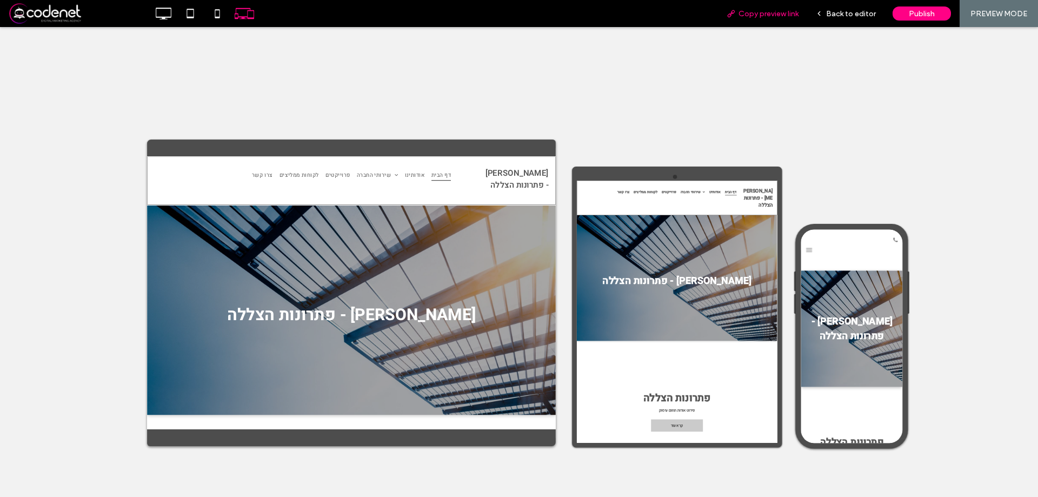
click at [792, 15] on span "Copy preview link" at bounding box center [769, 13] width 60 height 9
